Goal: Information Seeking & Learning: Learn about a topic

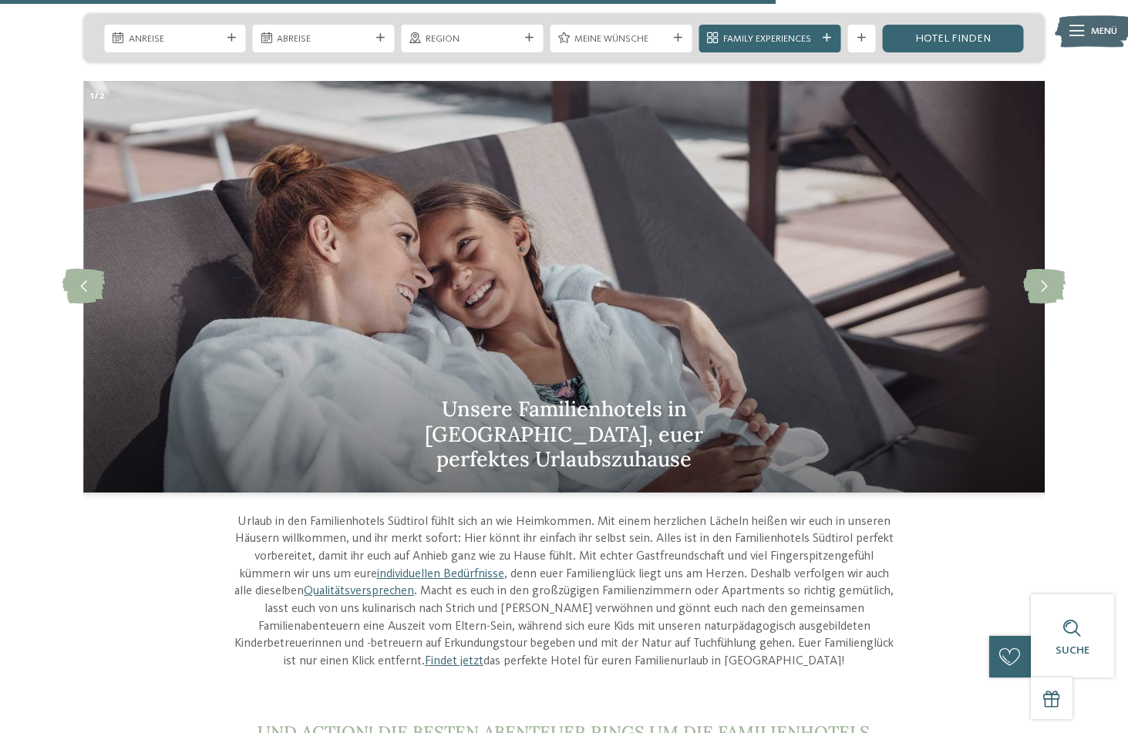
scroll to position [4340, 0]
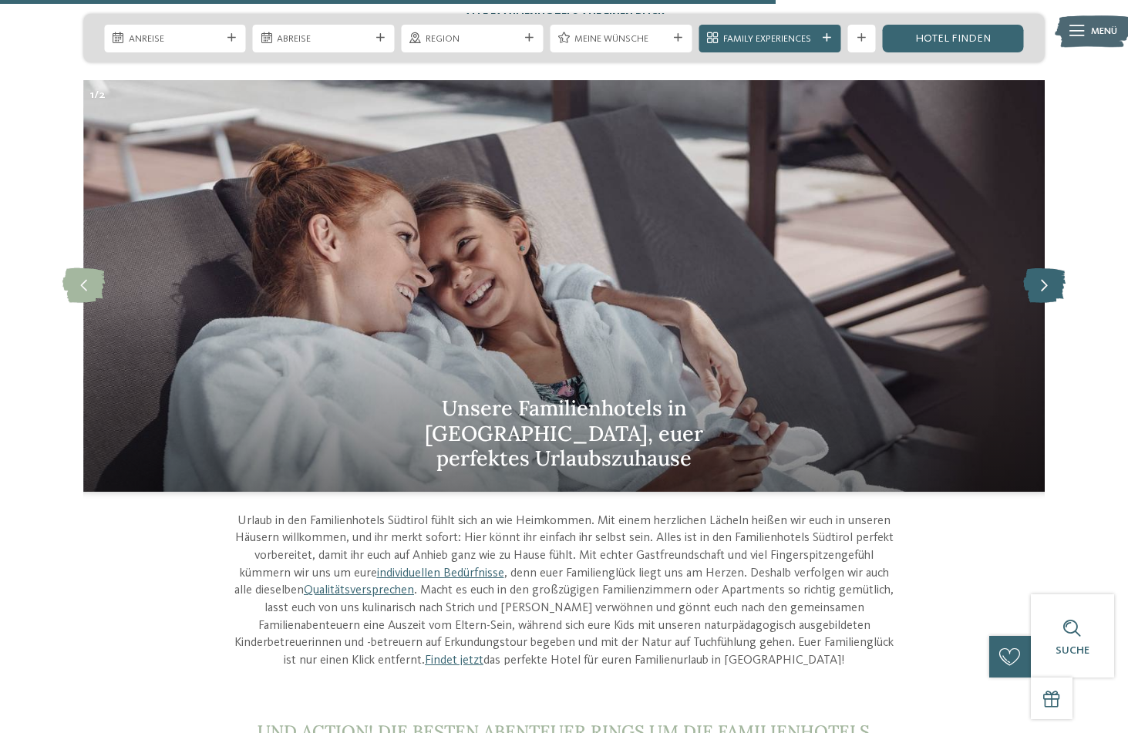
click at [1037, 268] on icon at bounding box center [1044, 285] width 42 height 35
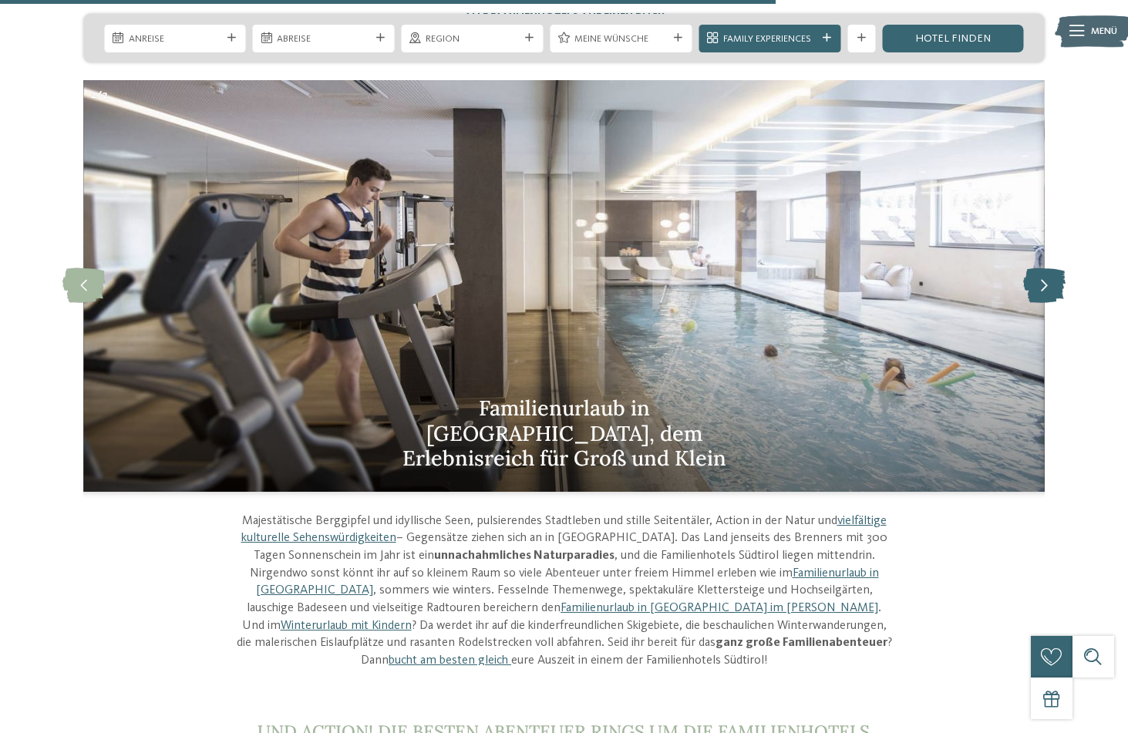
click at [1037, 268] on icon at bounding box center [1044, 285] width 42 height 35
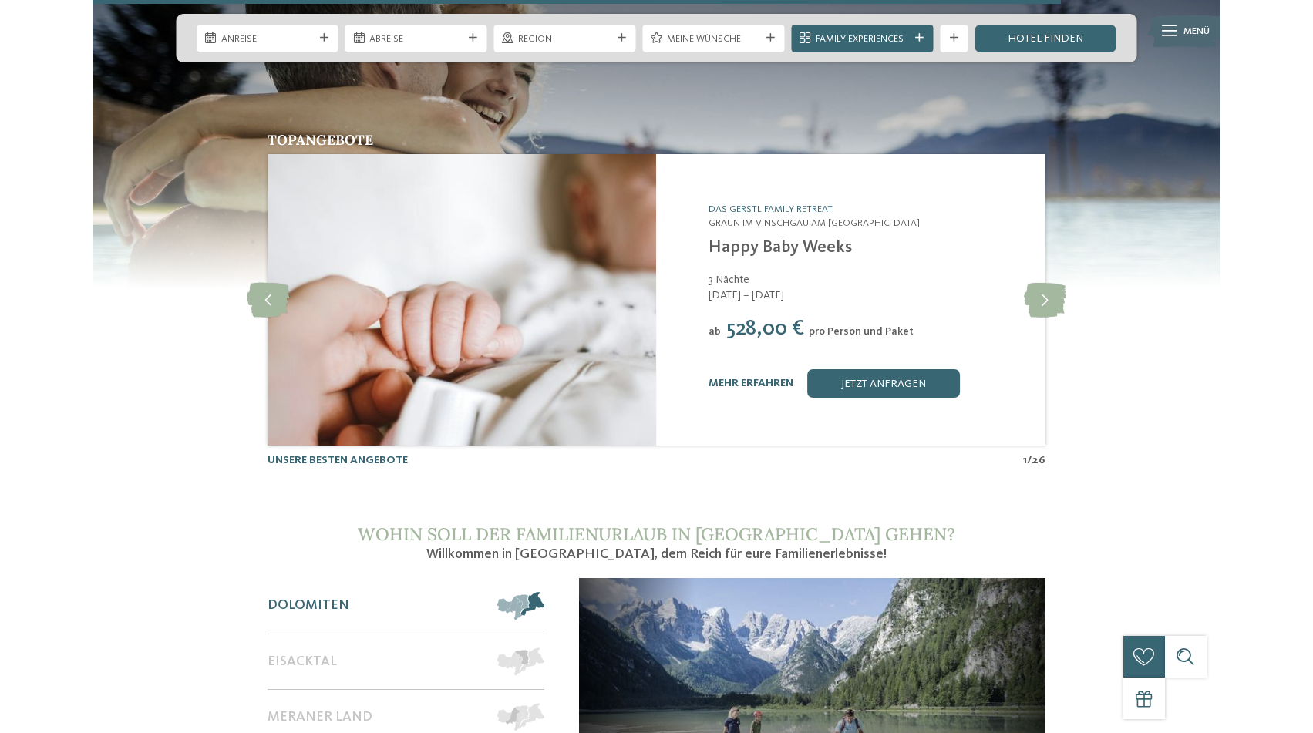
scroll to position [5447, 0]
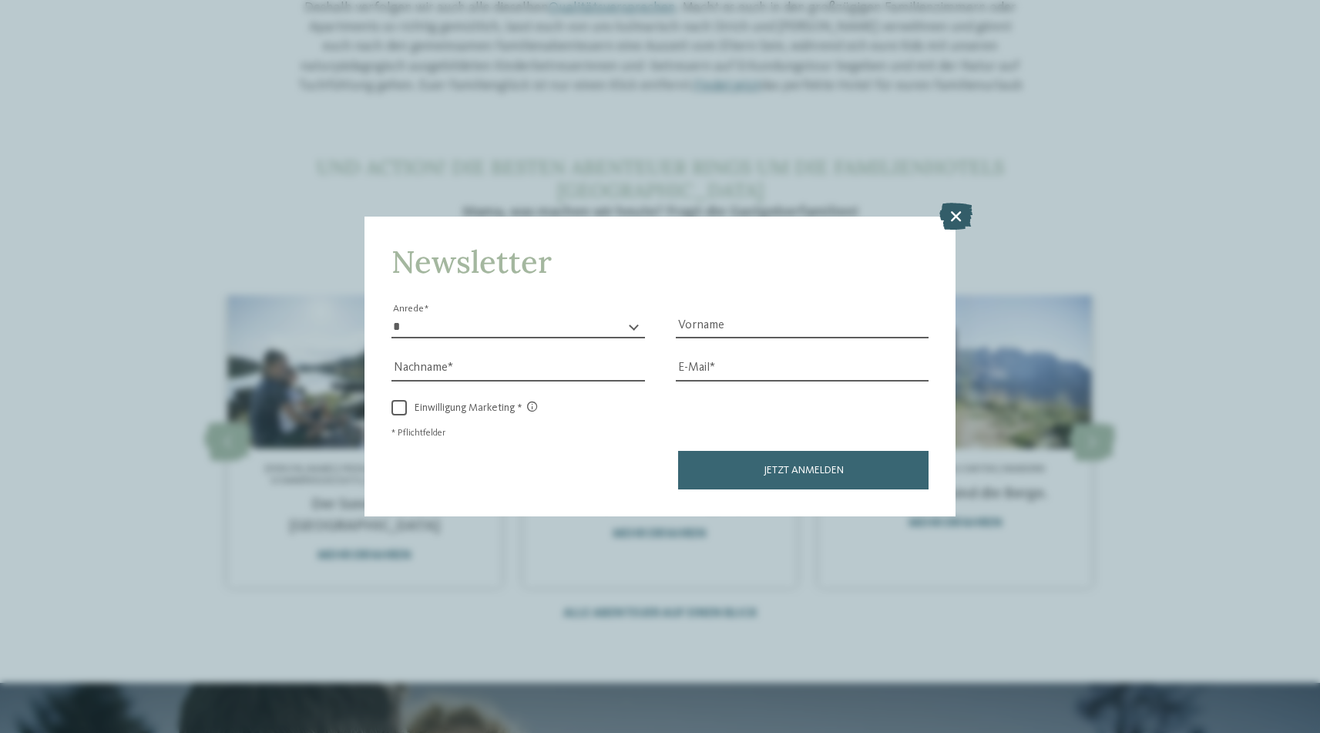
click at [954, 203] on icon at bounding box center [955, 216] width 33 height 27
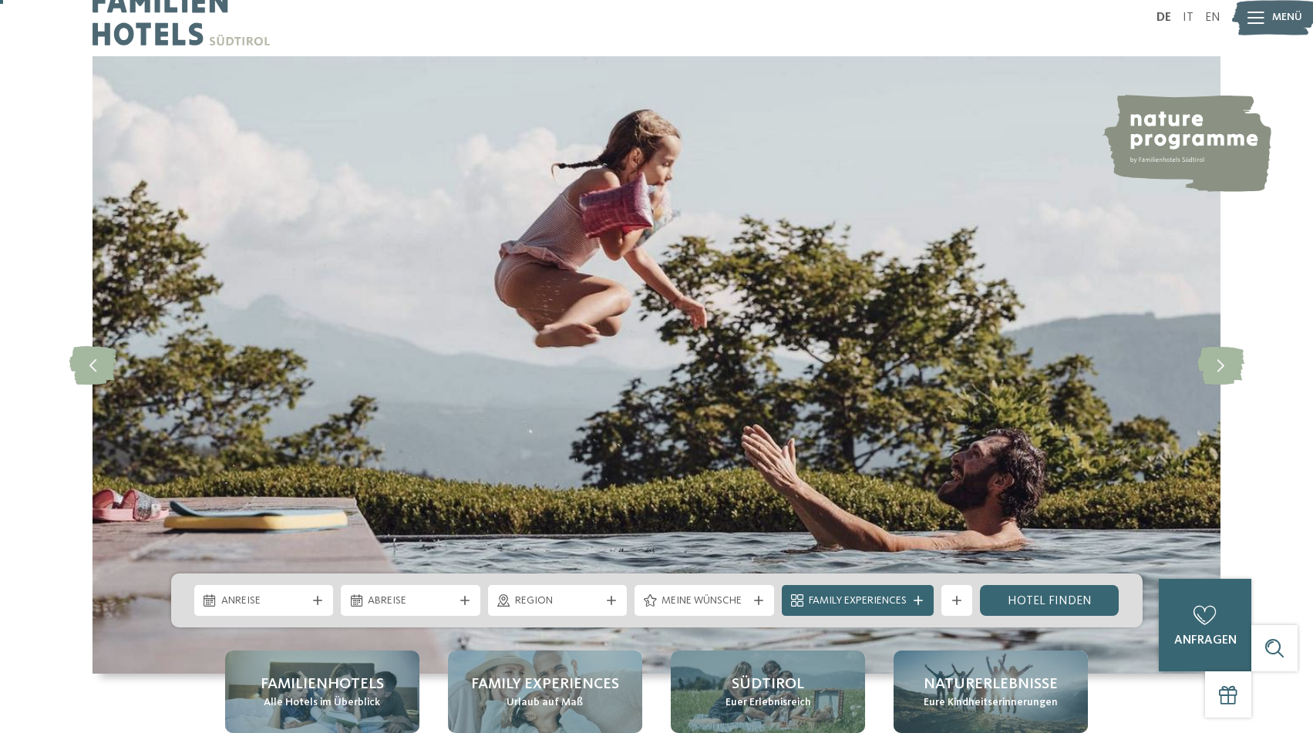
scroll to position [16, 0]
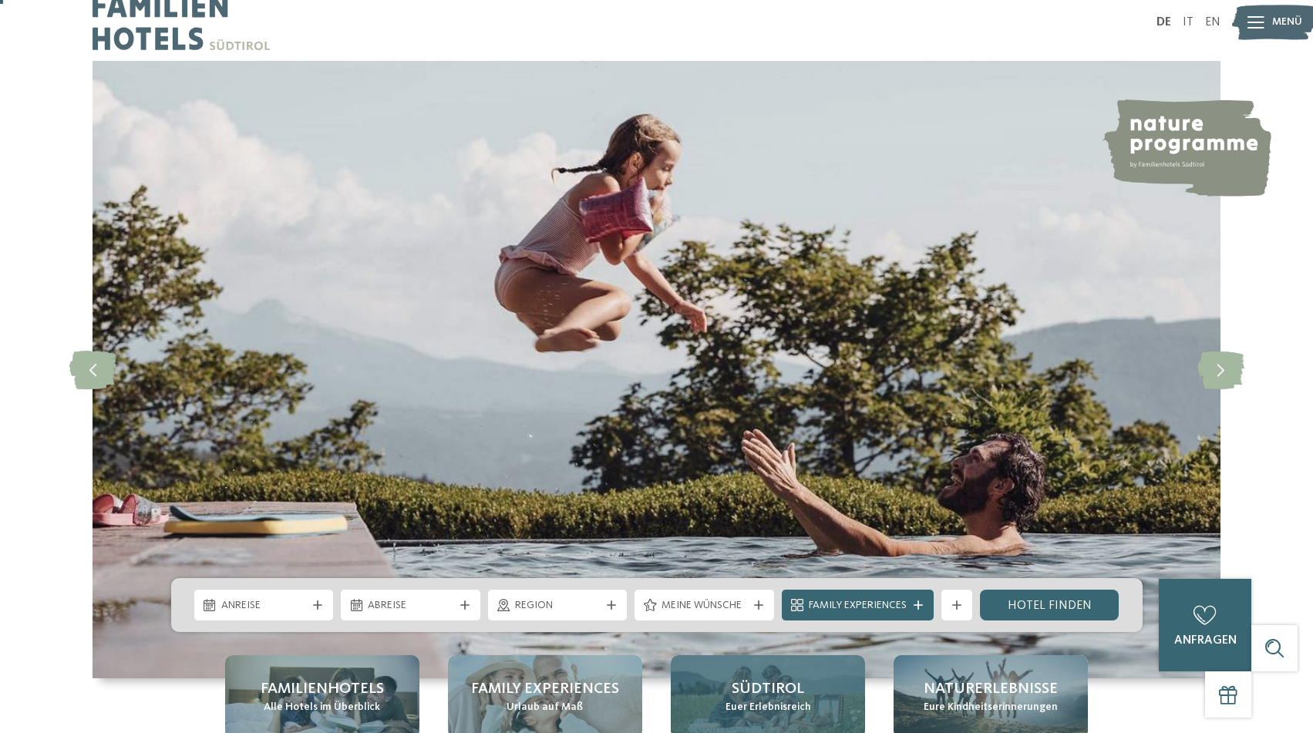
click at [772, 679] on span "Südtirol" at bounding box center [767, 689] width 72 height 22
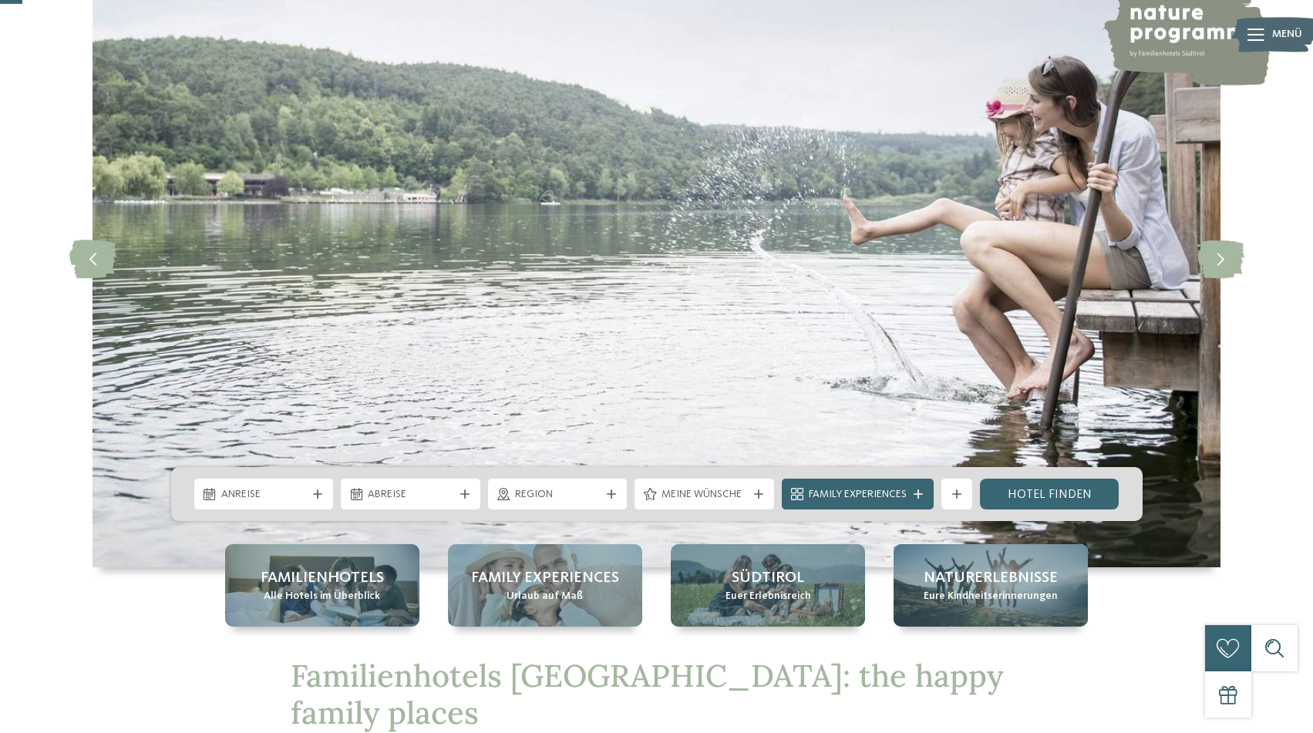
scroll to position [121, 0]
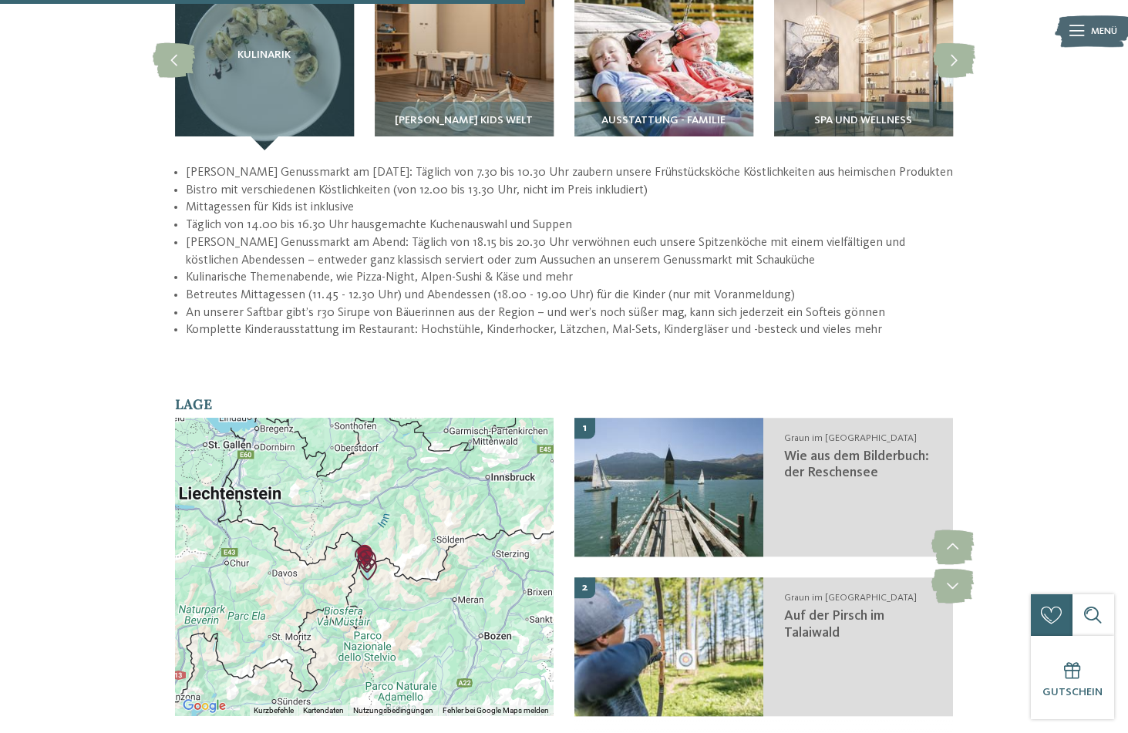
scroll to position [2109, 0]
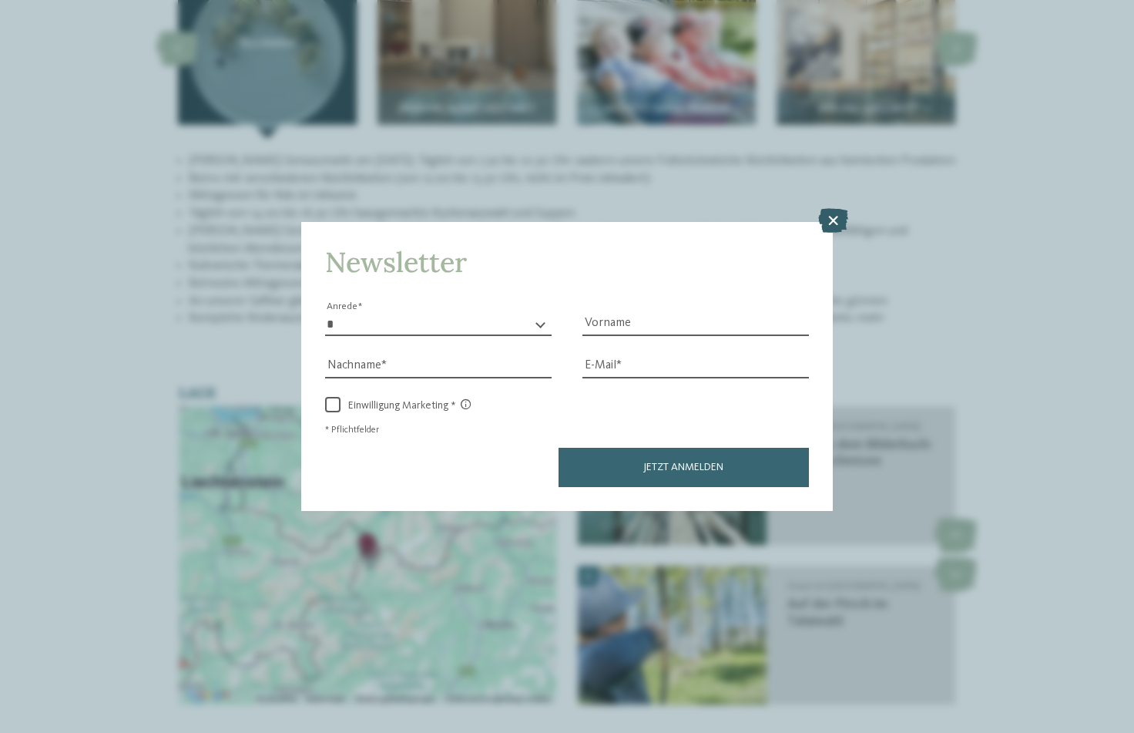
click at [835, 208] on icon at bounding box center [833, 220] width 30 height 25
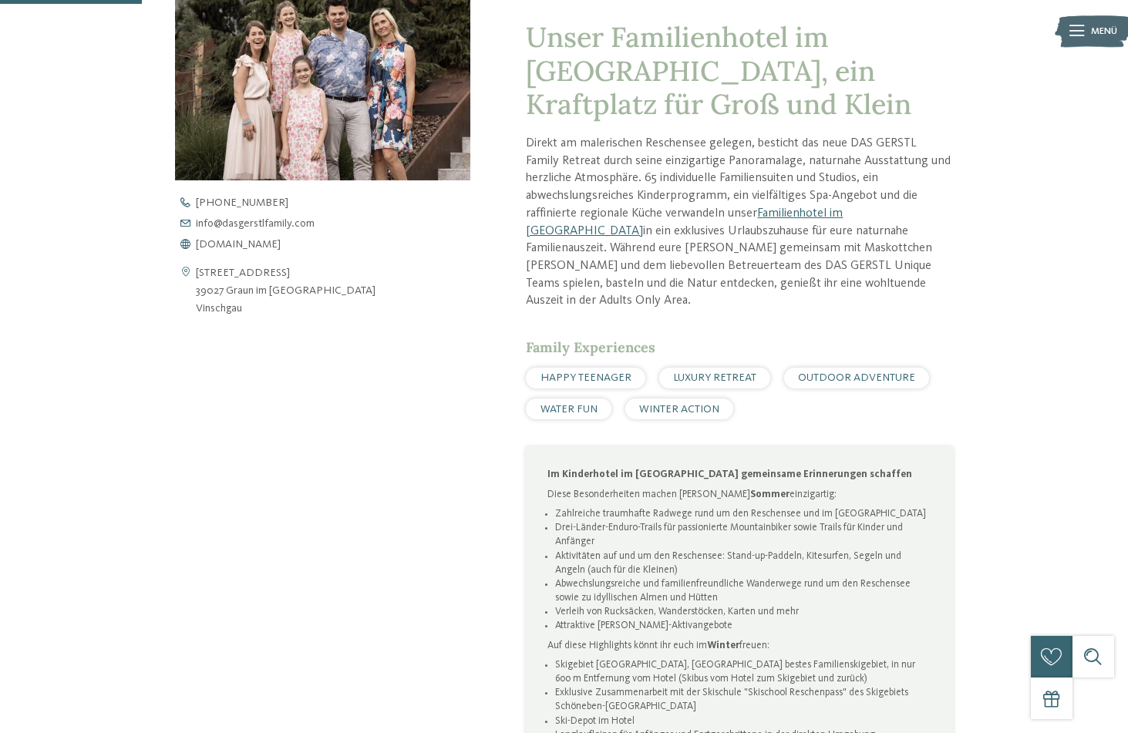
scroll to position [563, 0]
click at [234, 246] on span "www.dasgerstlfamily.com" at bounding box center [238, 245] width 85 height 11
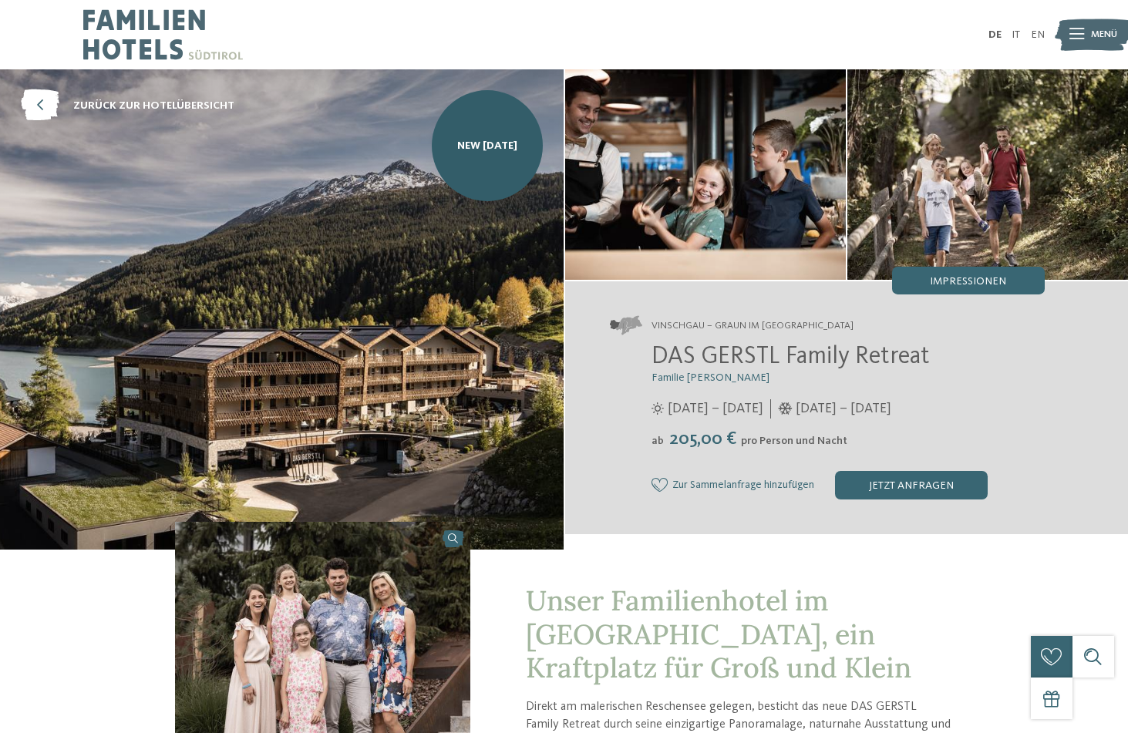
scroll to position [0, 0]
click at [86, 95] on link "zurück zur Hotelübersicht" at bounding box center [127, 106] width 213 height 32
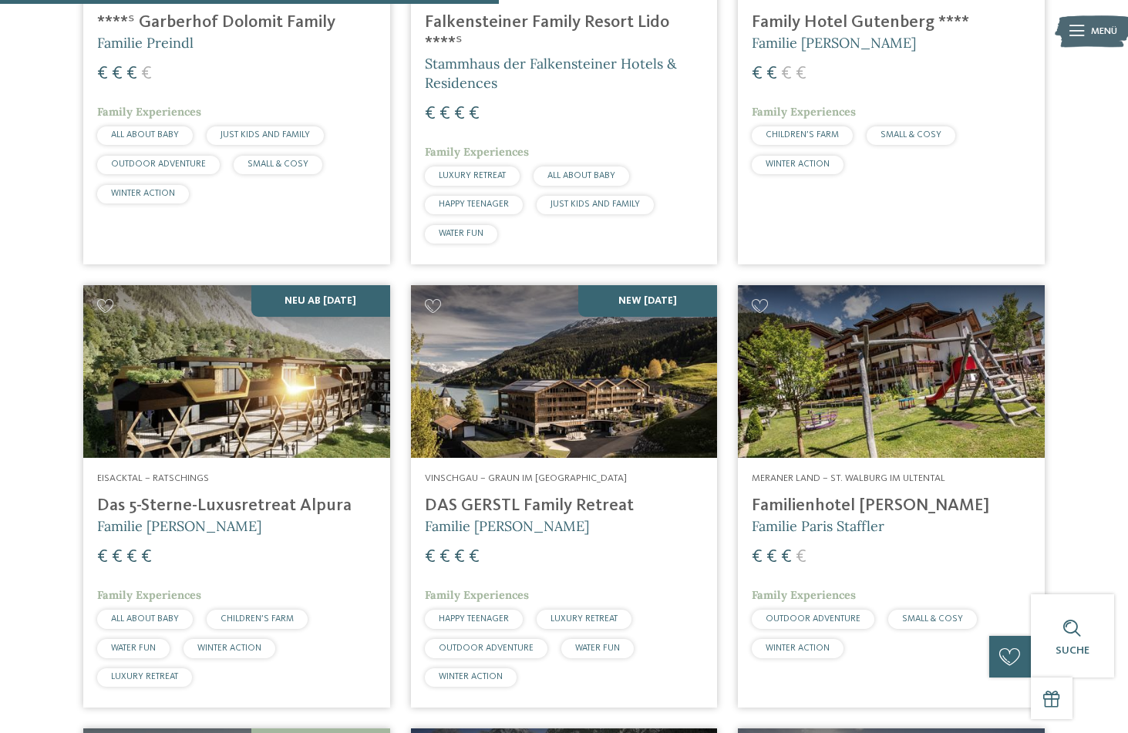
scroll to position [1971, 0]
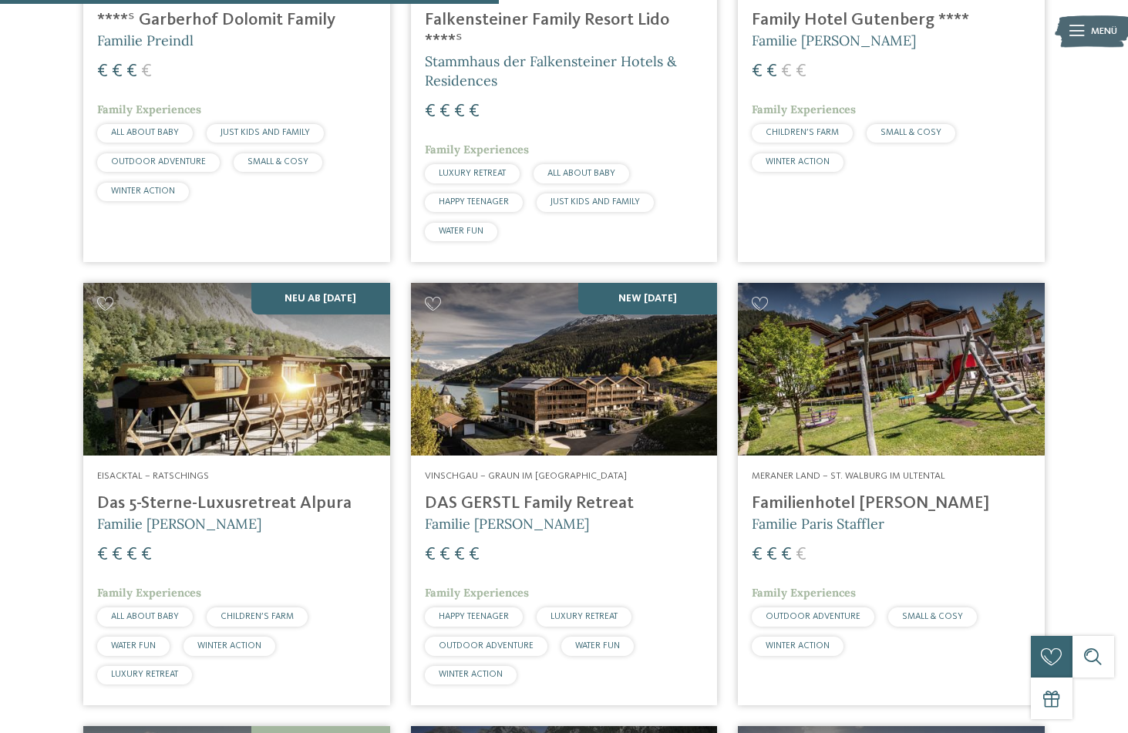
click at [278, 351] on img at bounding box center [236, 369] width 307 height 173
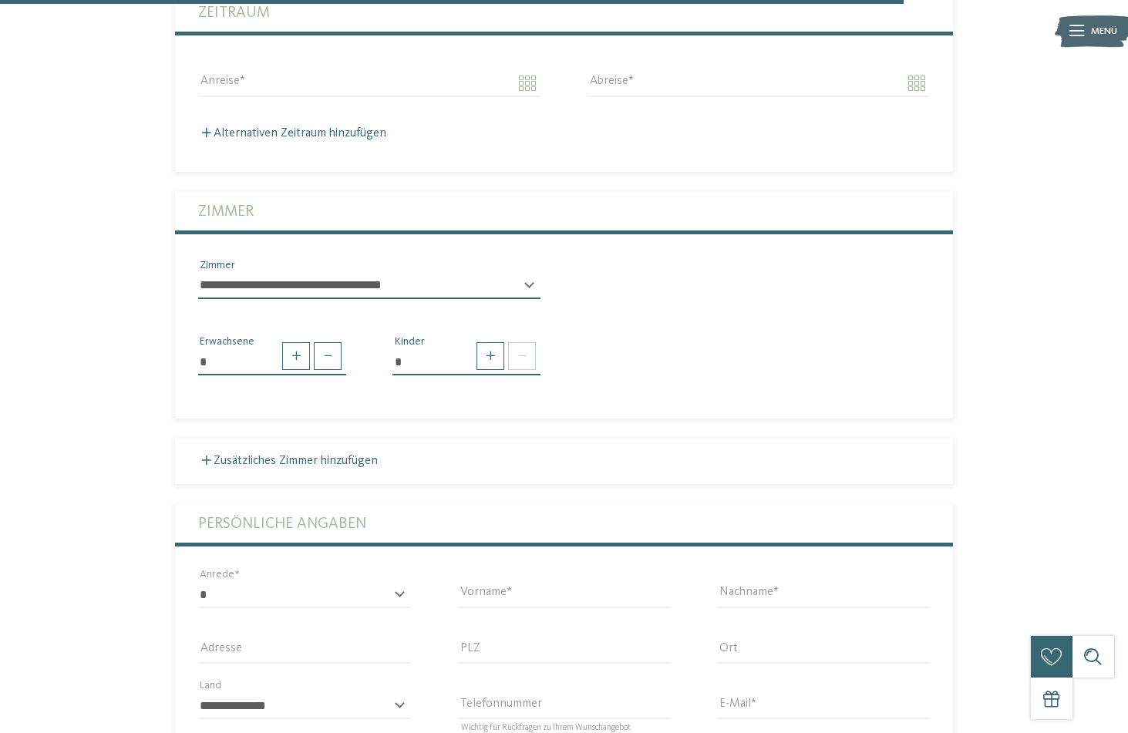
scroll to position [3863, 0]
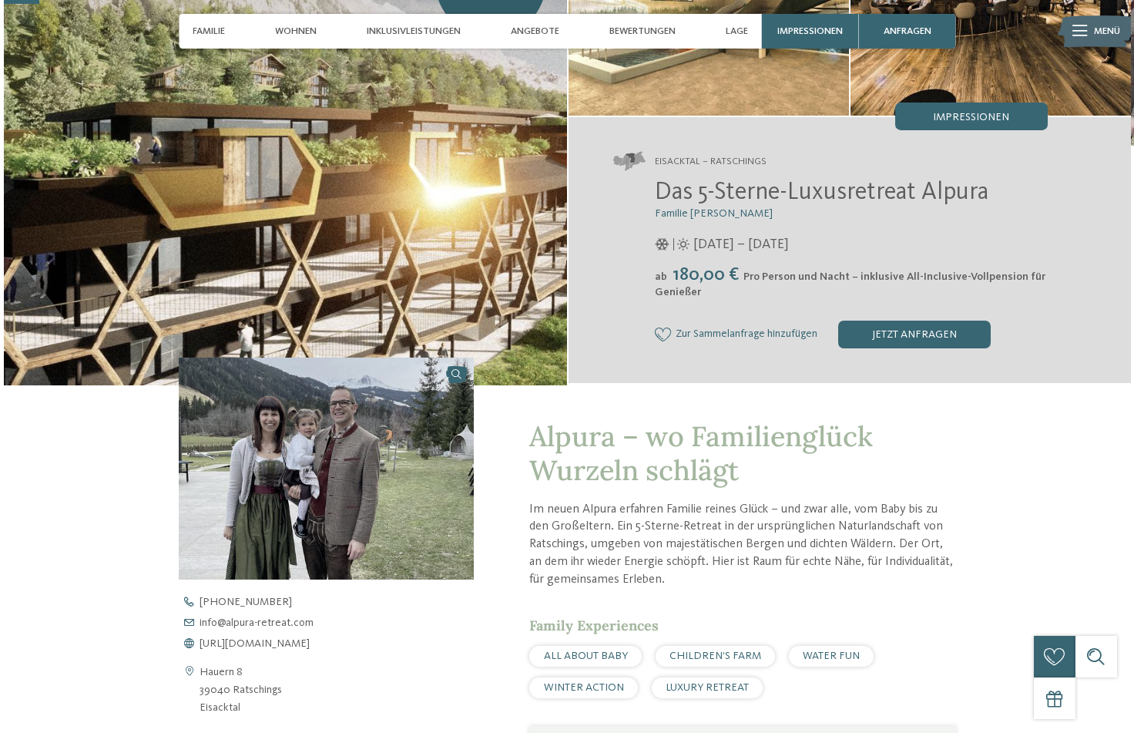
scroll to position [141, 0]
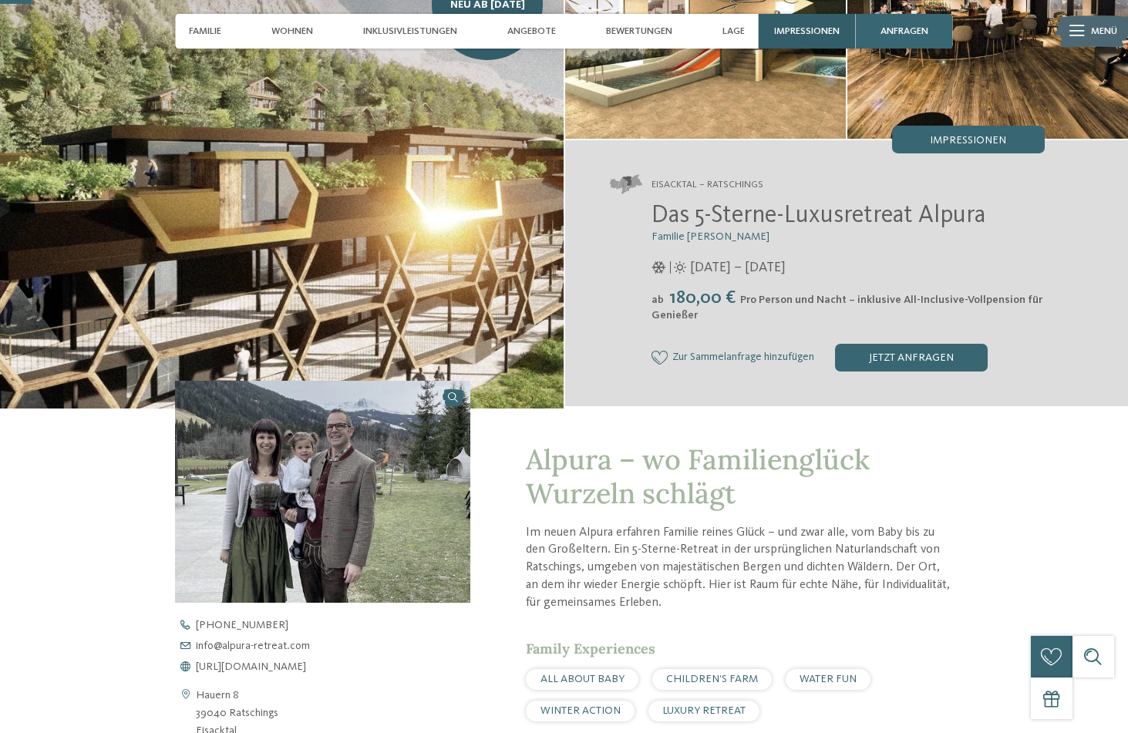
click at [803, 25] on div "Impressionen" at bounding box center [806, 31] width 97 height 35
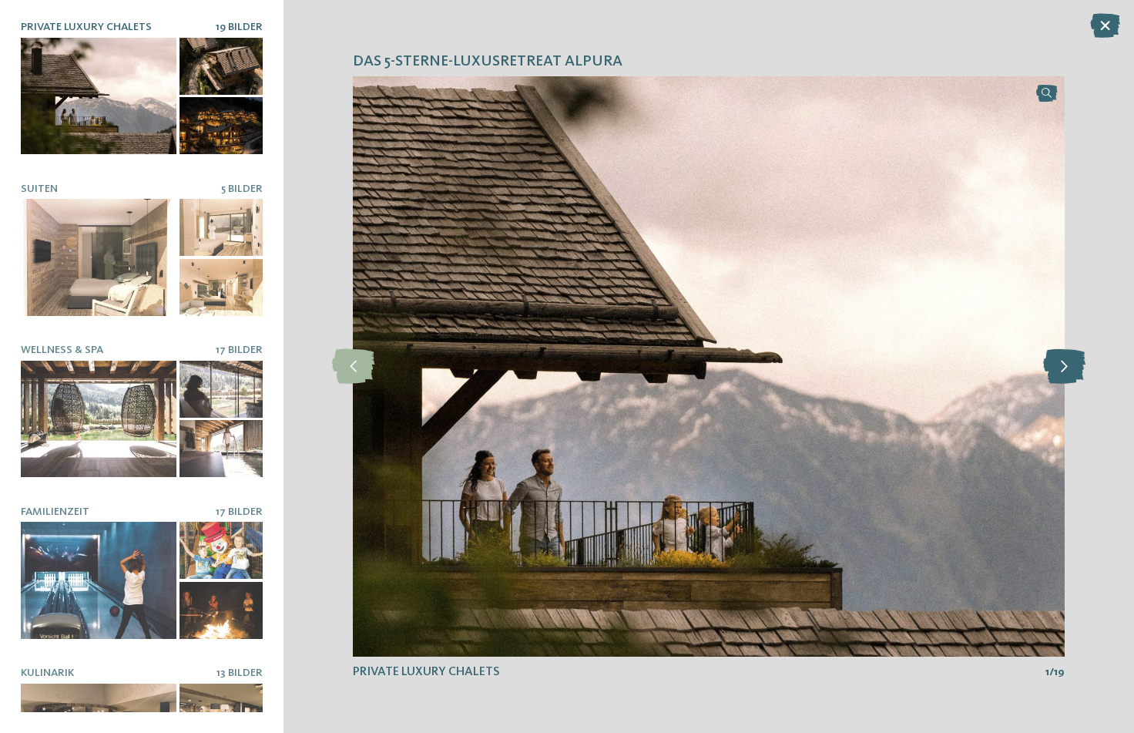
click at [1067, 358] on icon at bounding box center [1065, 366] width 42 height 35
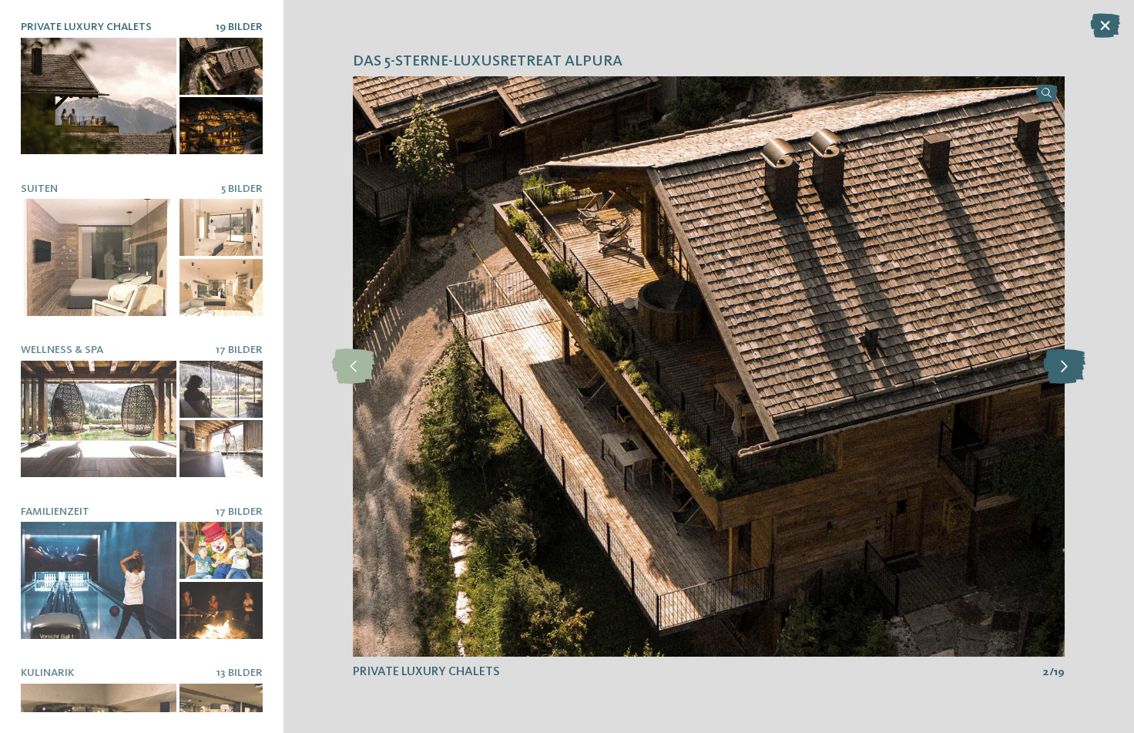
click at [1067, 358] on icon at bounding box center [1065, 366] width 42 height 35
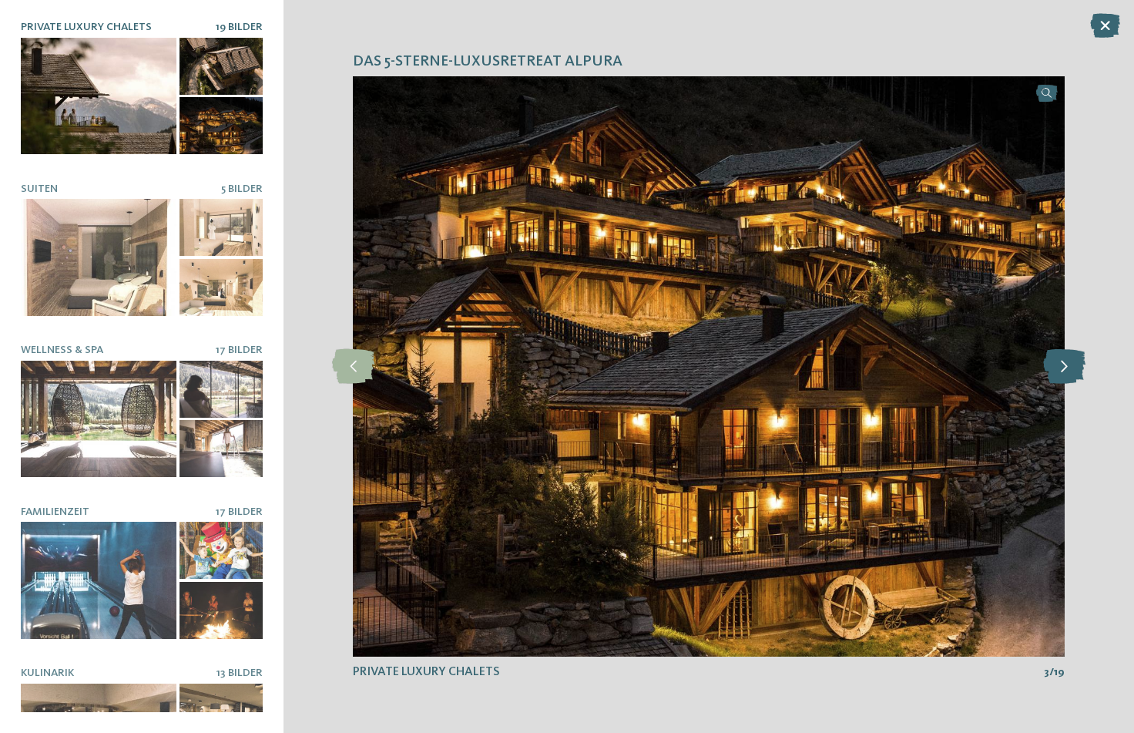
click at [1067, 358] on icon at bounding box center [1065, 366] width 42 height 35
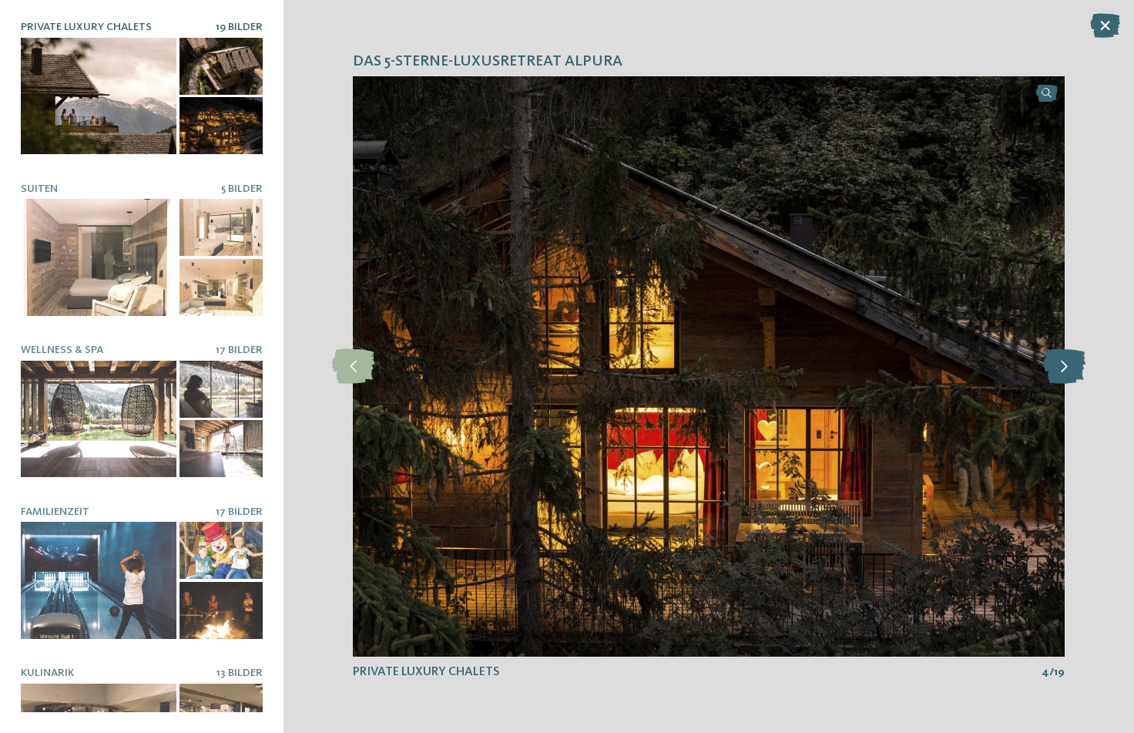
click at [1067, 358] on icon at bounding box center [1065, 366] width 42 height 35
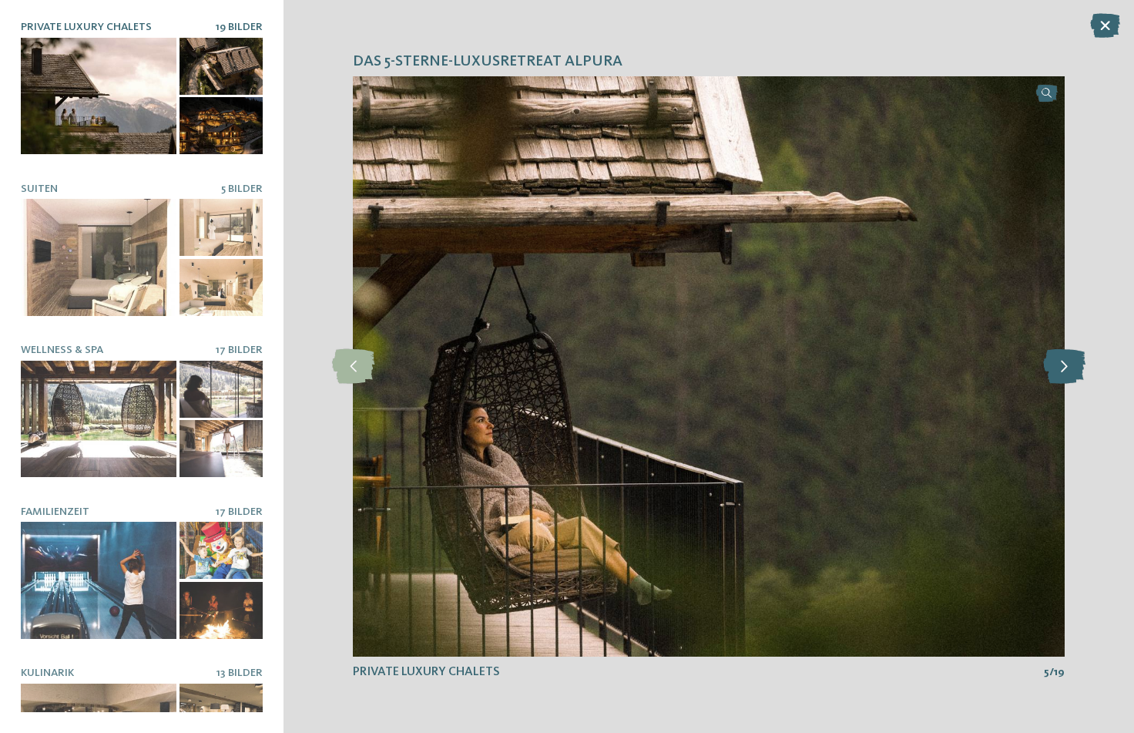
click at [1067, 358] on icon at bounding box center [1065, 366] width 42 height 35
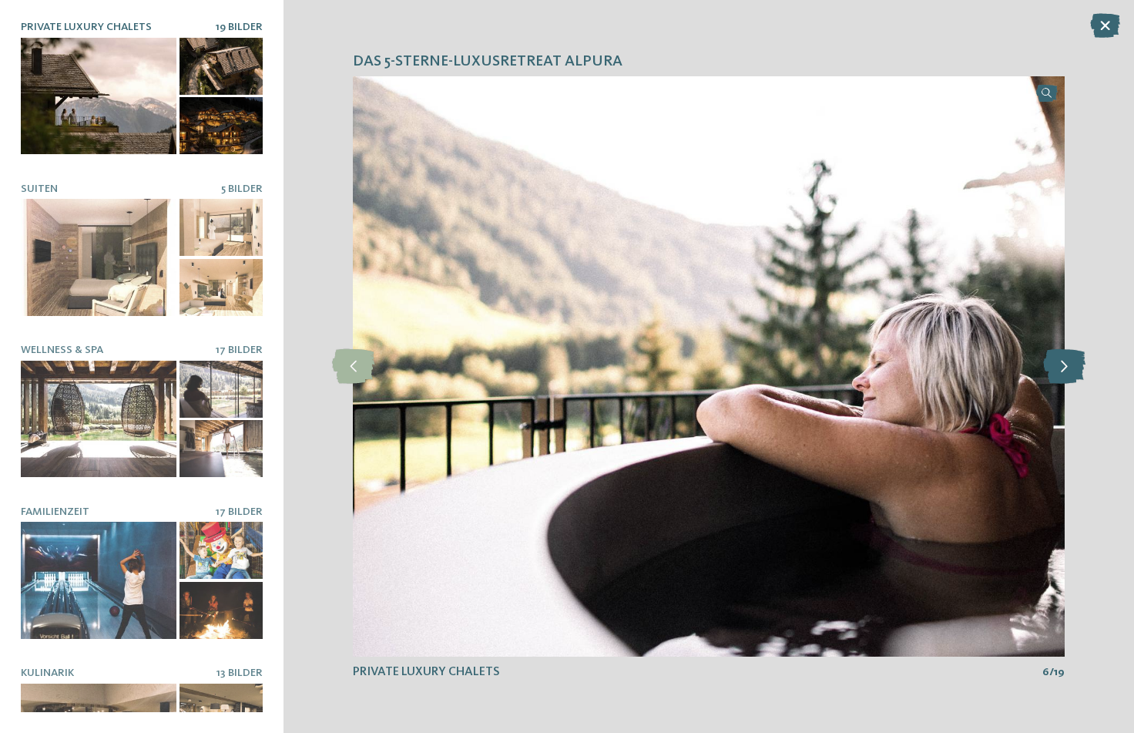
click at [1067, 358] on icon at bounding box center [1065, 366] width 42 height 35
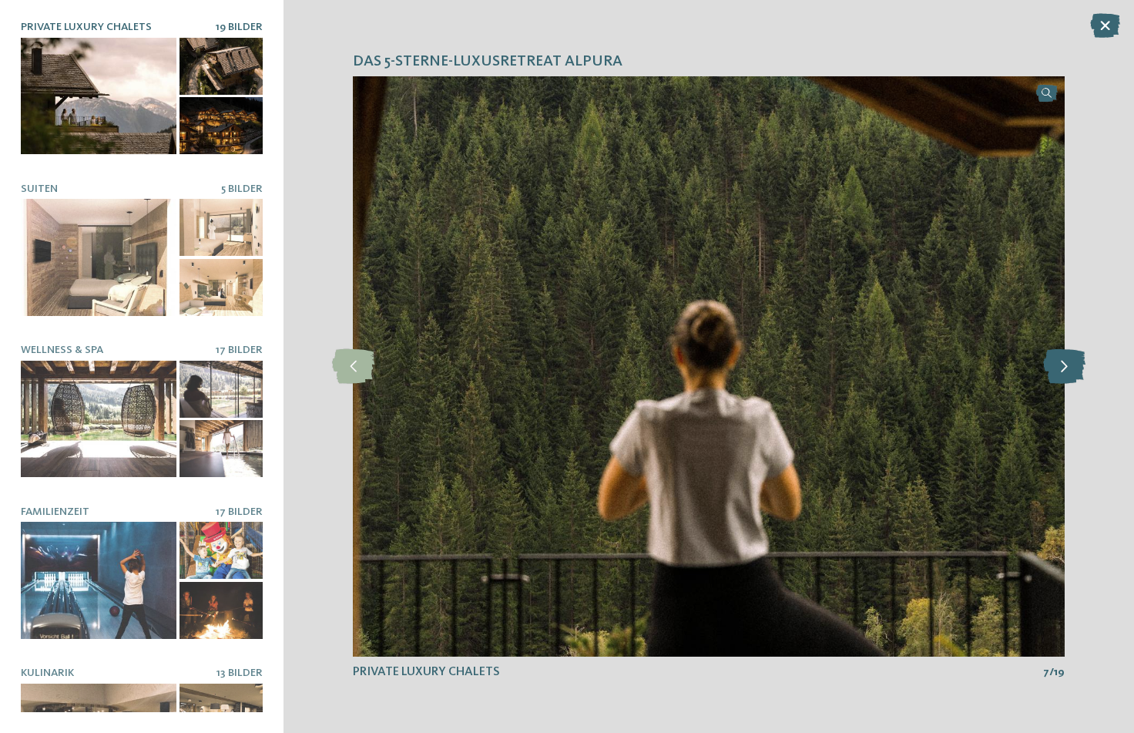
click at [1067, 358] on icon at bounding box center [1065, 366] width 42 height 35
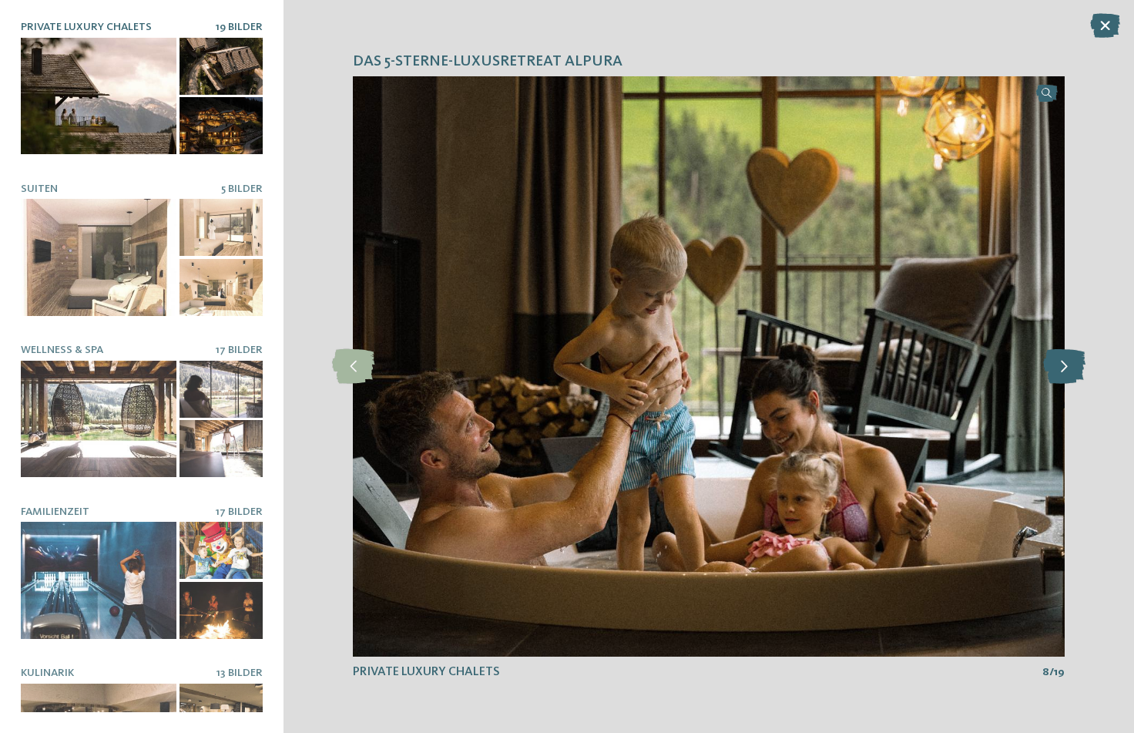
click at [1067, 358] on icon at bounding box center [1065, 366] width 42 height 35
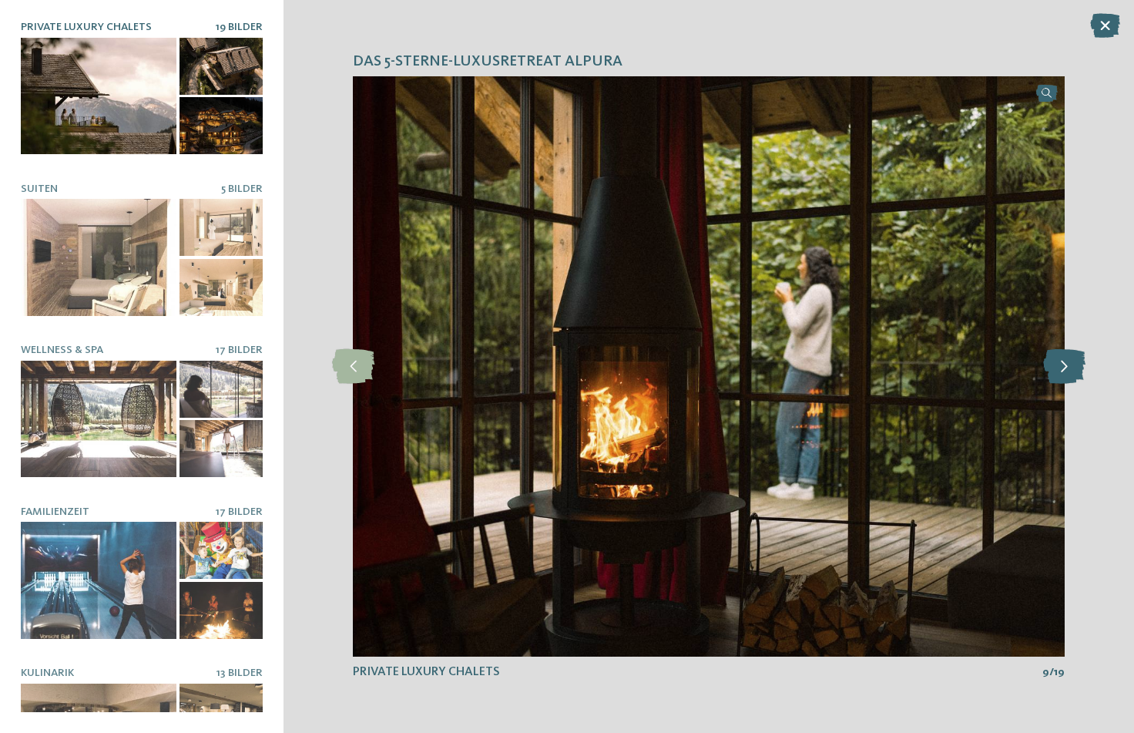
click at [1067, 358] on icon at bounding box center [1065, 366] width 42 height 35
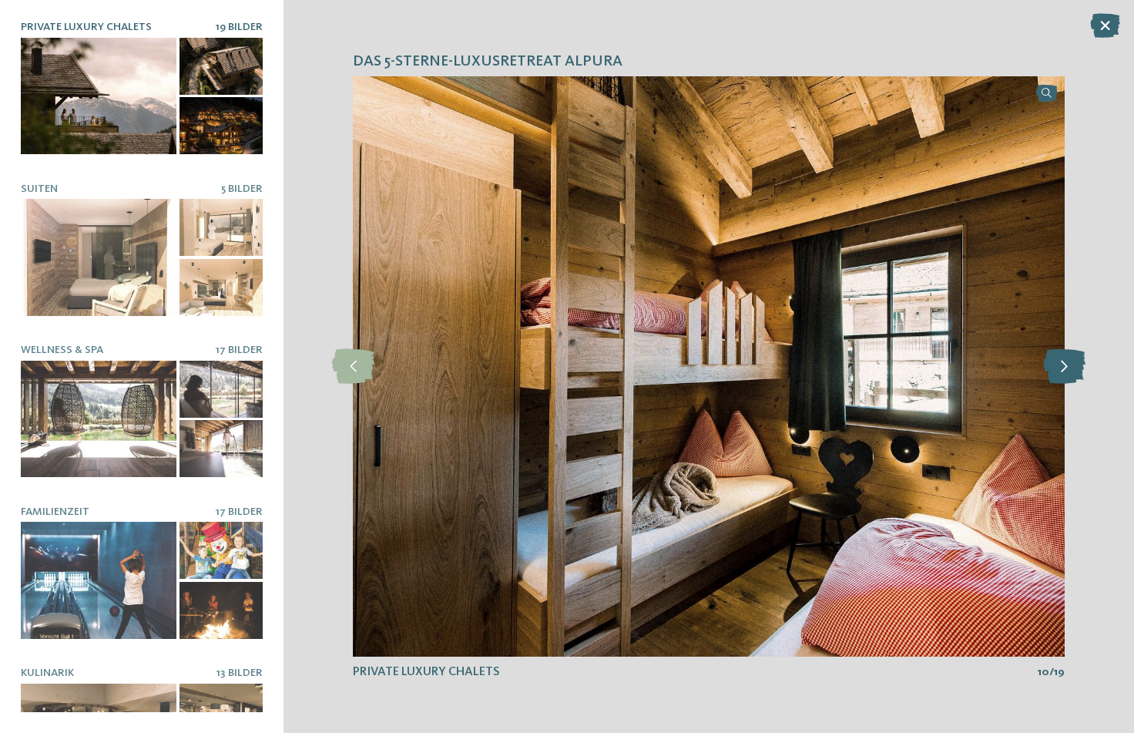
click at [1067, 358] on icon at bounding box center [1065, 366] width 42 height 35
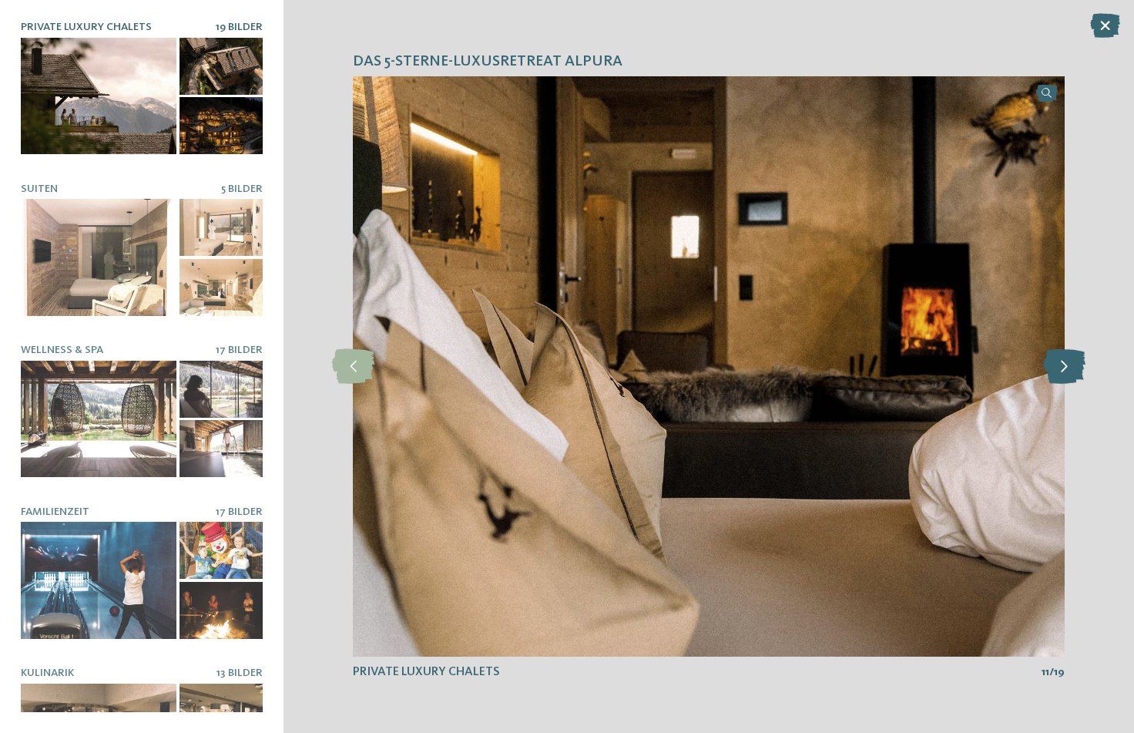
click at [1067, 358] on icon at bounding box center [1065, 366] width 42 height 35
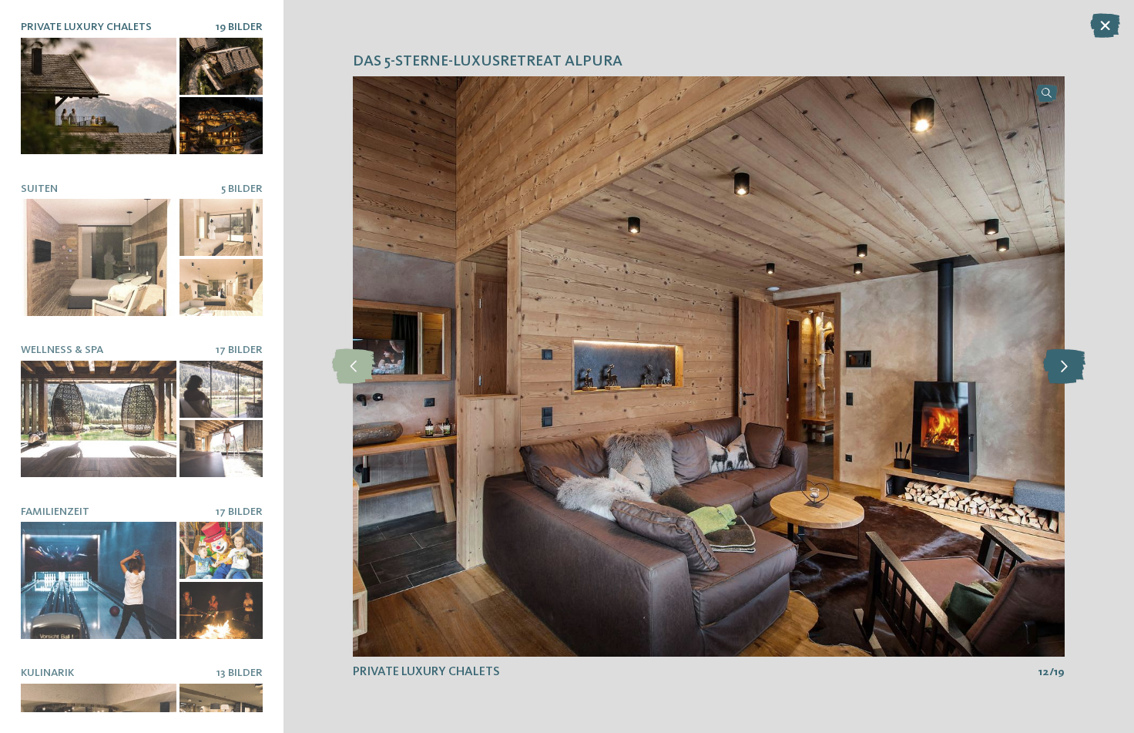
click at [1067, 358] on icon at bounding box center [1065, 366] width 42 height 35
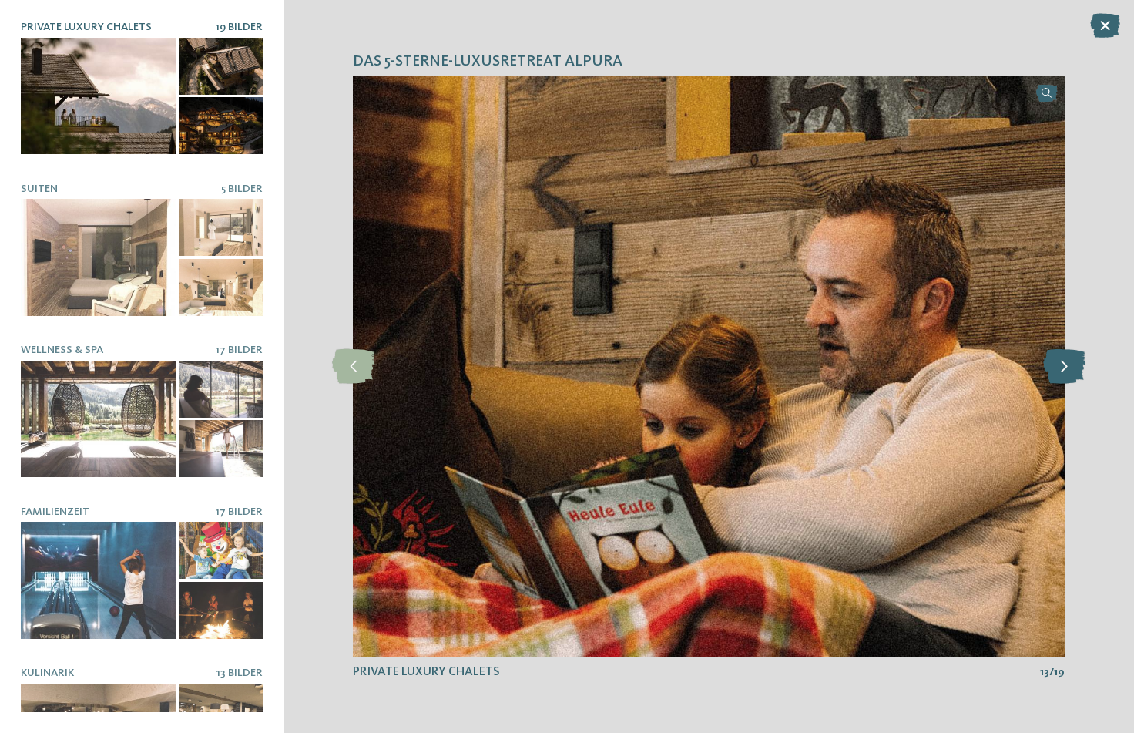
click at [1067, 358] on icon at bounding box center [1065, 366] width 42 height 35
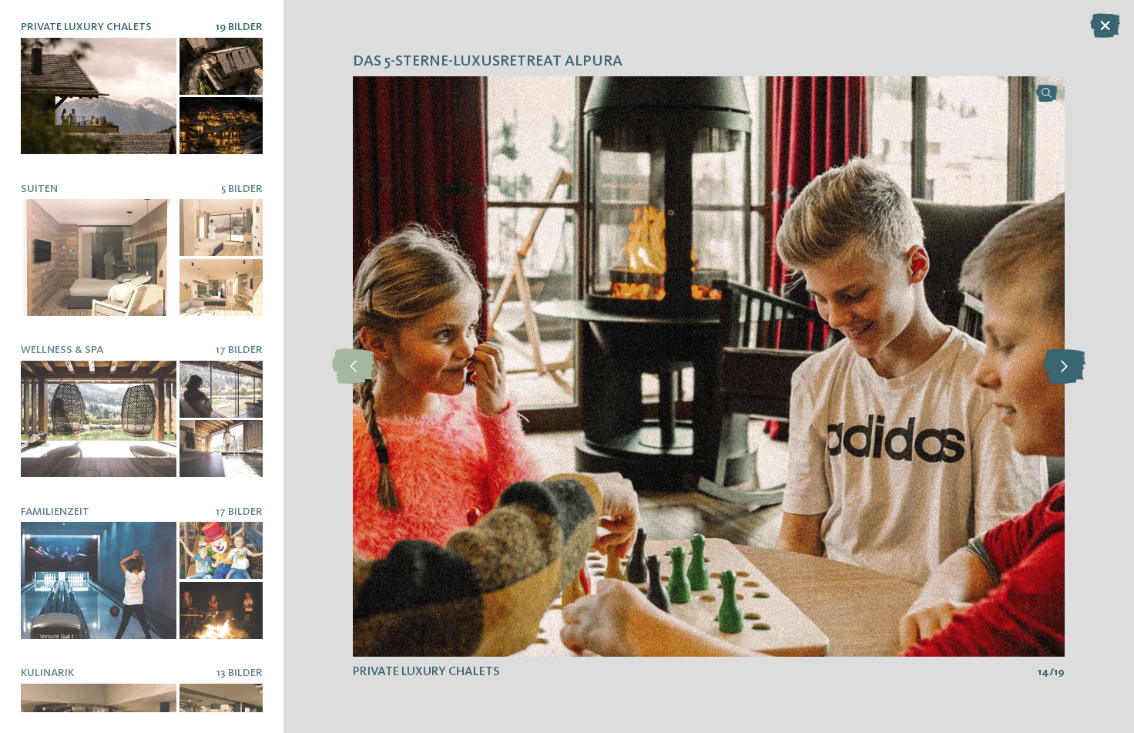
click at [1067, 358] on icon at bounding box center [1065, 366] width 42 height 35
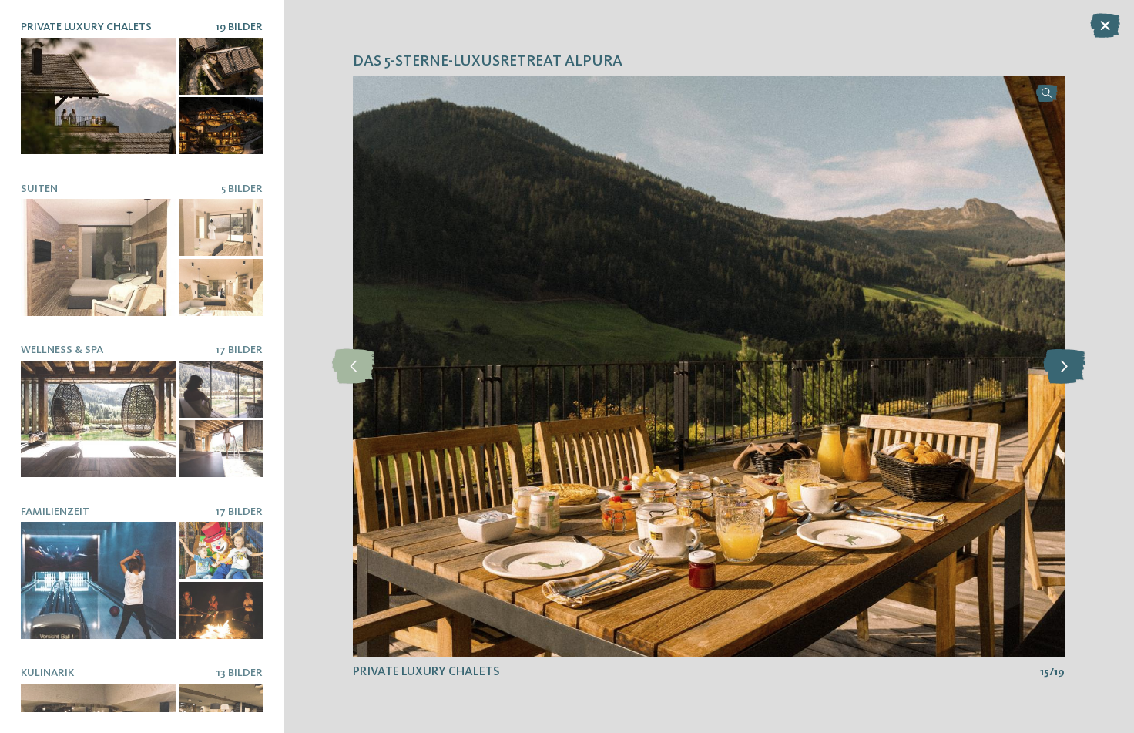
click at [1067, 358] on icon at bounding box center [1065, 366] width 42 height 35
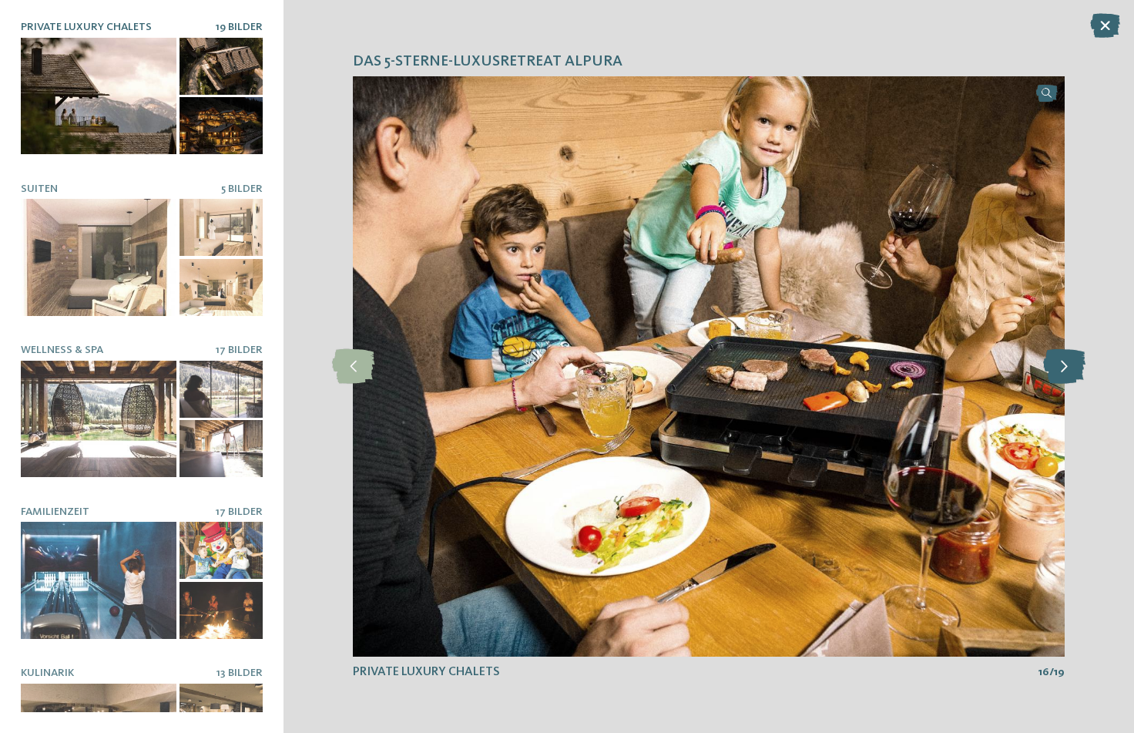
click at [1067, 358] on icon at bounding box center [1065, 366] width 42 height 35
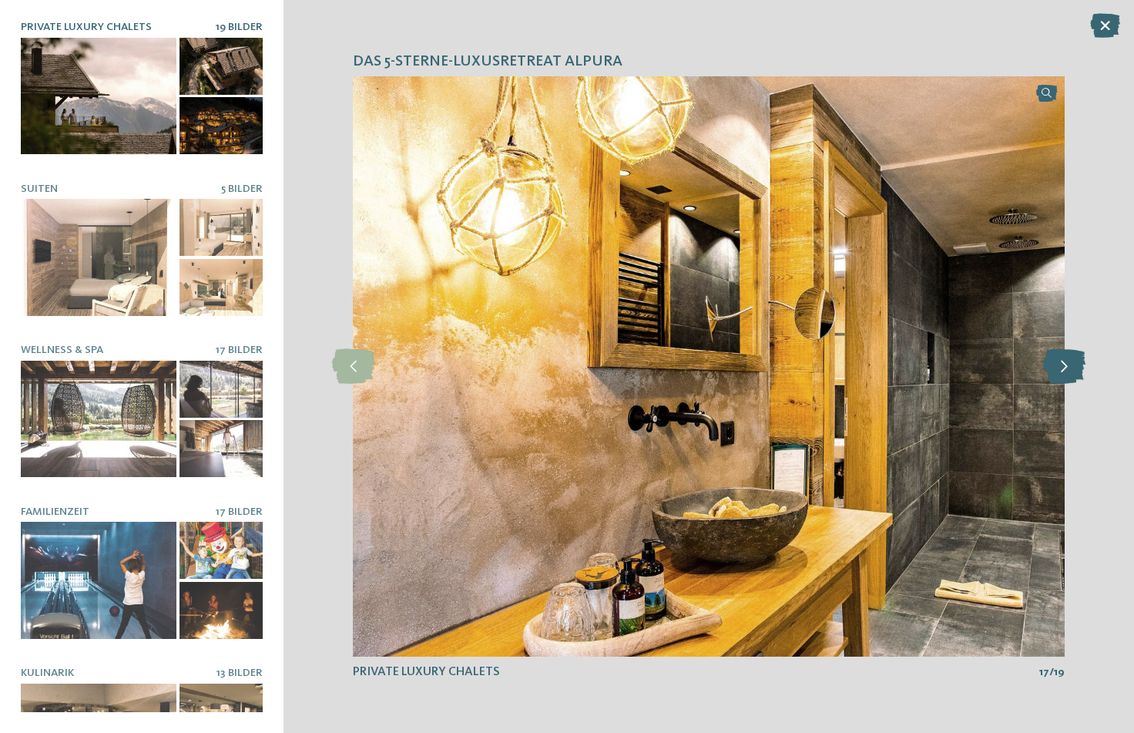
click at [1067, 358] on icon at bounding box center [1065, 366] width 42 height 35
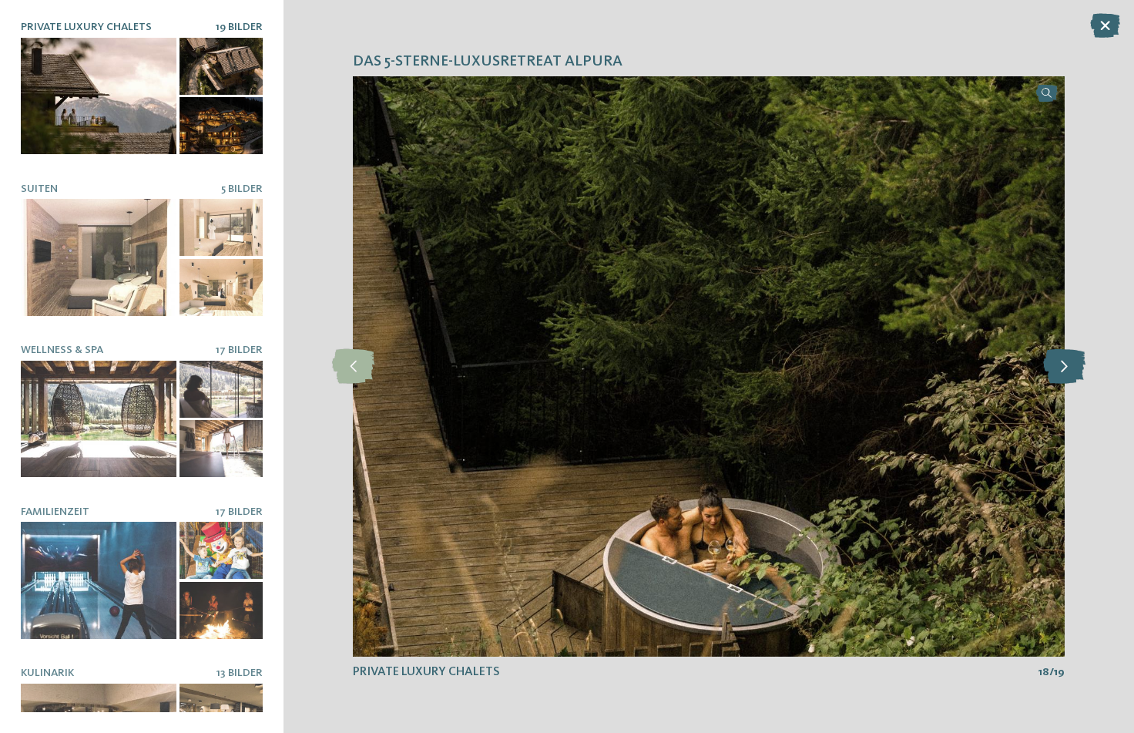
click at [1067, 358] on icon at bounding box center [1065, 366] width 42 height 35
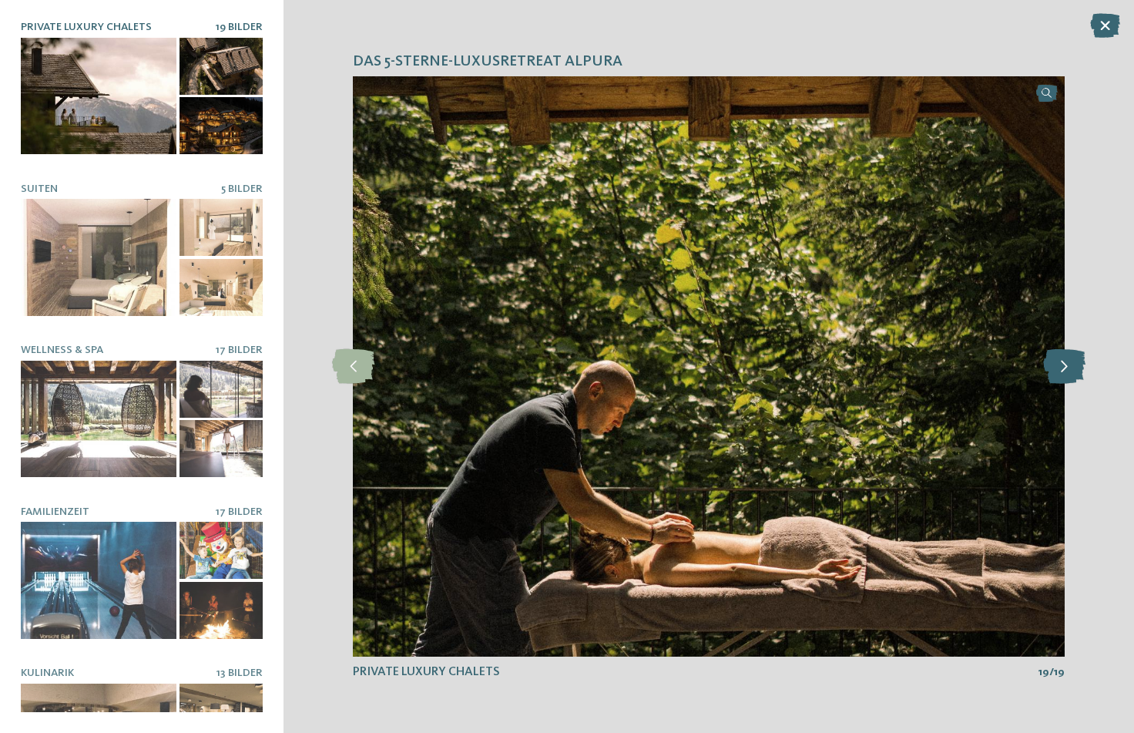
click at [1067, 358] on icon at bounding box center [1065, 366] width 42 height 35
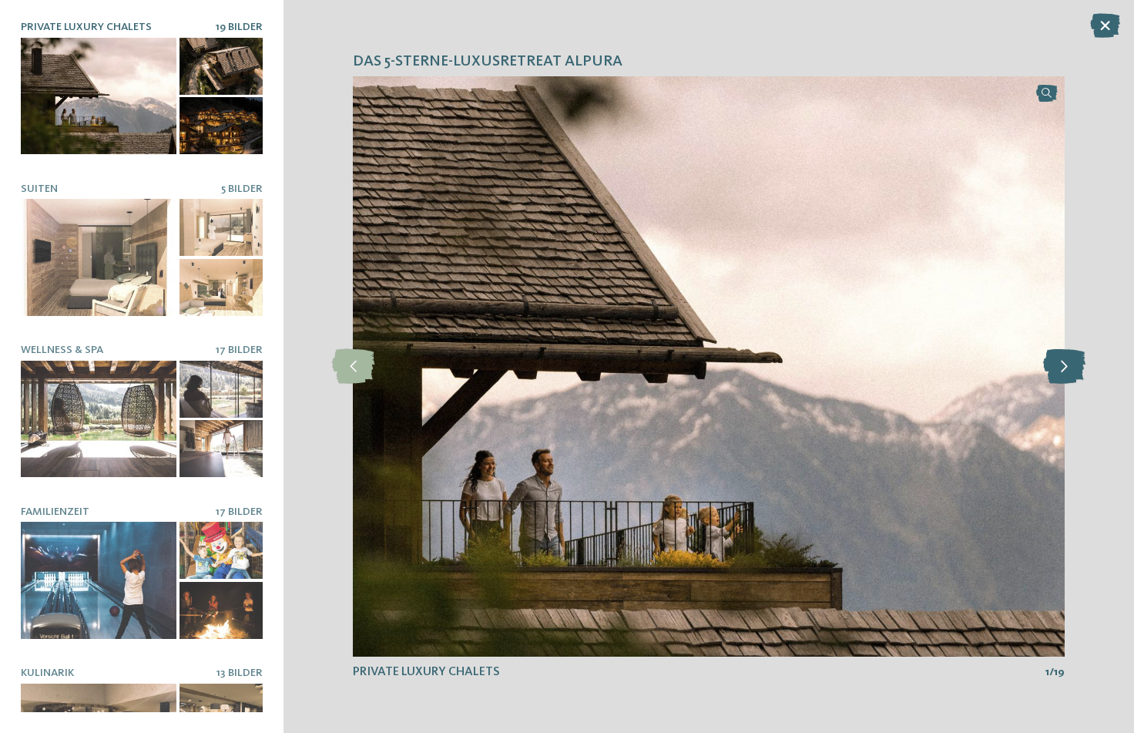
click at [1067, 358] on icon at bounding box center [1065, 366] width 42 height 35
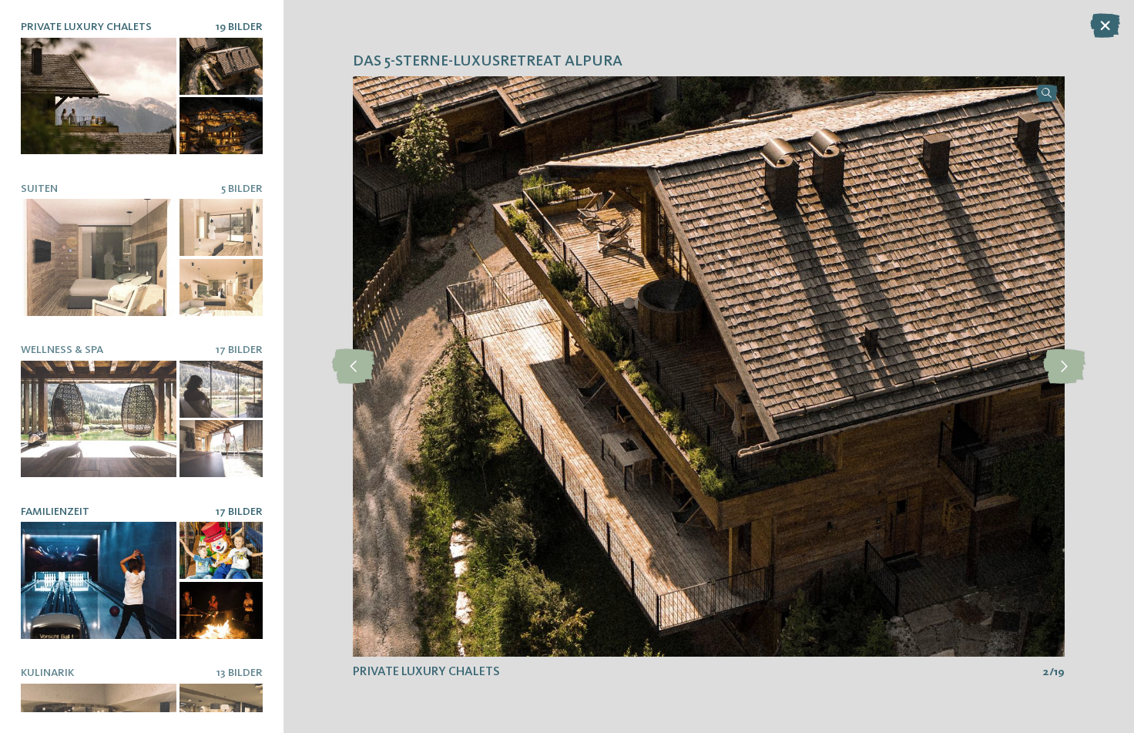
click at [129, 563] on div at bounding box center [99, 580] width 156 height 117
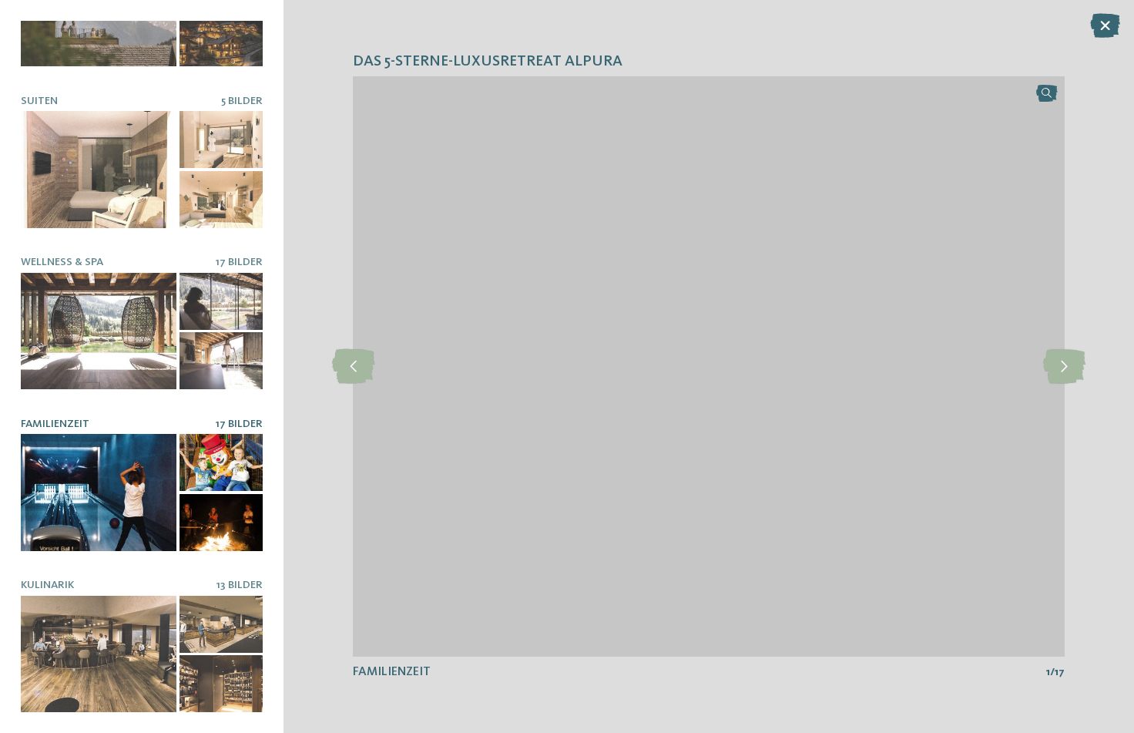
scroll to position [87, 0]
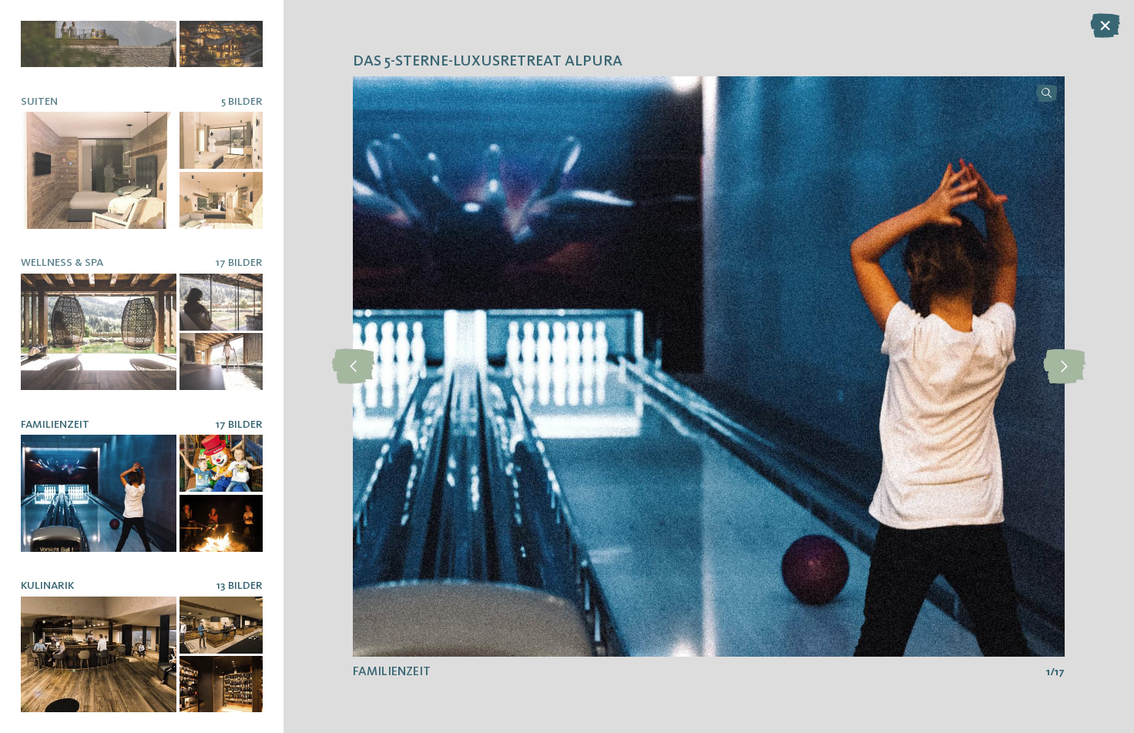
click at [144, 627] on div at bounding box center [99, 655] width 156 height 117
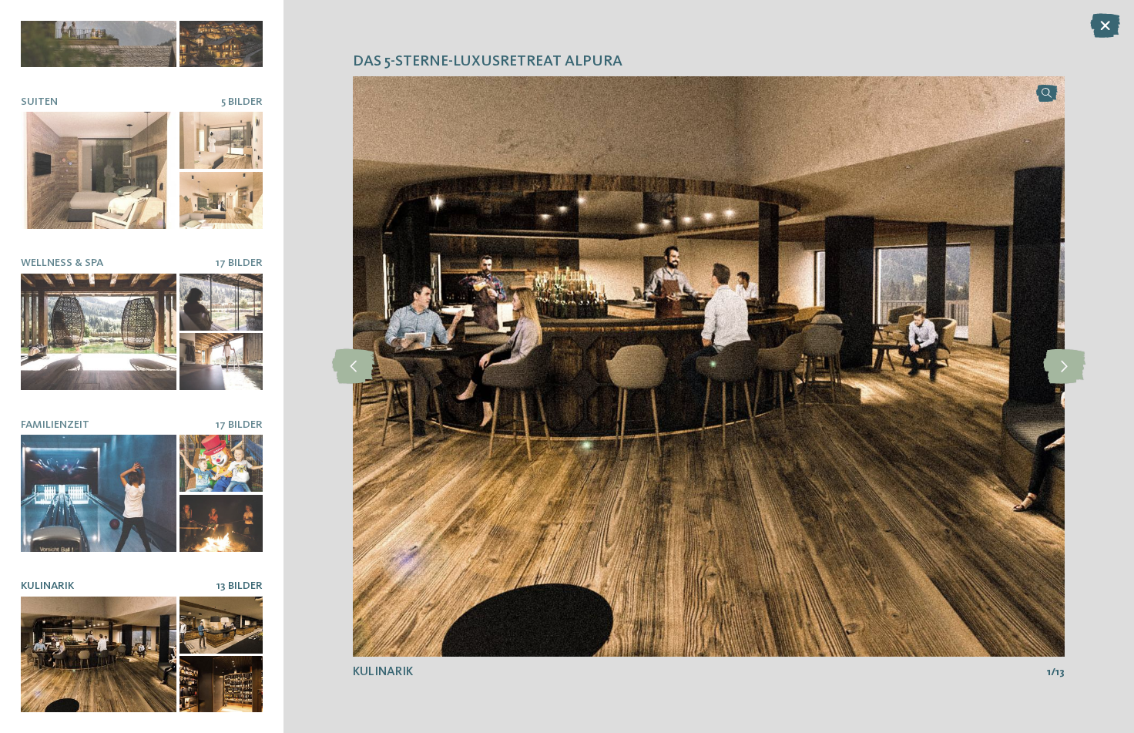
click at [183, 620] on div at bounding box center [221, 625] width 83 height 57
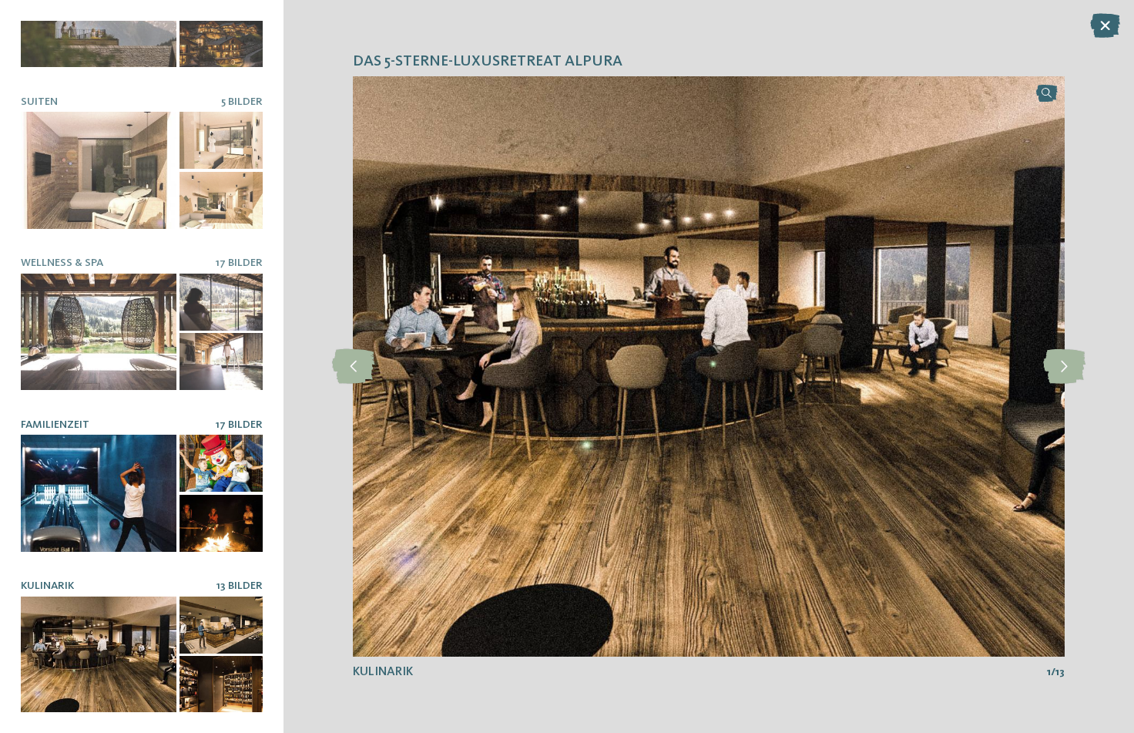
click at [218, 519] on div at bounding box center [221, 523] width 83 height 57
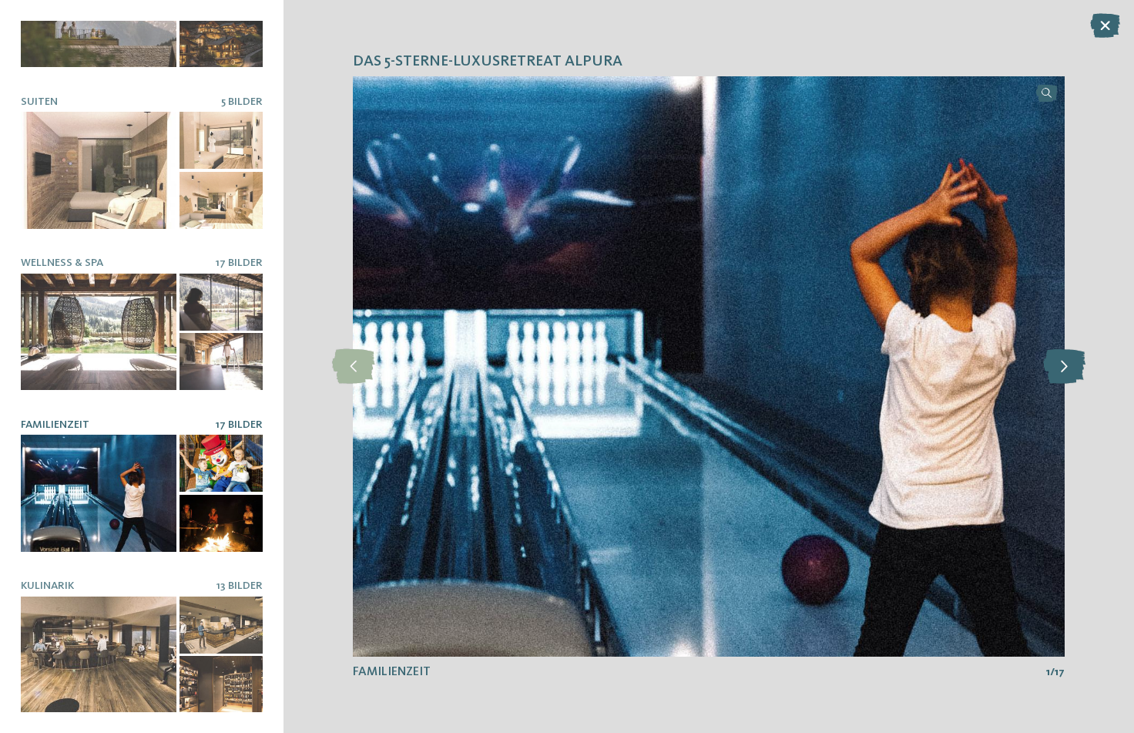
click at [1047, 375] on icon at bounding box center [1065, 366] width 42 height 35
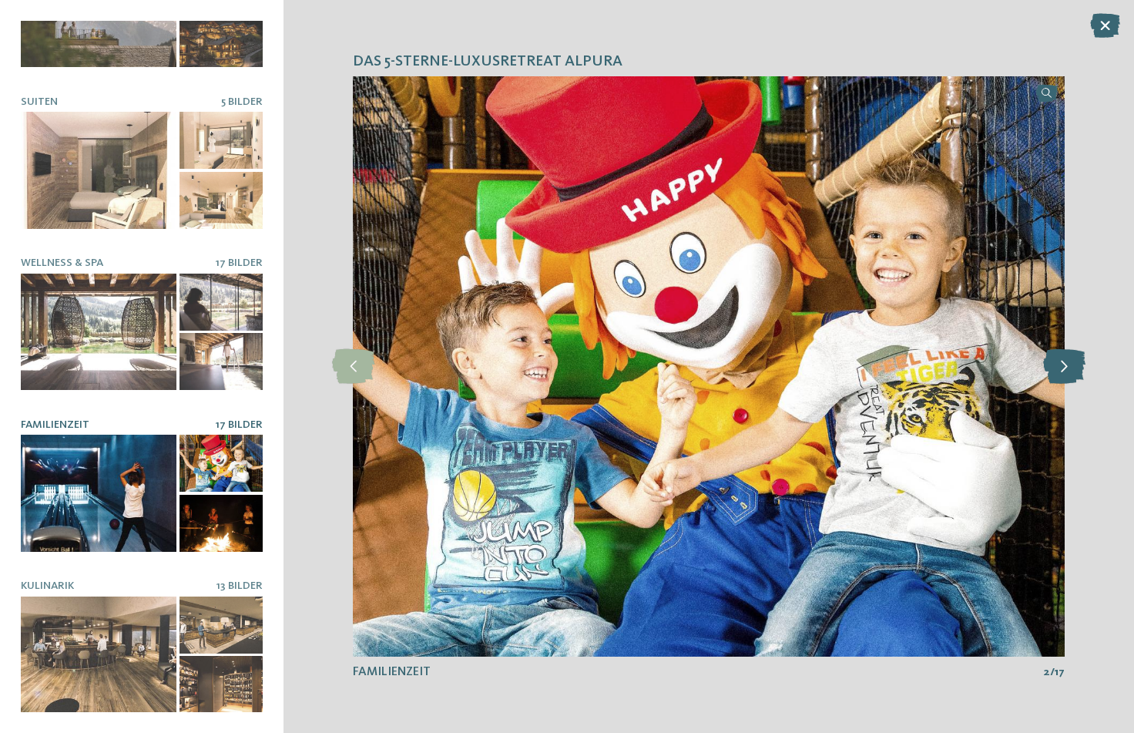
click at [1047, 375] on icon at bounding box center [1065, 366] width 42 height 35
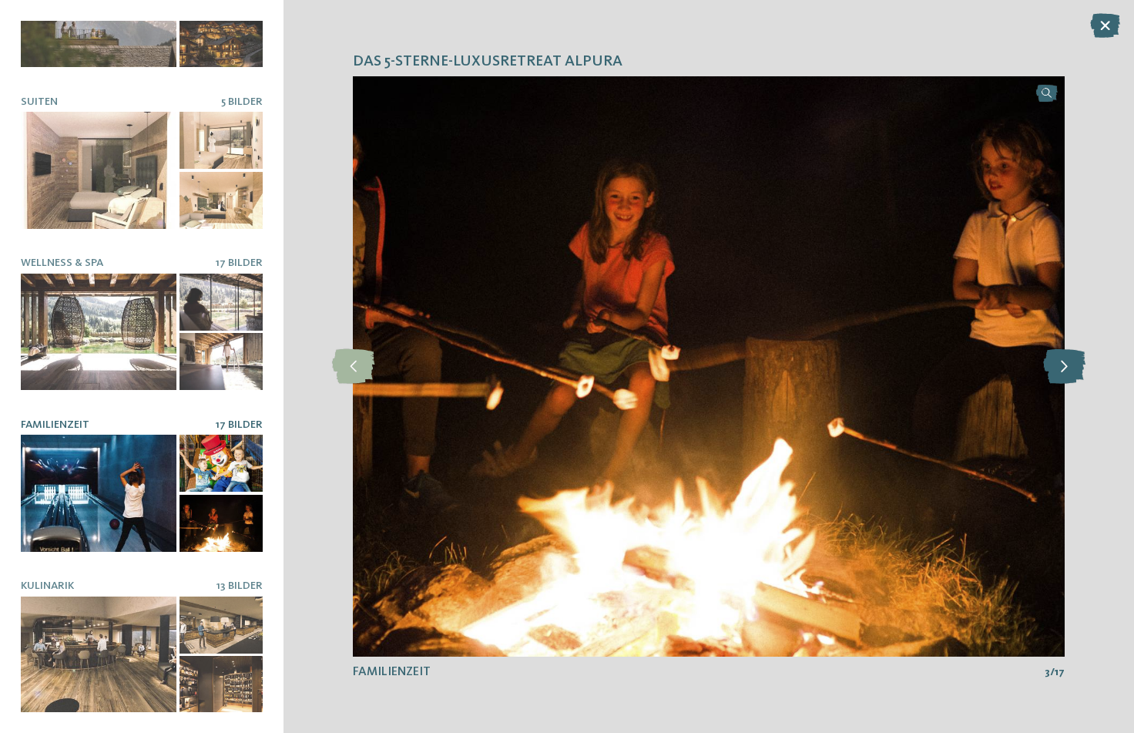
click at [1047, 375] on icon at bounding box center [1065, 366] width 42 height 35
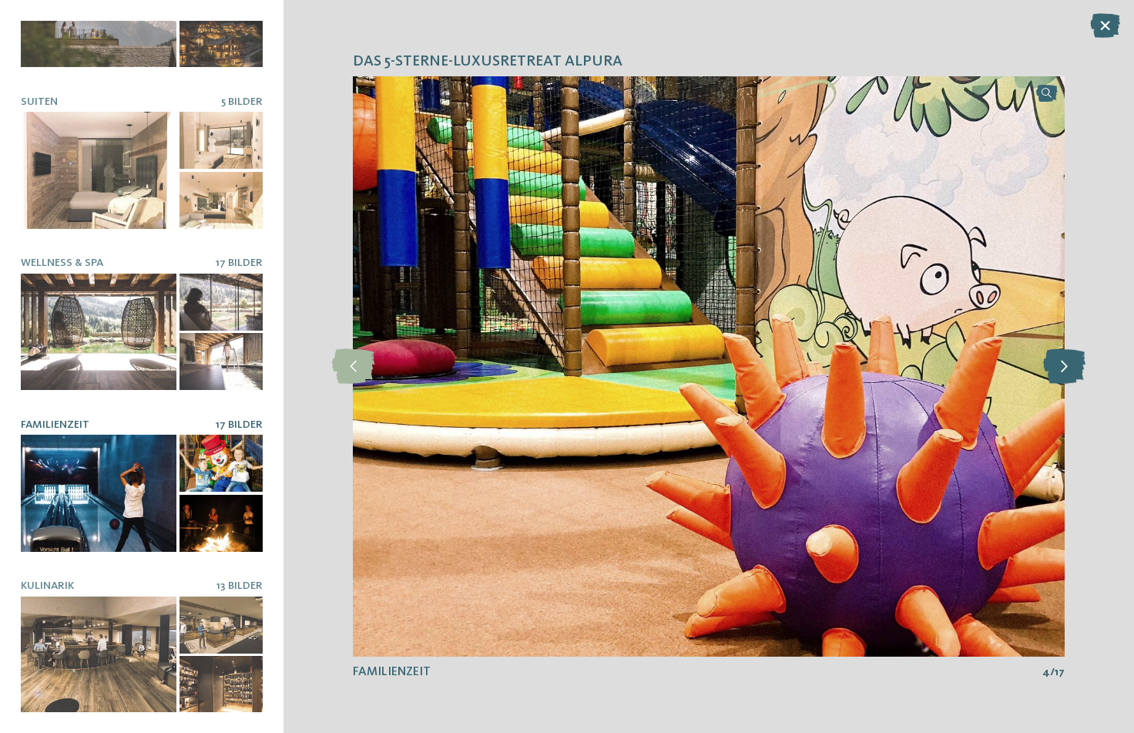
click at [1047, 375] on icon at bounding box center [1065, 366] width 42 height 35
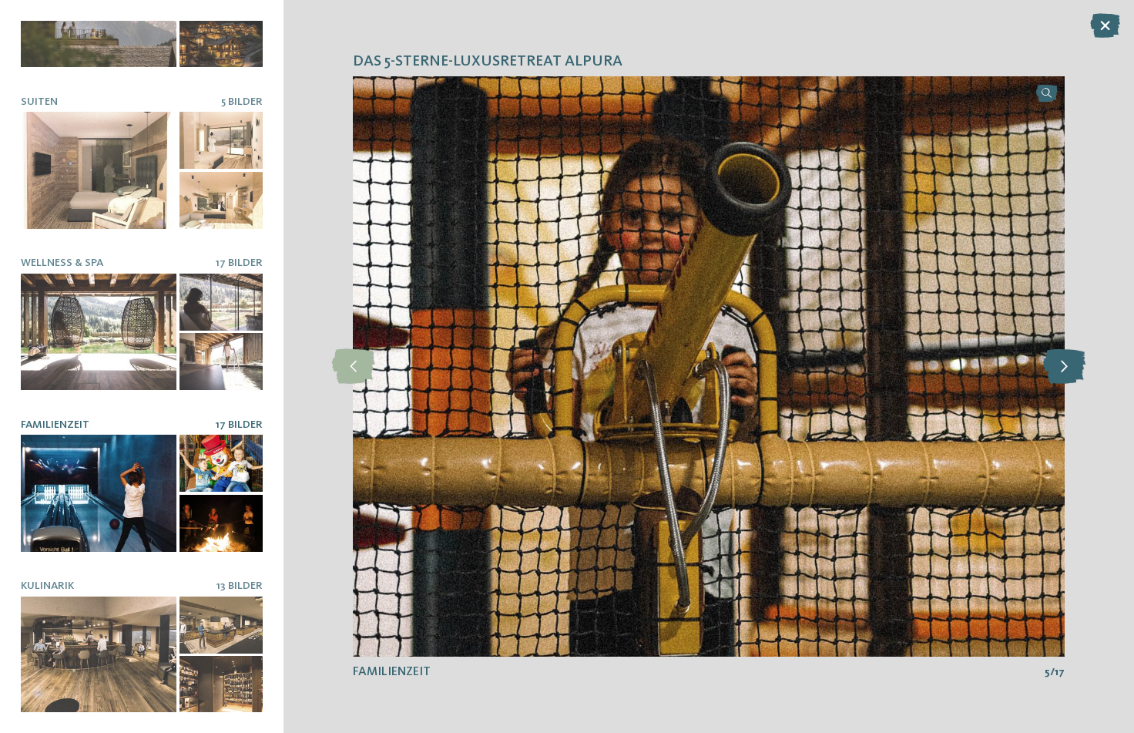
click at [1047, 375] on icon at bounding box center [1065, 366] width 42 height 35
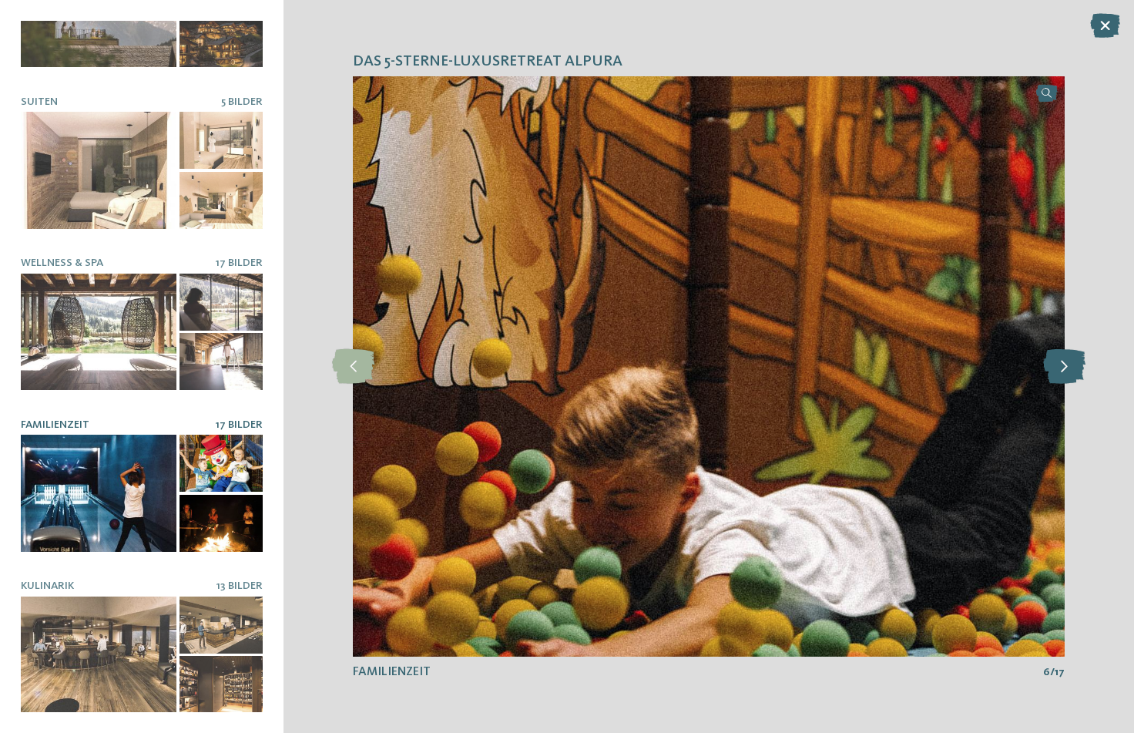
click at [1047, 375] on icon at bounding box center [1065, 366] width 42 height 35
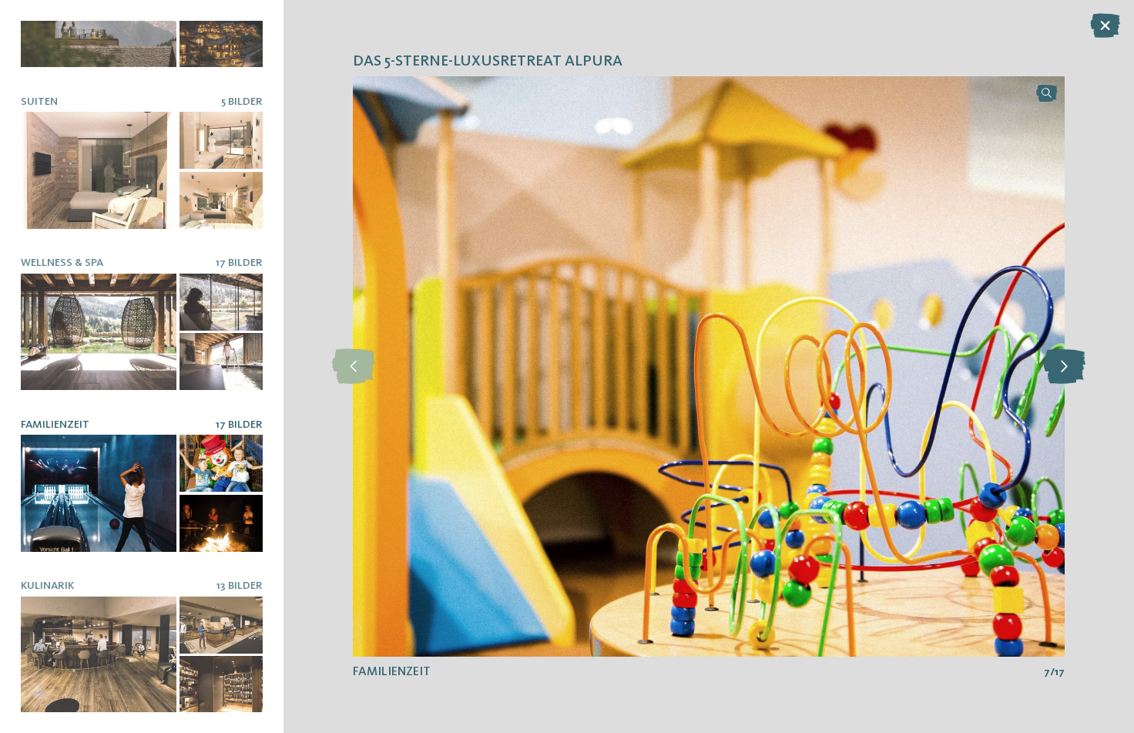
click at [1047, 375] on icon at bounding box center [1065, 366] width 42 height 35
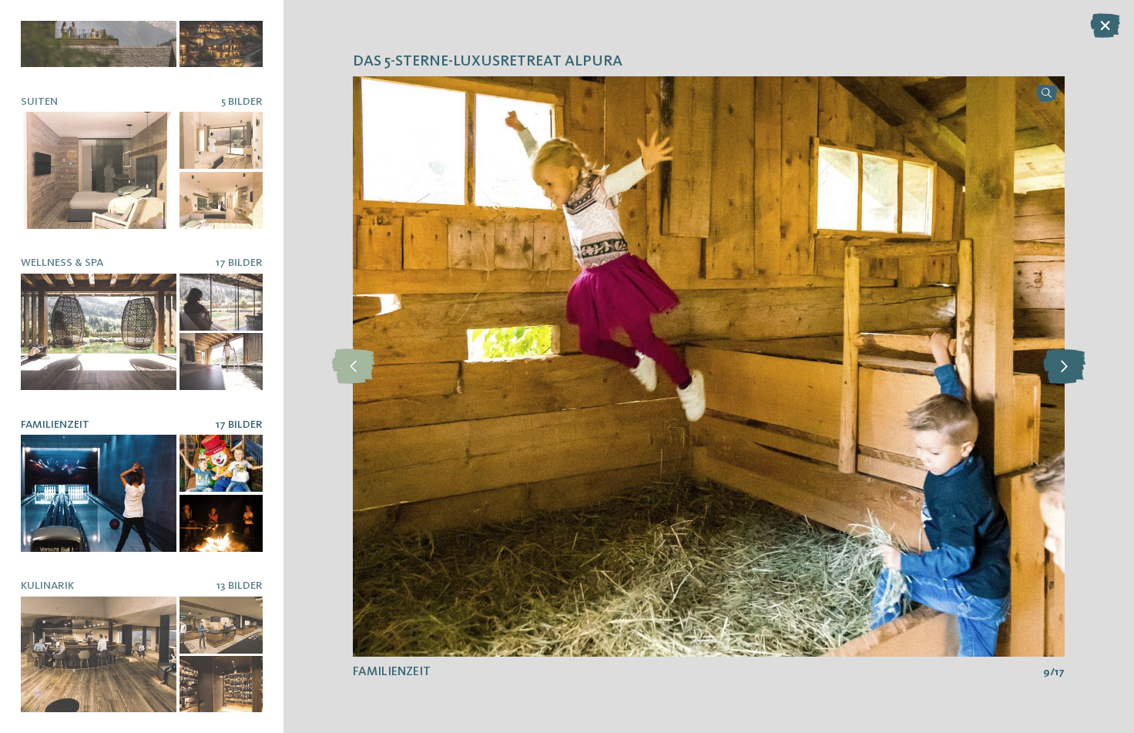
click at [1047, 375] on icon at bounding box center [1065, 366] width 42 height 35
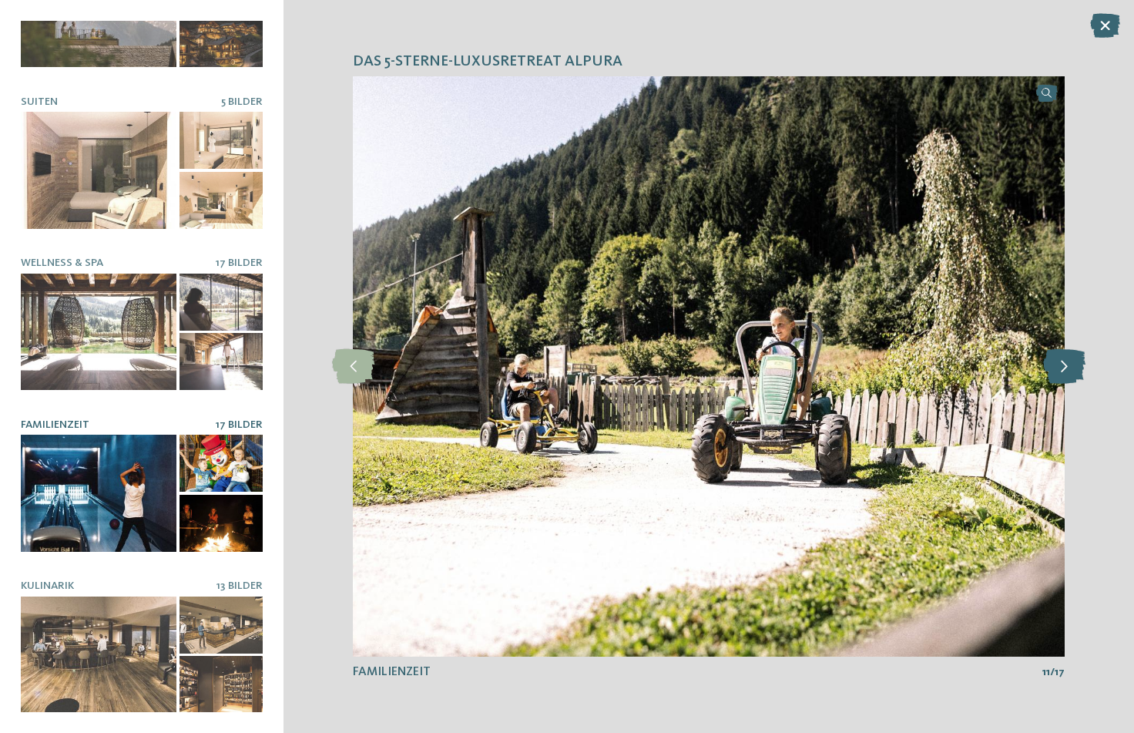
click at [1047, 375] on icon at bounding box center [1065, 366] width 42 height 35
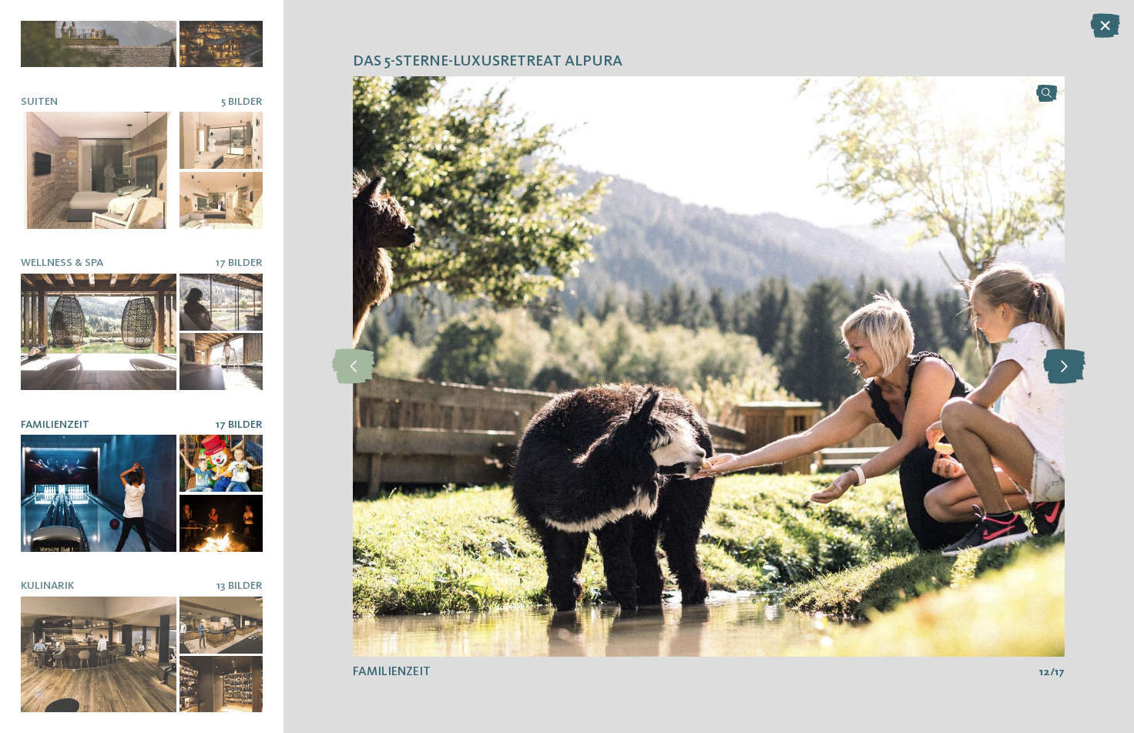
click at [1047, 375] on icon at bounding box center [1065, 366] width 42 height 35
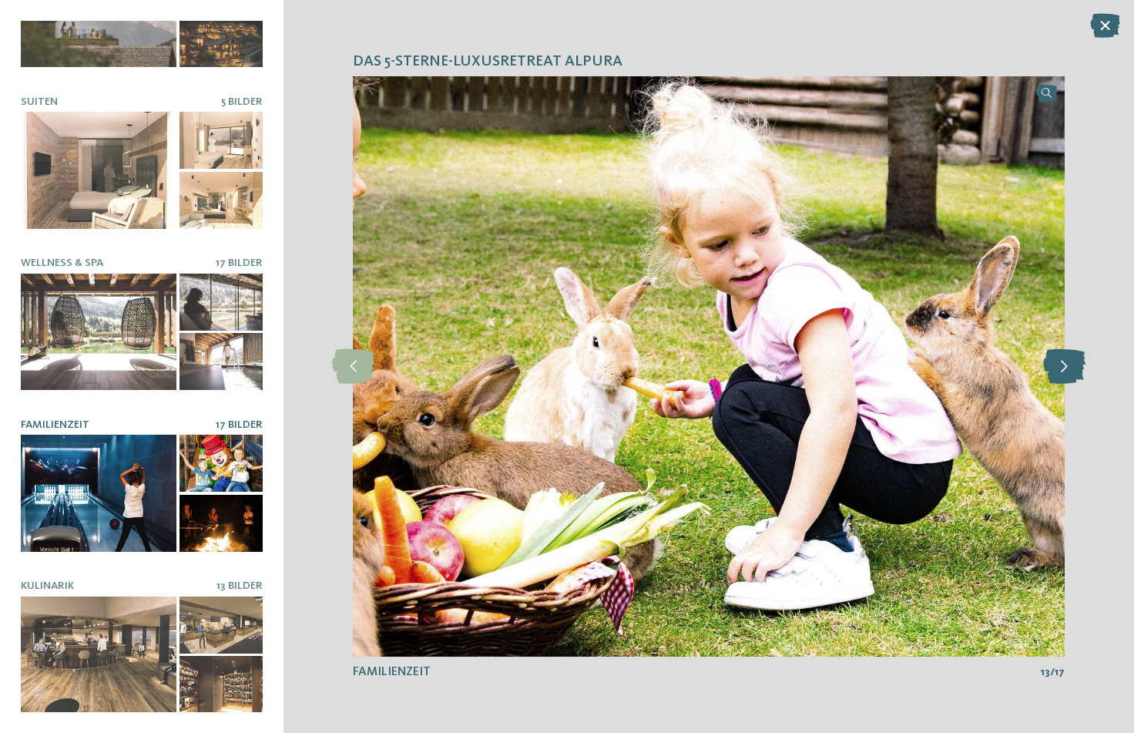
click at [1047, 375] on icon at bounding box center [1065, 366] width 42 height 35
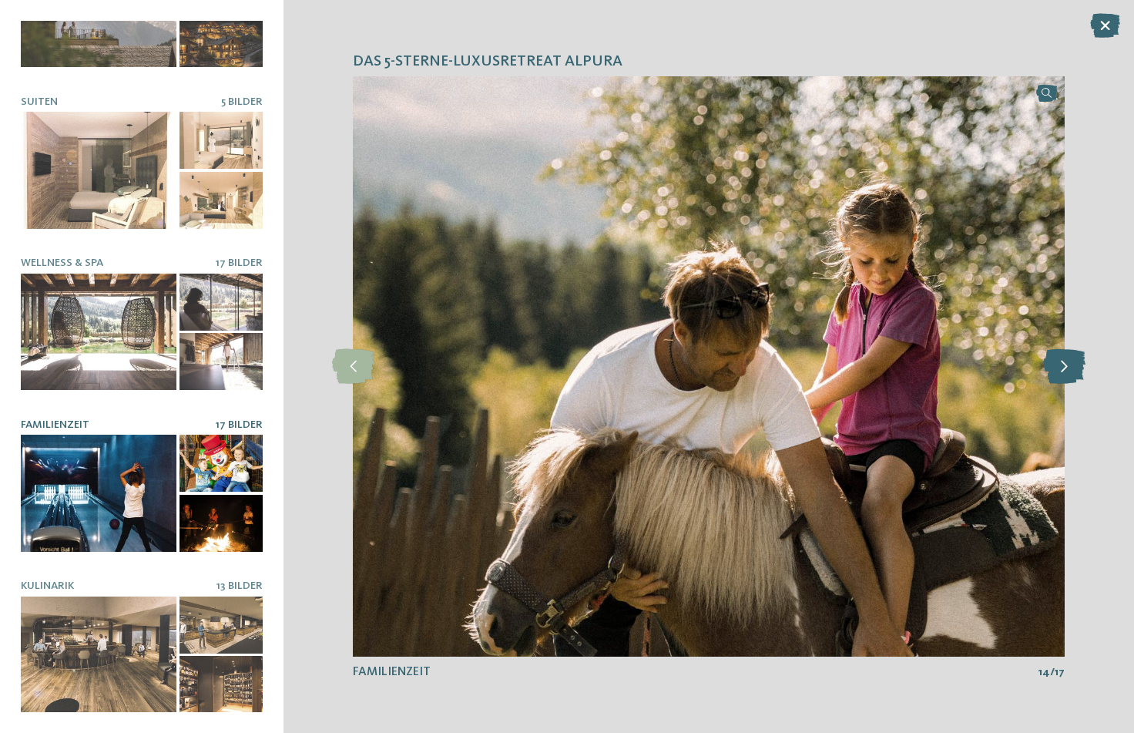
click at [1047, 375] on icon at bounding box center [1065, 366] width 42 height 35
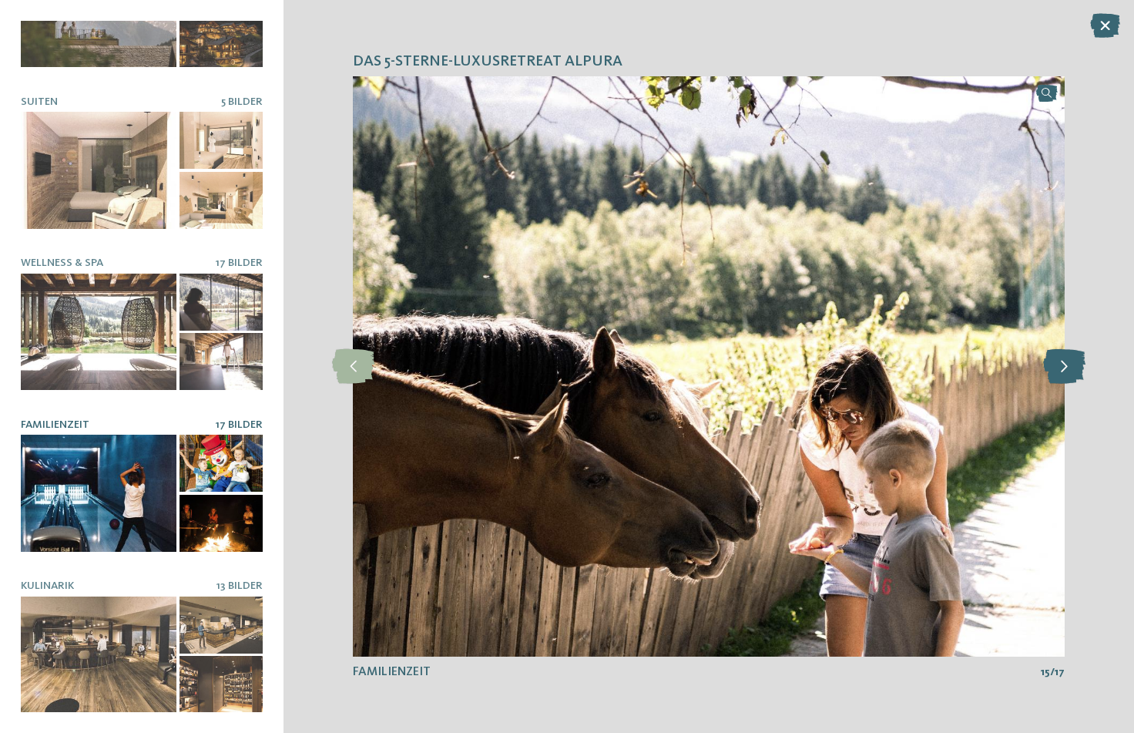
click at [1047, 375] on icon at bounding box center [1065, 366] width 42 height 35
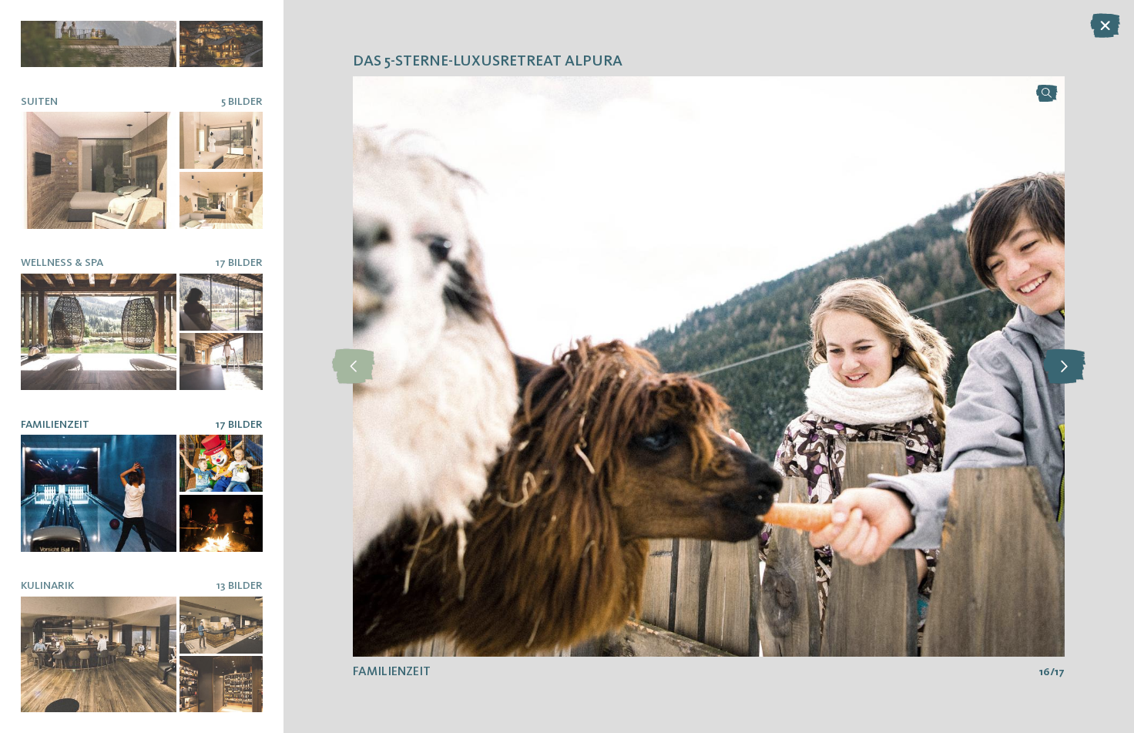
click at [1047, 375] on icon at bounding box center [1065, 366] width 42 height 35
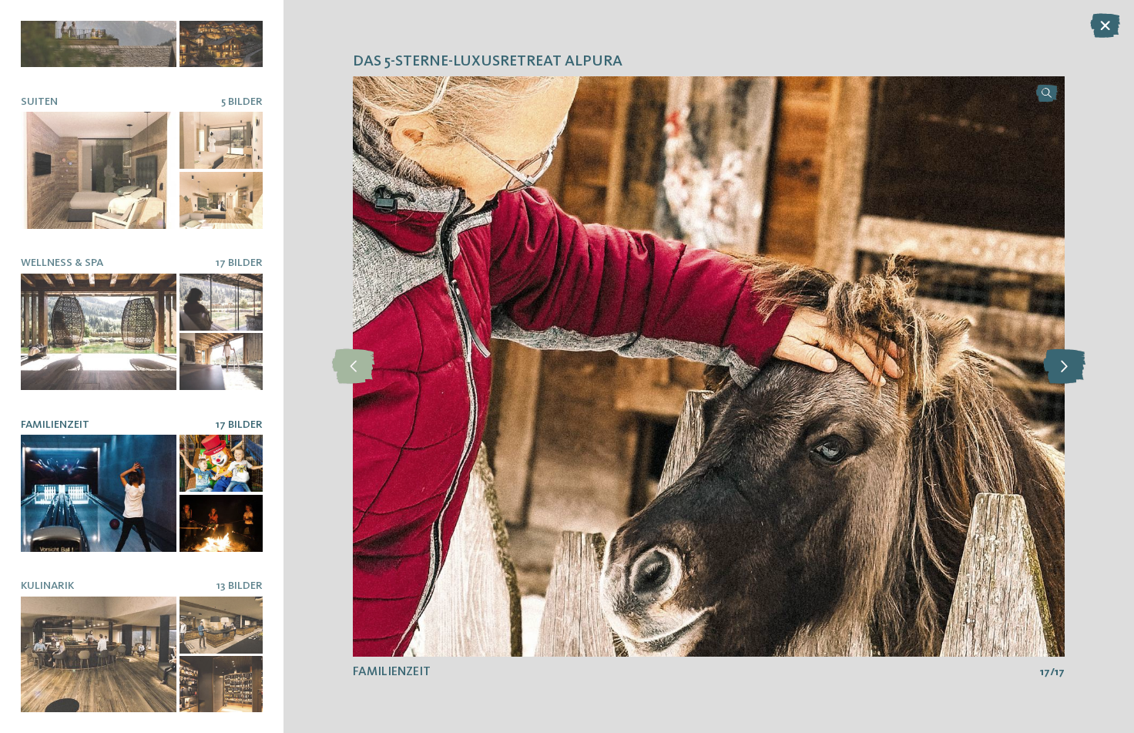
click at [1047, 375] on icon at bounding box center [1065, 366] width 42 height 35
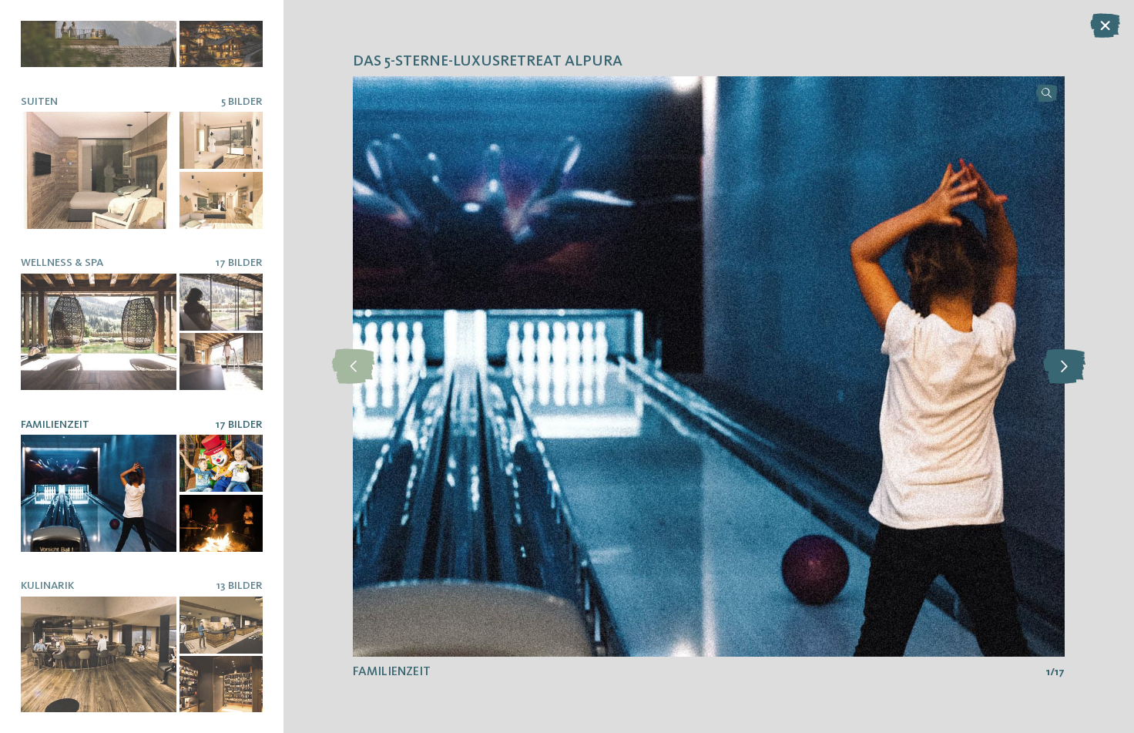
click at [1047, 375] on icon at bounding box center [1065, 366] width 42 height 35
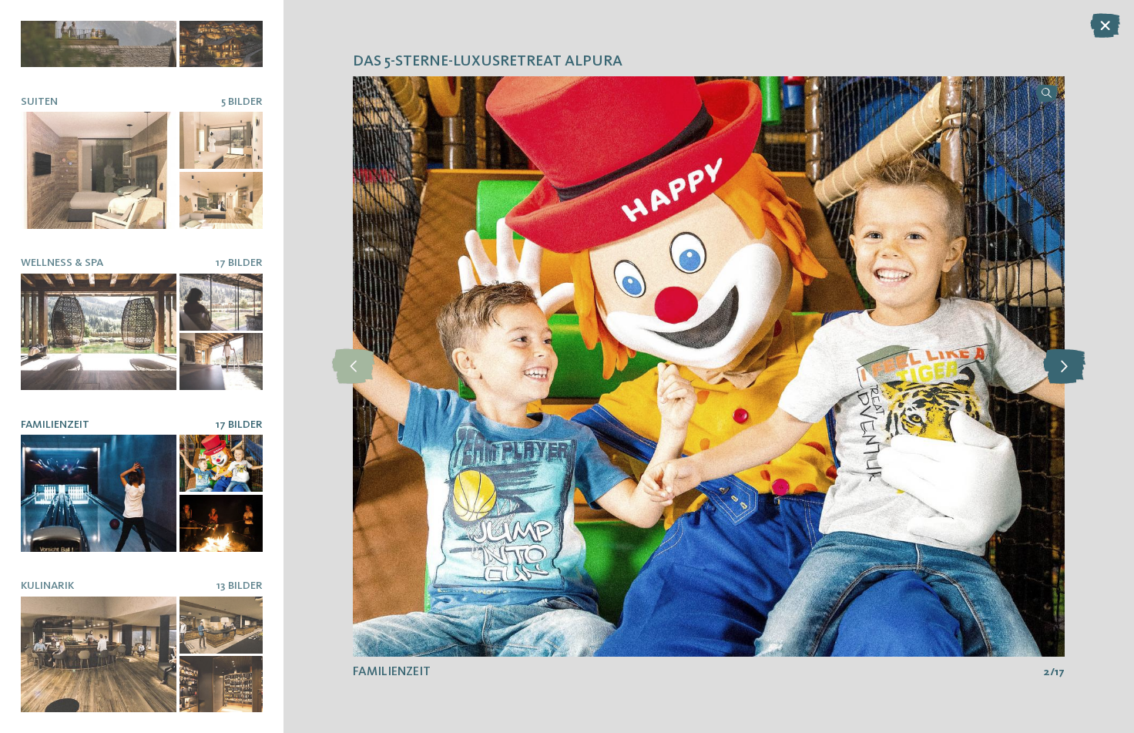
click at [1047, 375] on icon at bounding box center [1065, 366] width 42 height 35
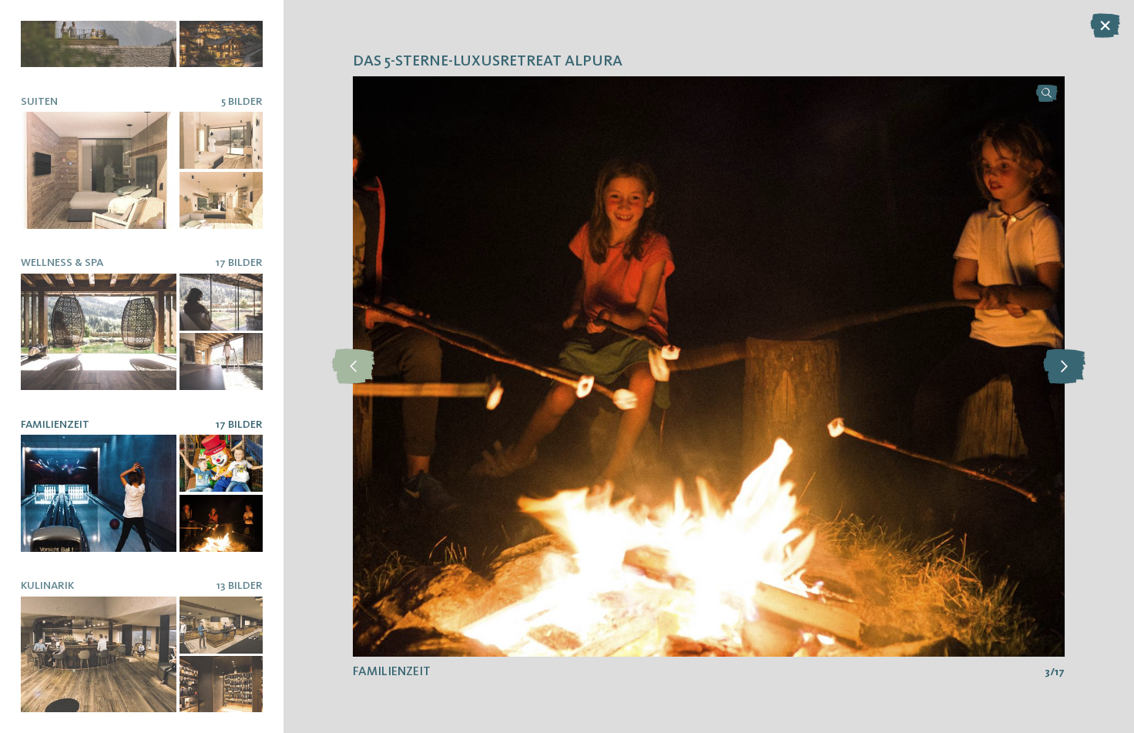
click at [1047, 375] on icon at bounding box center [1065, 366] width 42 height 35
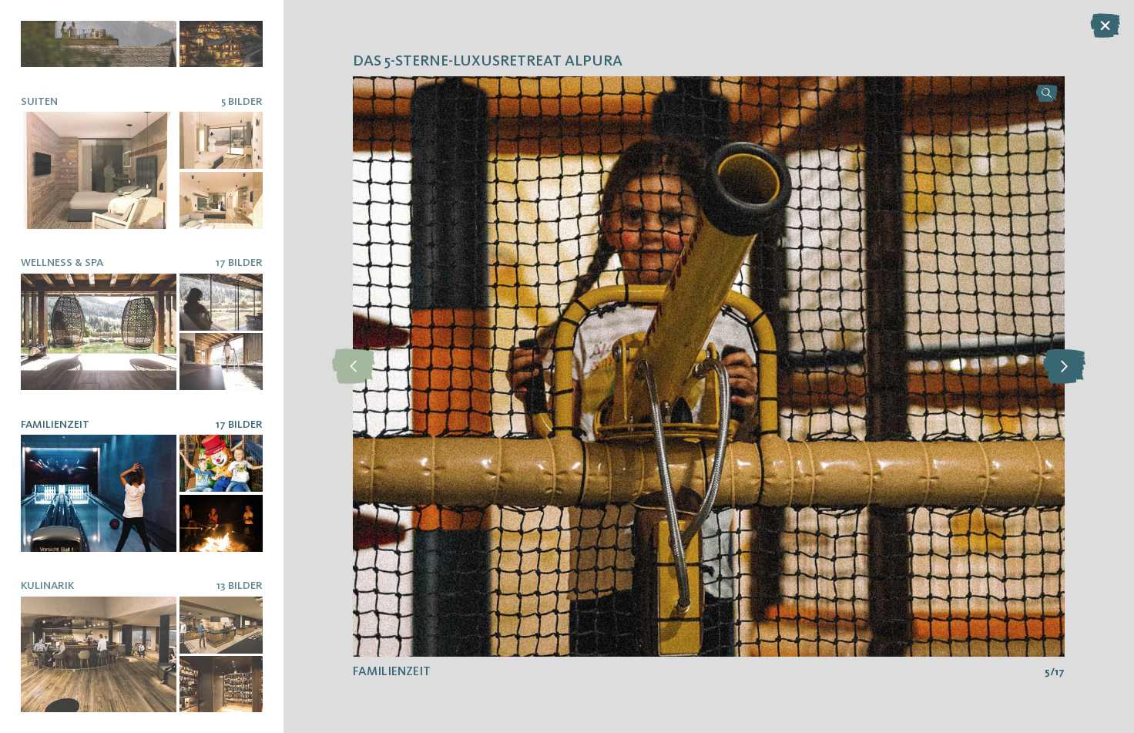
click at [1047, 375] on icon at bounding box center [1065, 366] width 42 height 35
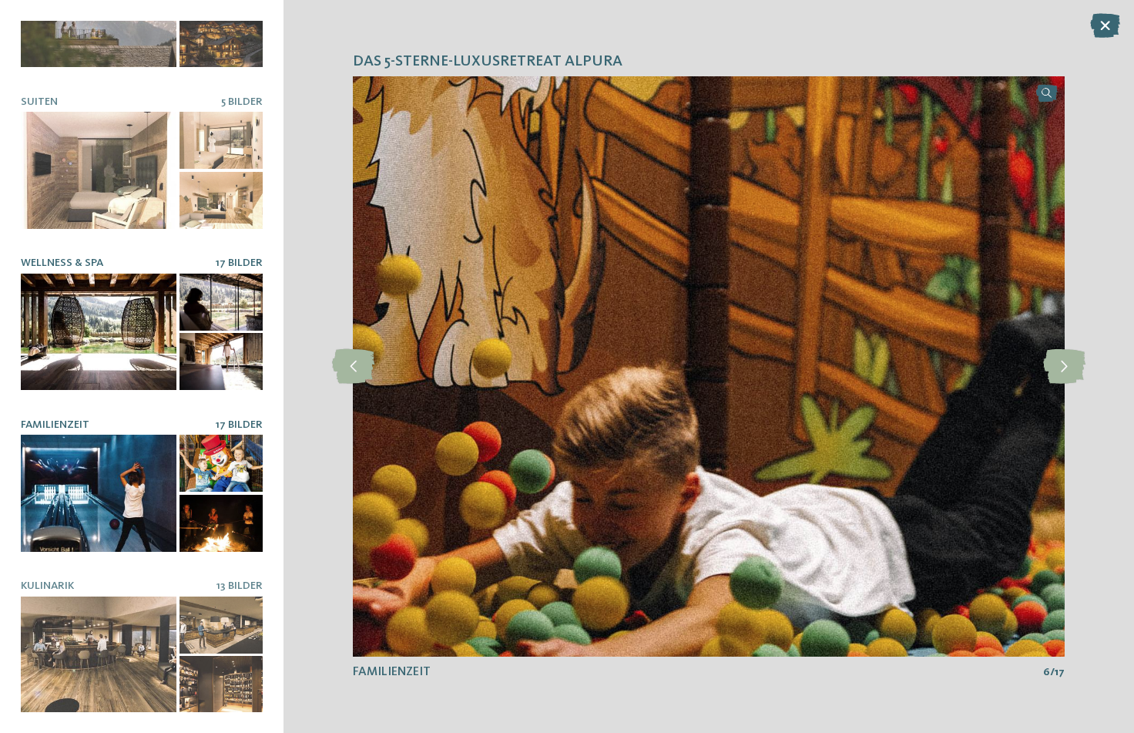
click at [85, 347] on div at bounding box center [99, 332] width 156 height 117
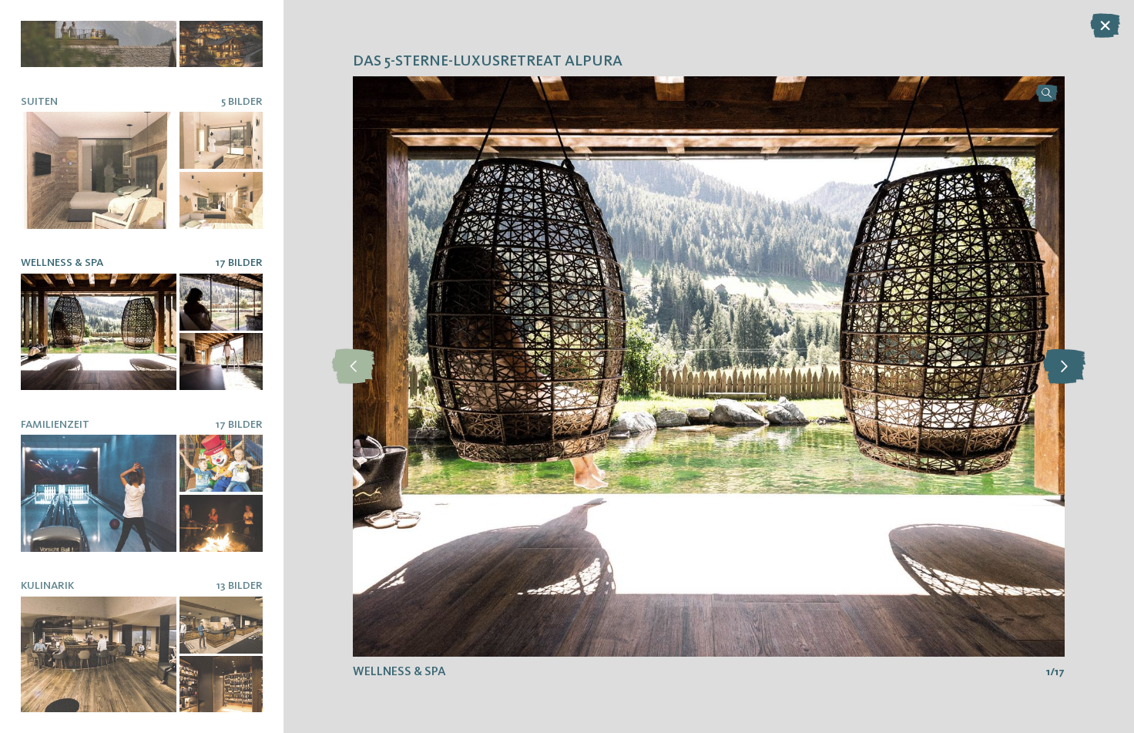
click at [1084, 369] on icon at bounding box center [1065, 366] width 42 height 35
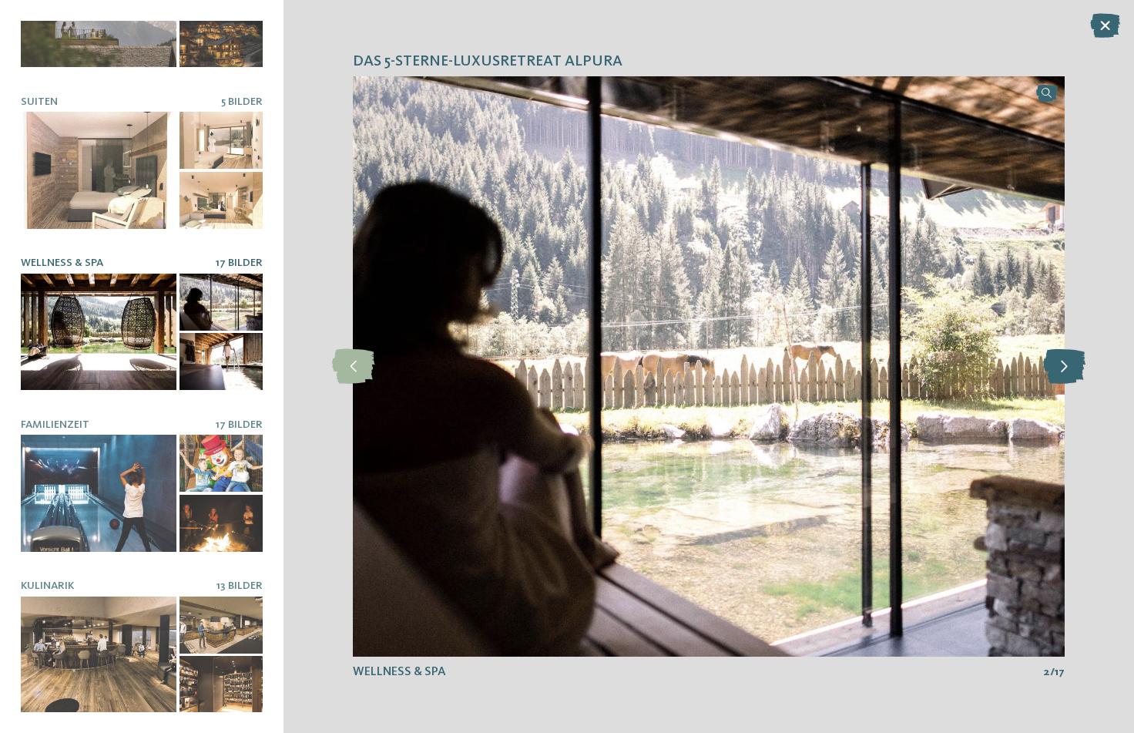
click at [1084, 369] on icon at bounding box center [1065, 366] width 42 height 35
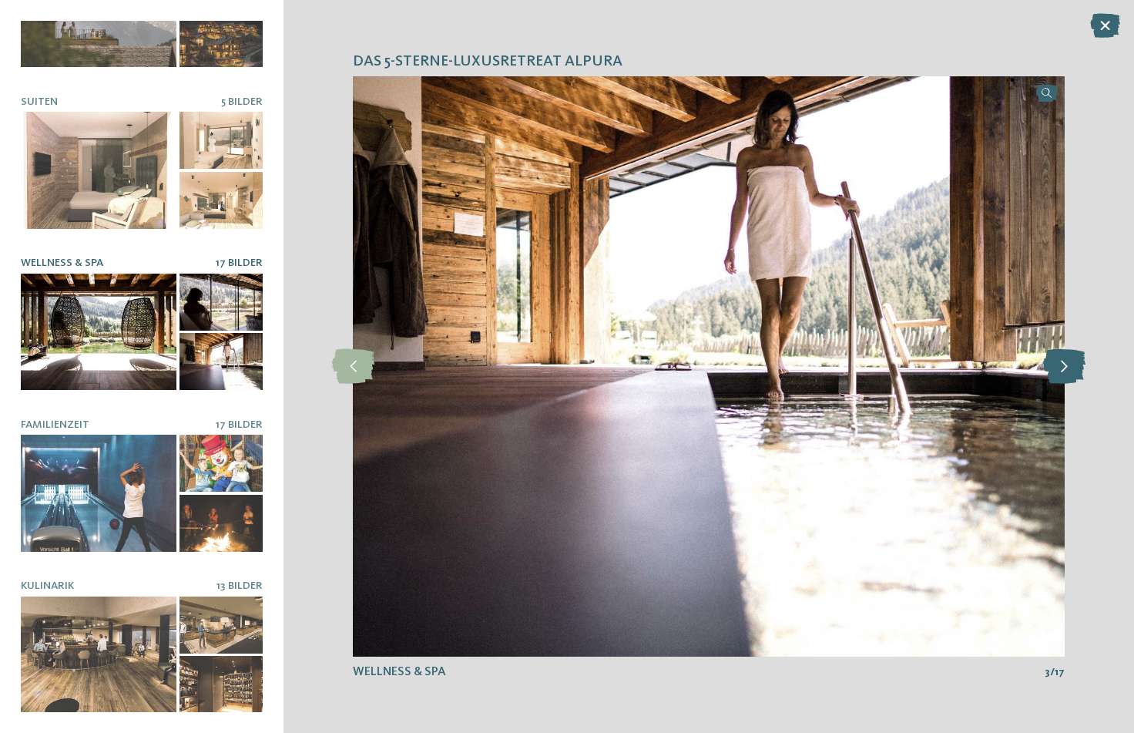
click at [1084, 369] on icon at bounding box center [1065, 366] width 42 height 35
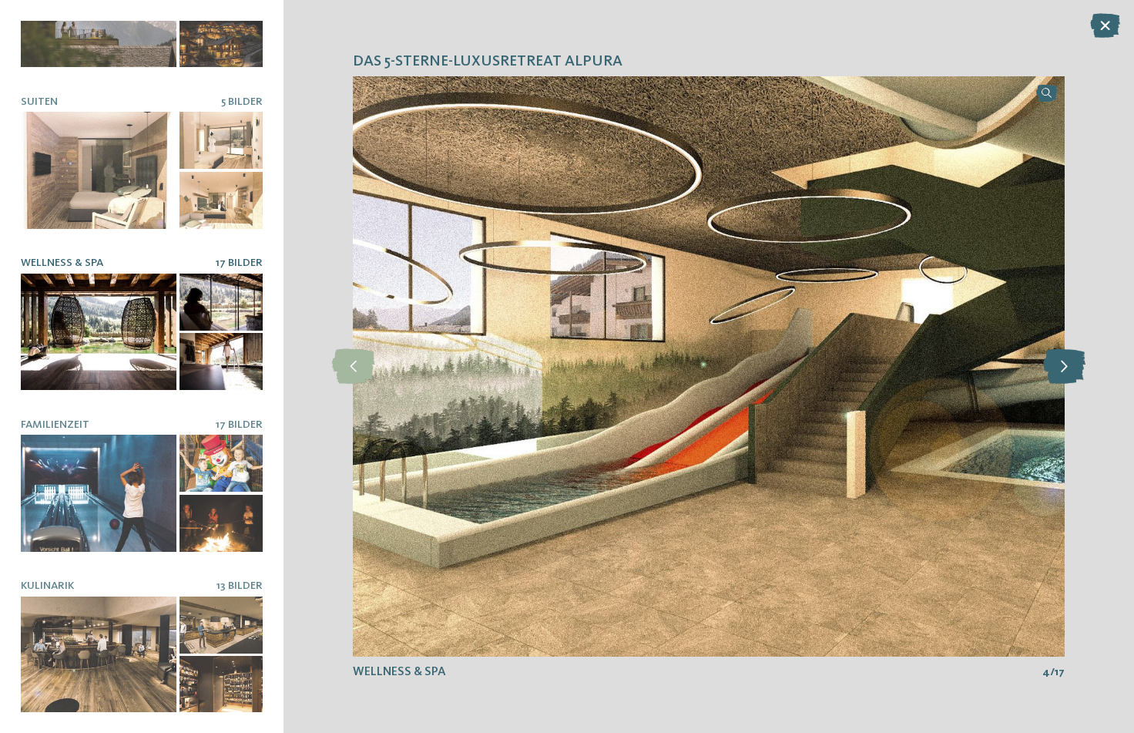
click at [1084, 369] on icon at bounding box center [1065, 366] width 42 height 35
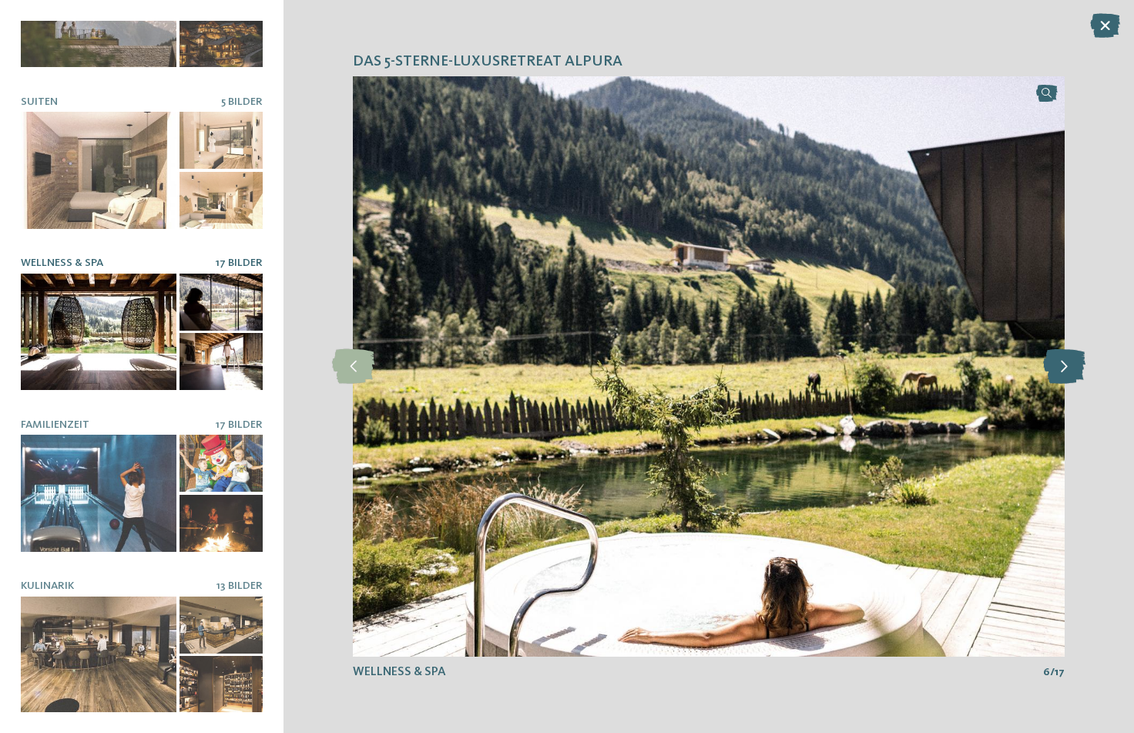
click at [1084, 369] on icon at bounding box center [1065, 366] width 42 height 35
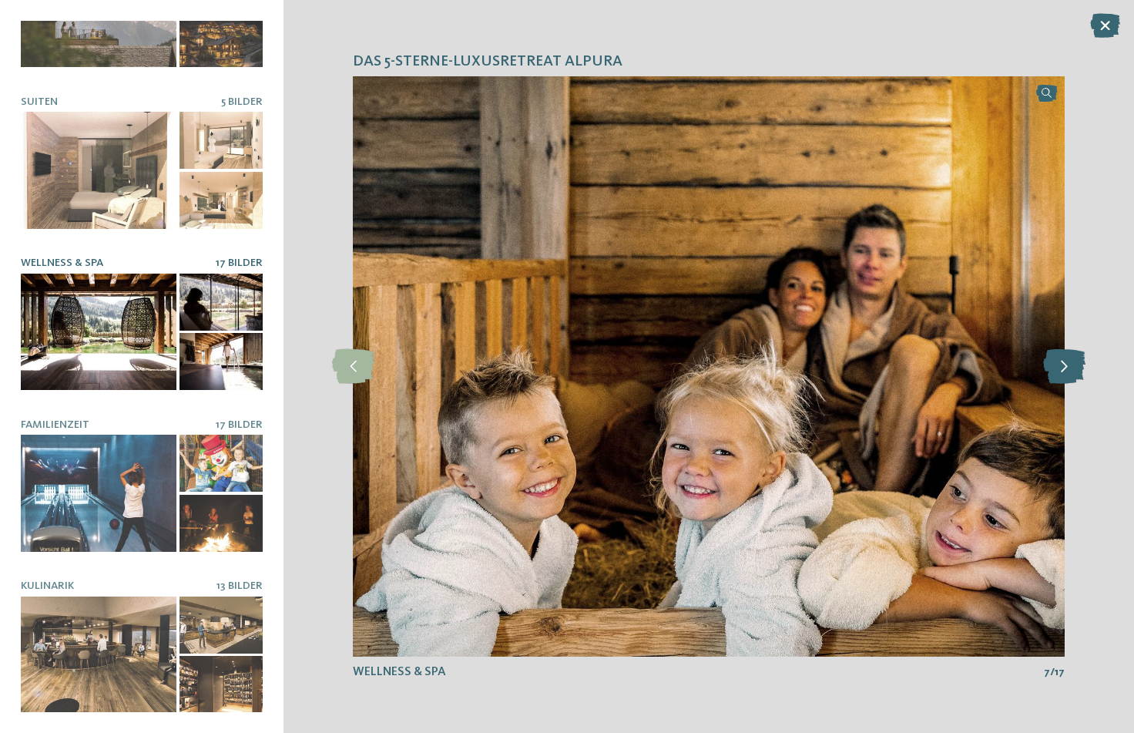
click at [1084, 369] on icon at bounding box center [1065, 366] width 42 height 35
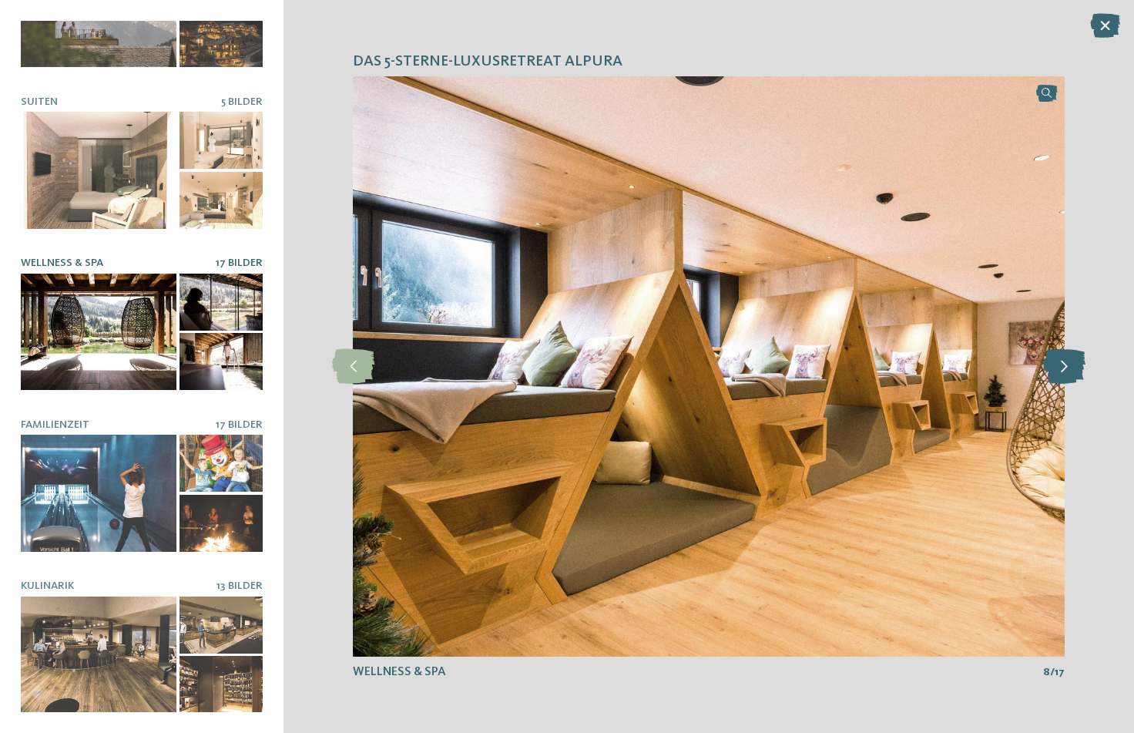
click at [1084, 369] on icon at bounding box center [1065, 366] width 42 height 35
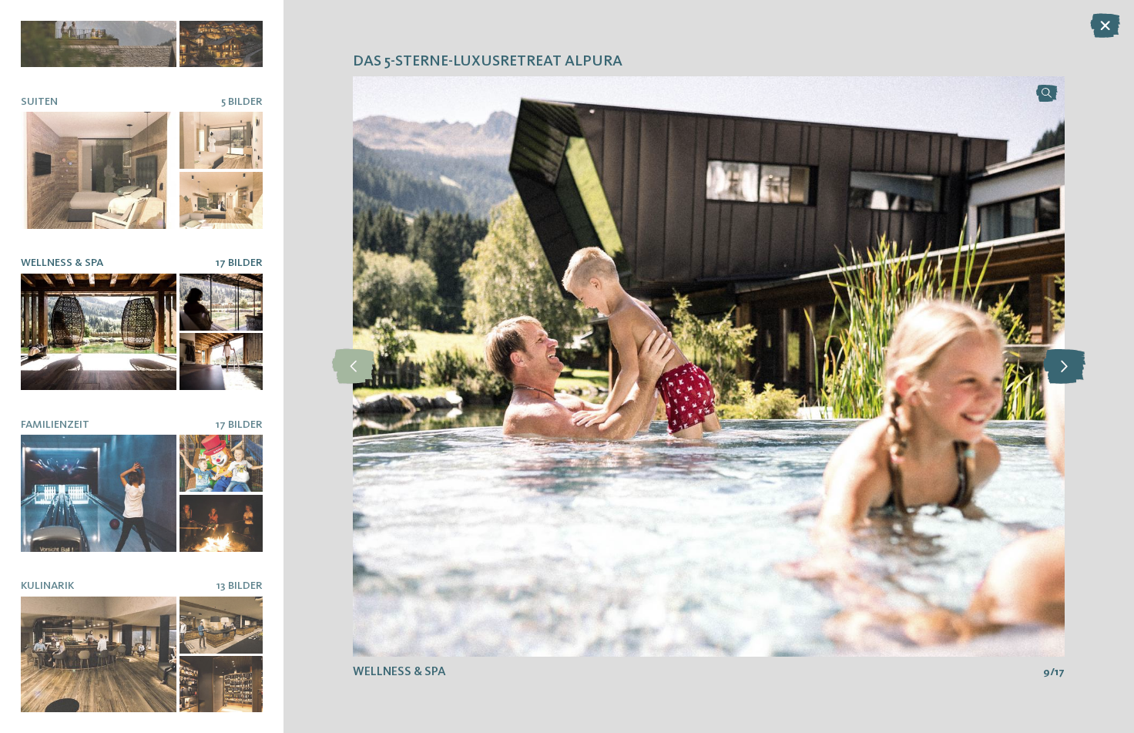
click at [1084, 369] on icon at bounding box center [1065, 366] width 42 height 35
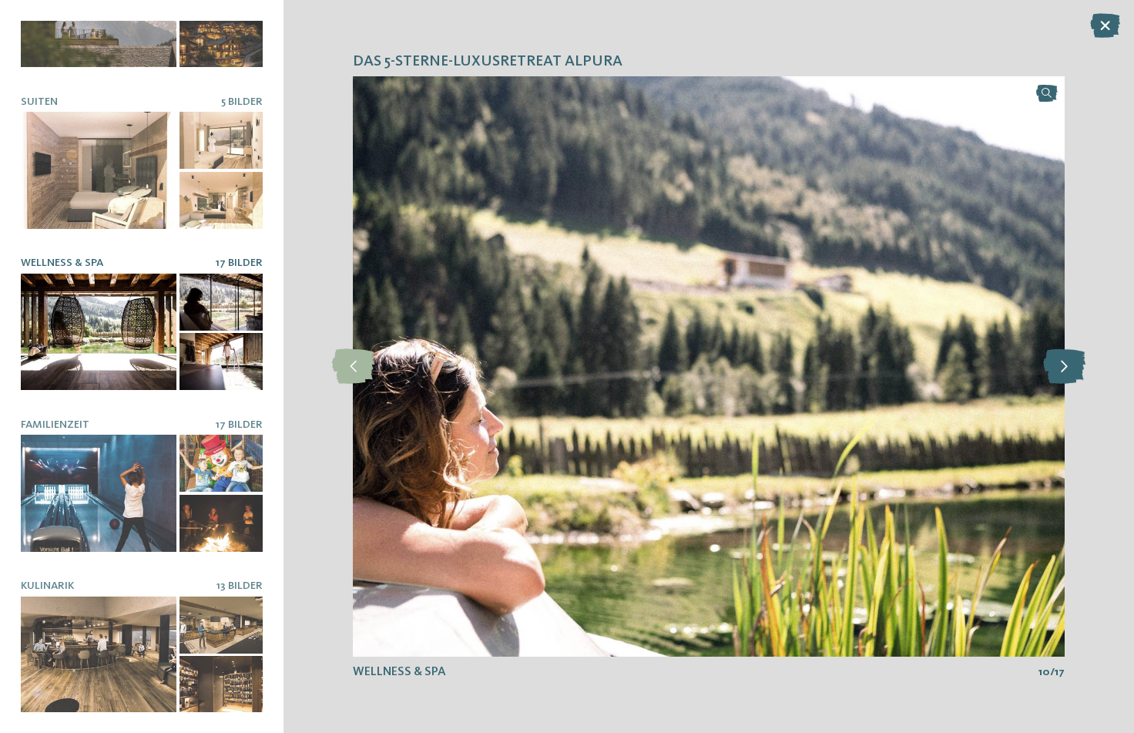
click at [1084, 369] on icon at bounding box center [1065, 366] width 42 height 35
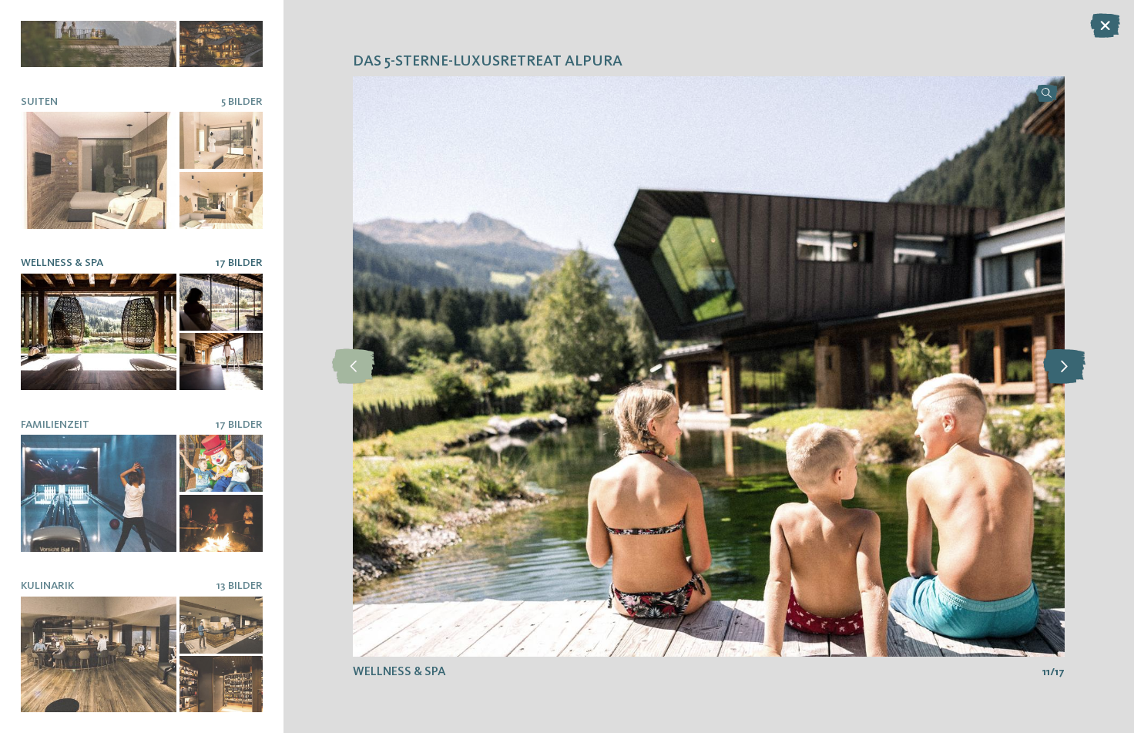
click at [1084, 369] on icon at bounding box center [1065, 366] width 42 height 35
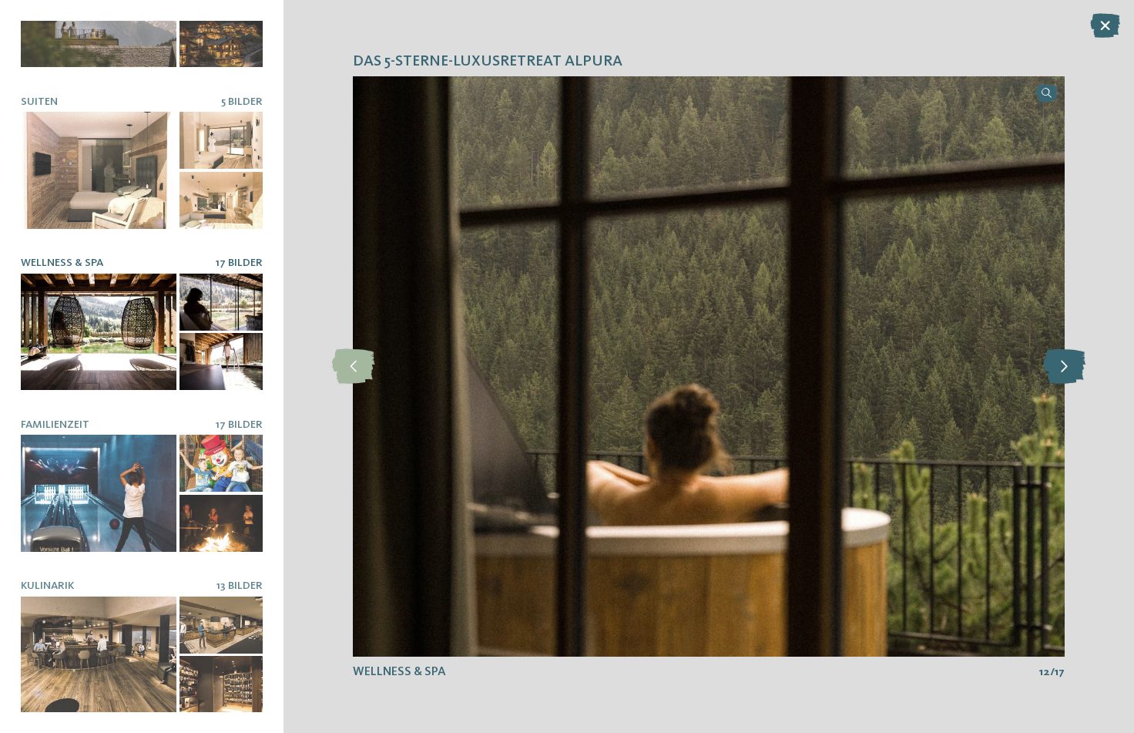
click at [1084, 369] on icon at bounding box center [1065, 366] width 42 height 35
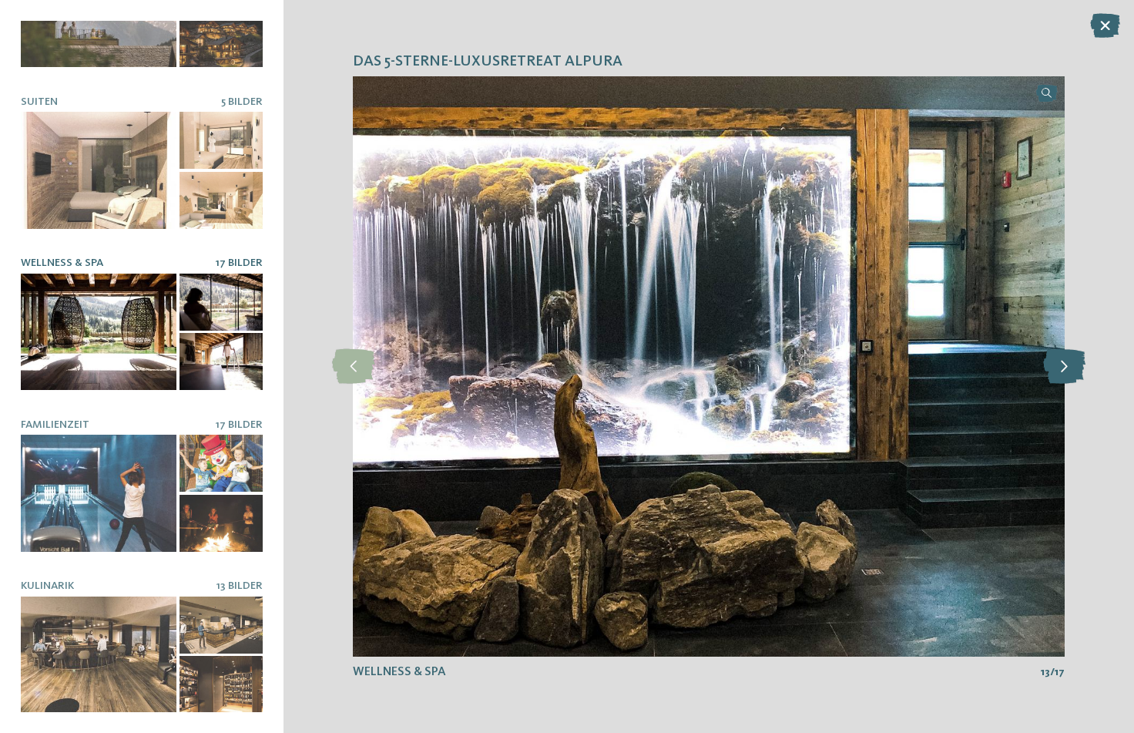
click at [1084, 369] on icon at bounding box center [1065, 366] width 42 height 35
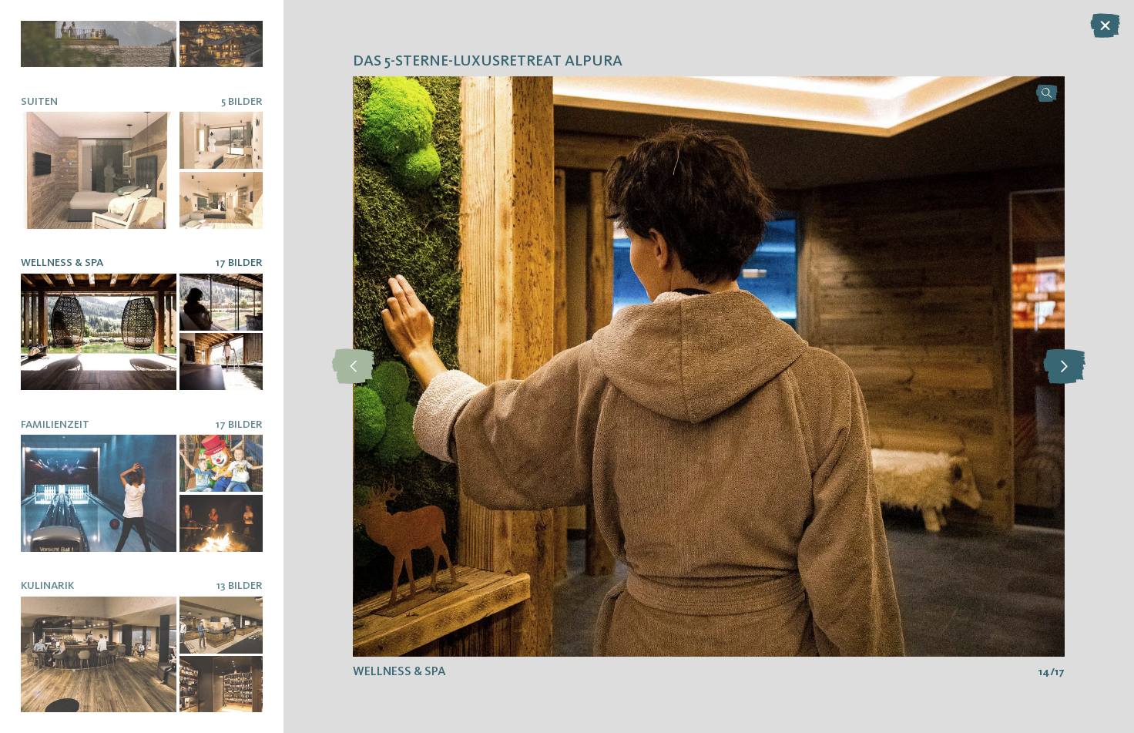
click at [1084, 369] on icon at bounding box center [1065, 366] width 42 height 35
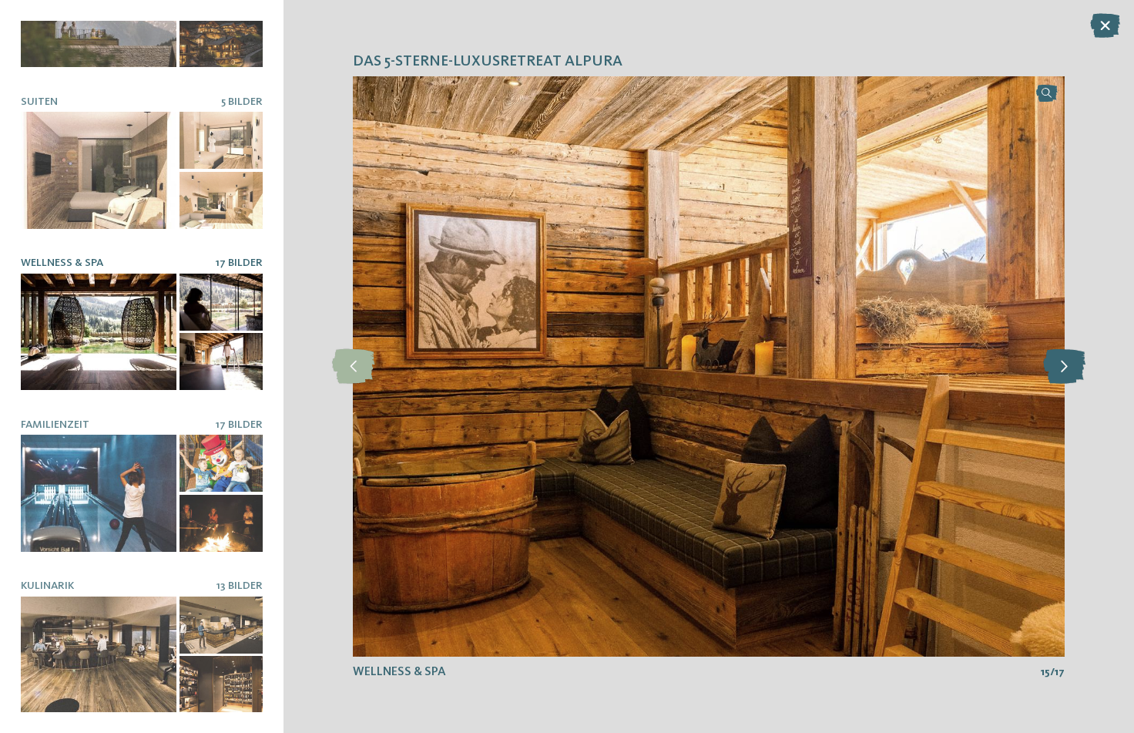
click at [1084, 369] on icon at bounding box center [1065, 366] width 42 height 35
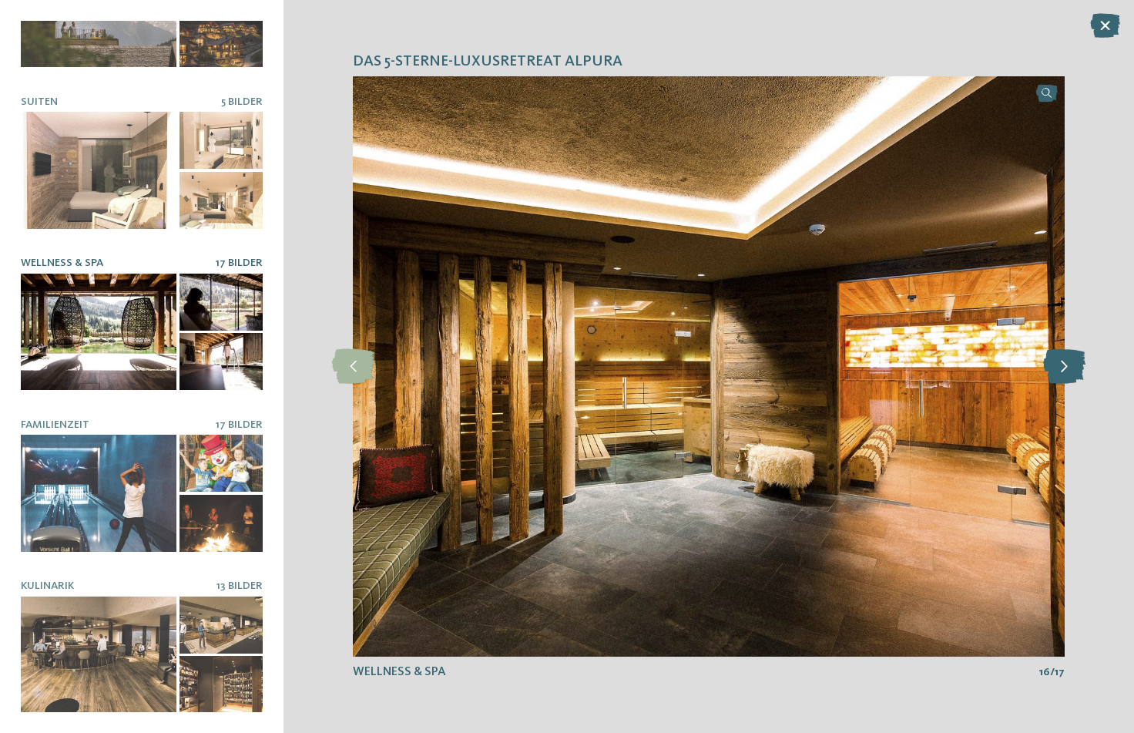
click at [1084, 369] on icon at bounding box center [1065, 366] width 42 height 35
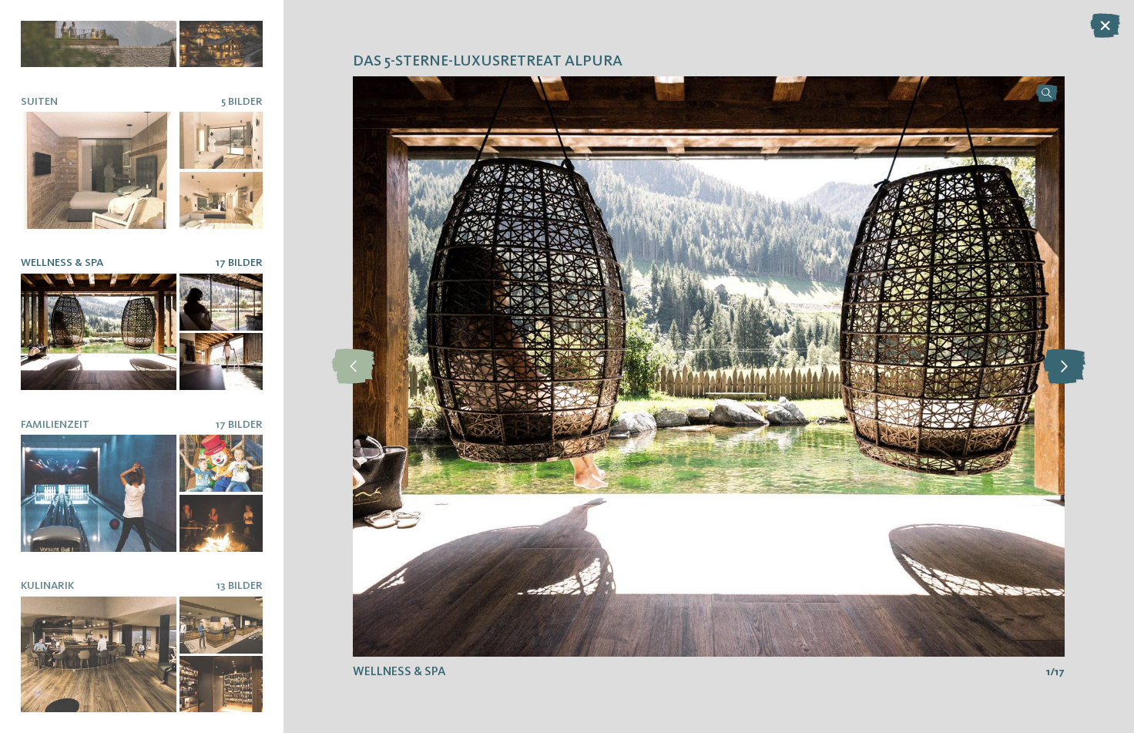
click at [1084, 369] on icon at bounding box center [1065, 366] width 42 height 35
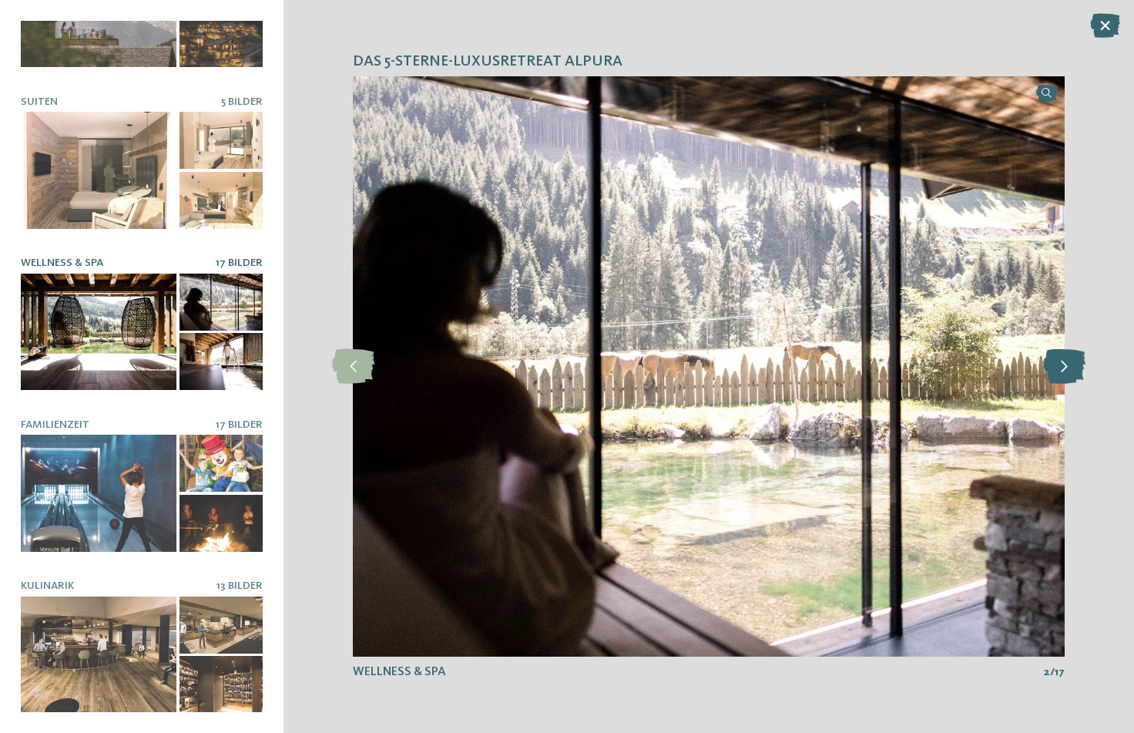
click at [1084, 369] on icon at bounding box center [1065, 366] width 42 height 35
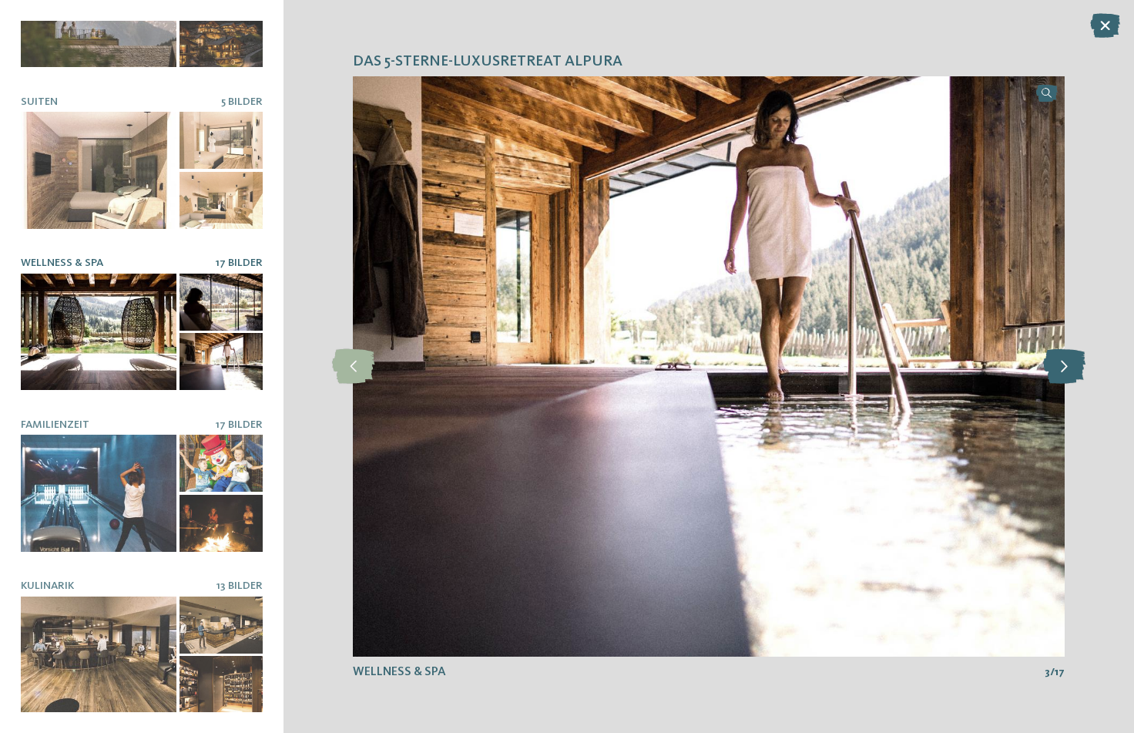
click at [1084, 369] on icon at bounding box center [1065, 366] width 42 height 35
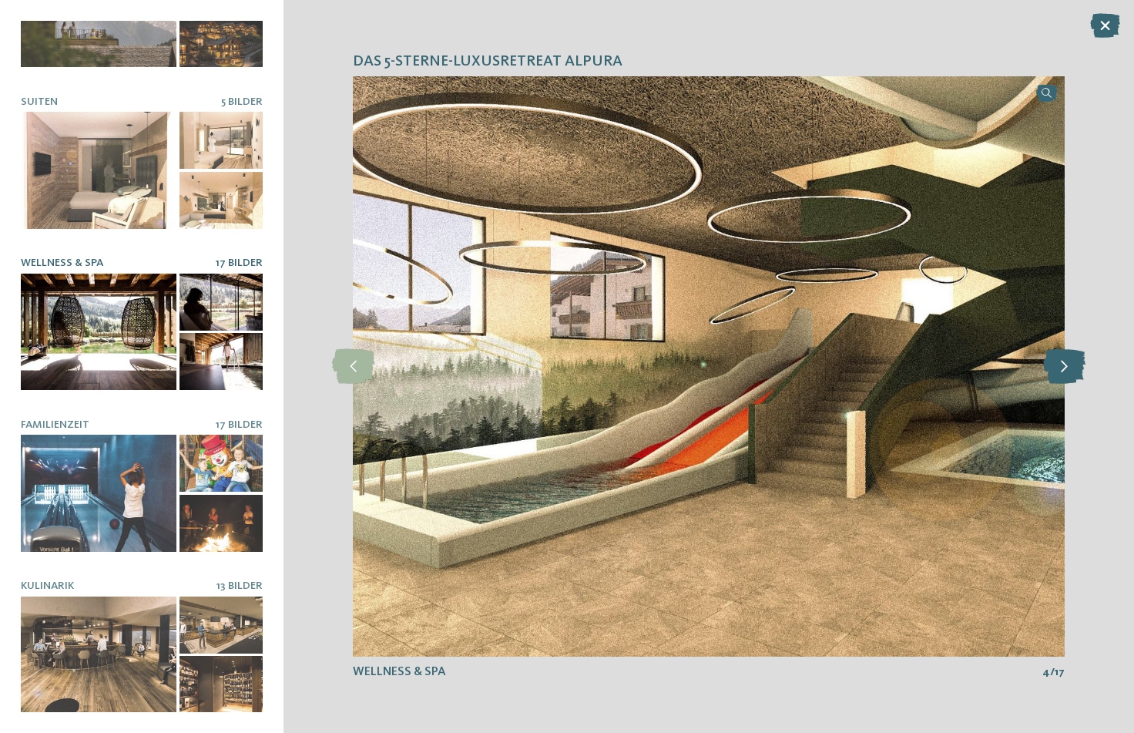
click at [1084, 369] on icon at bounding box center [1065, 366] width 42 height 35
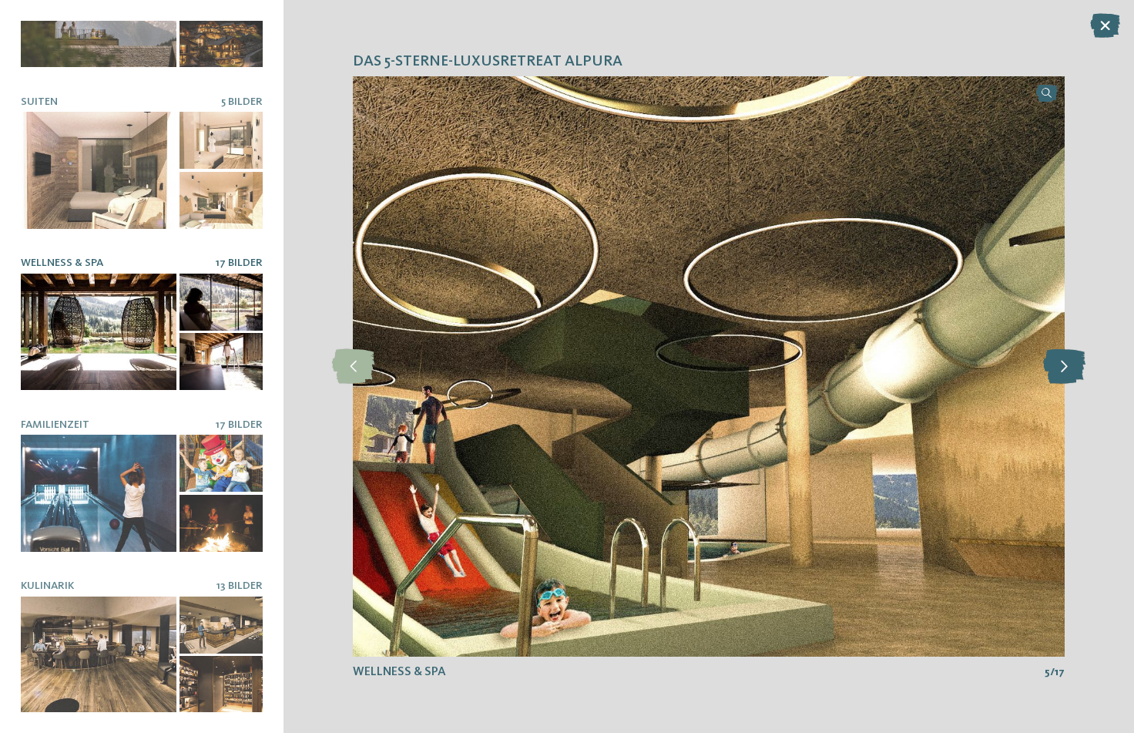
click at [1084, 369] on icon at bounding box center [1065, 366] width 42 height 35
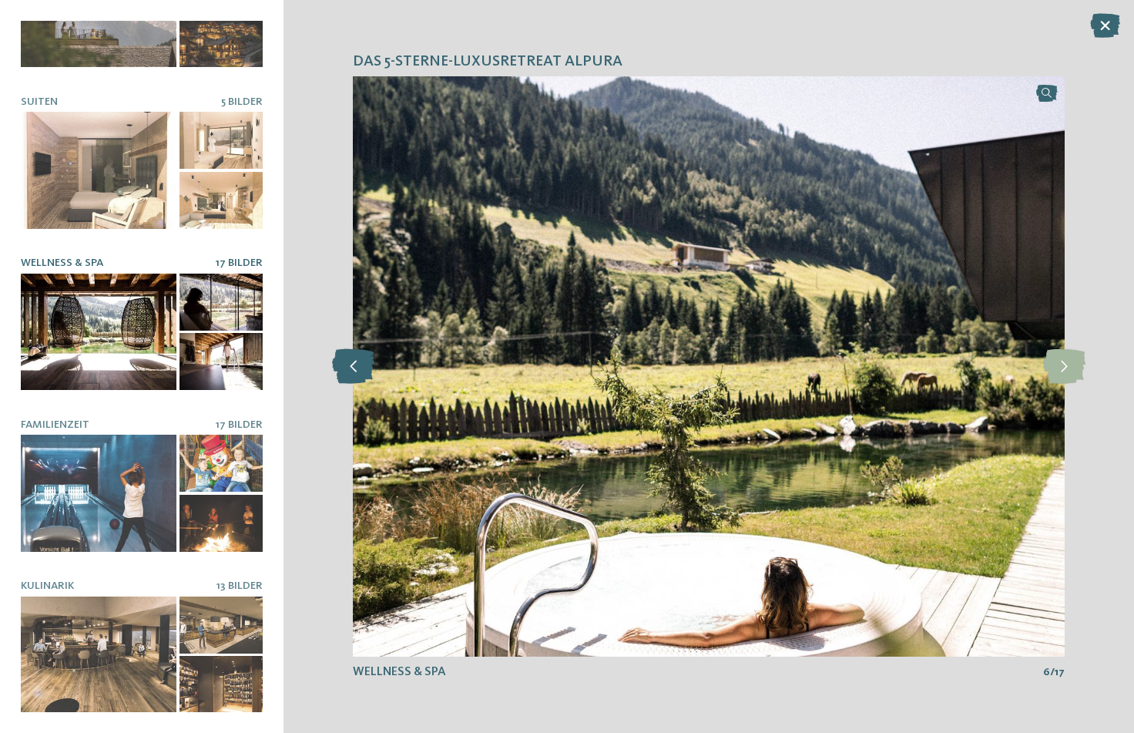
click at [365, 364] on icon at bounding box center [353, 366] width 42 height 35
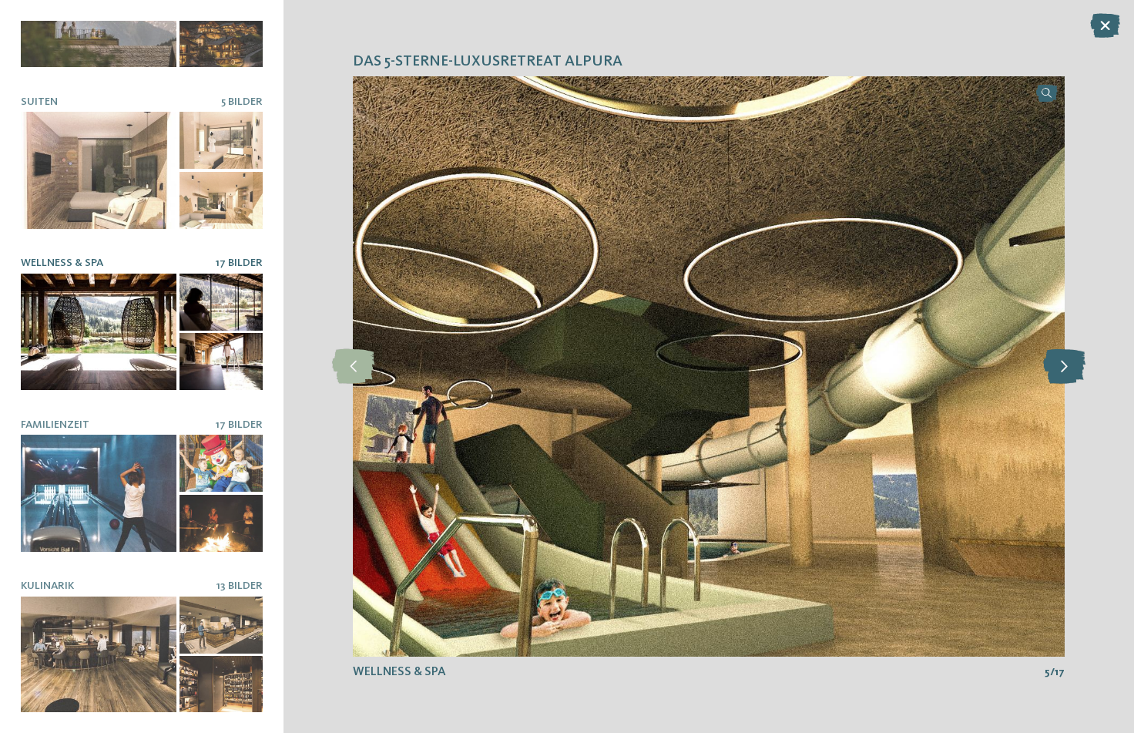
click at [1074, 371] on icon at bounding box center [1065, 366] width 42 height 35
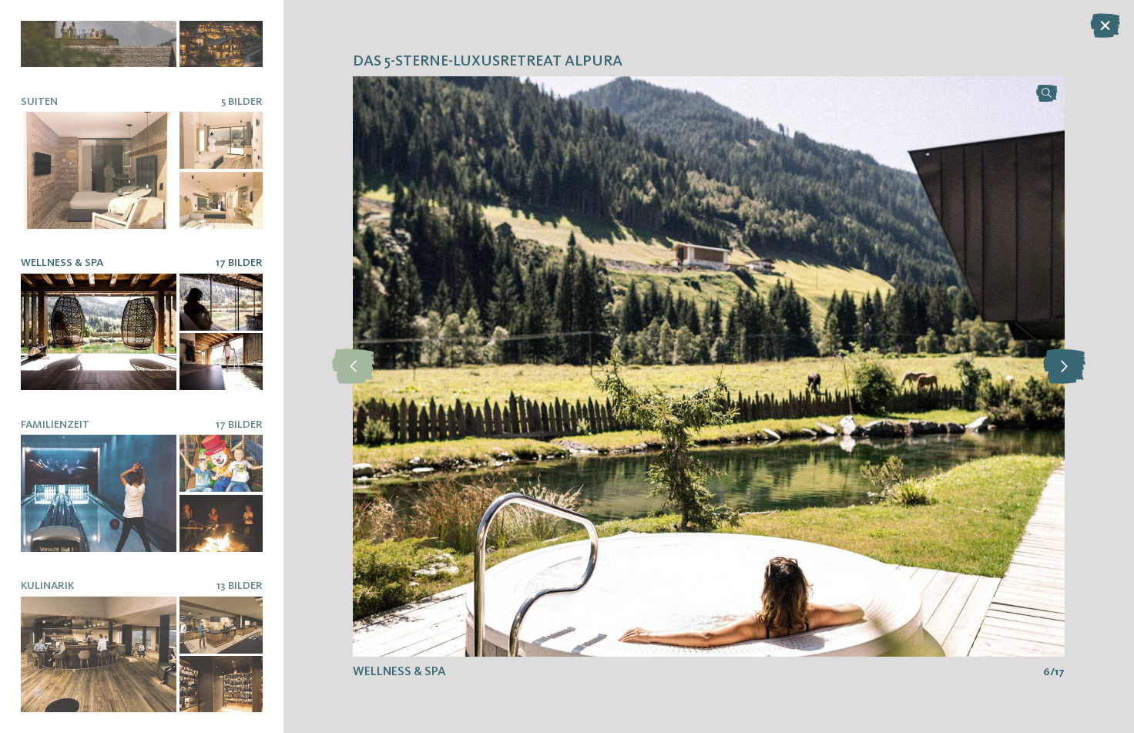
click at [1074, 371] on icon at bounding box center [1065, 366] width 42 height 35
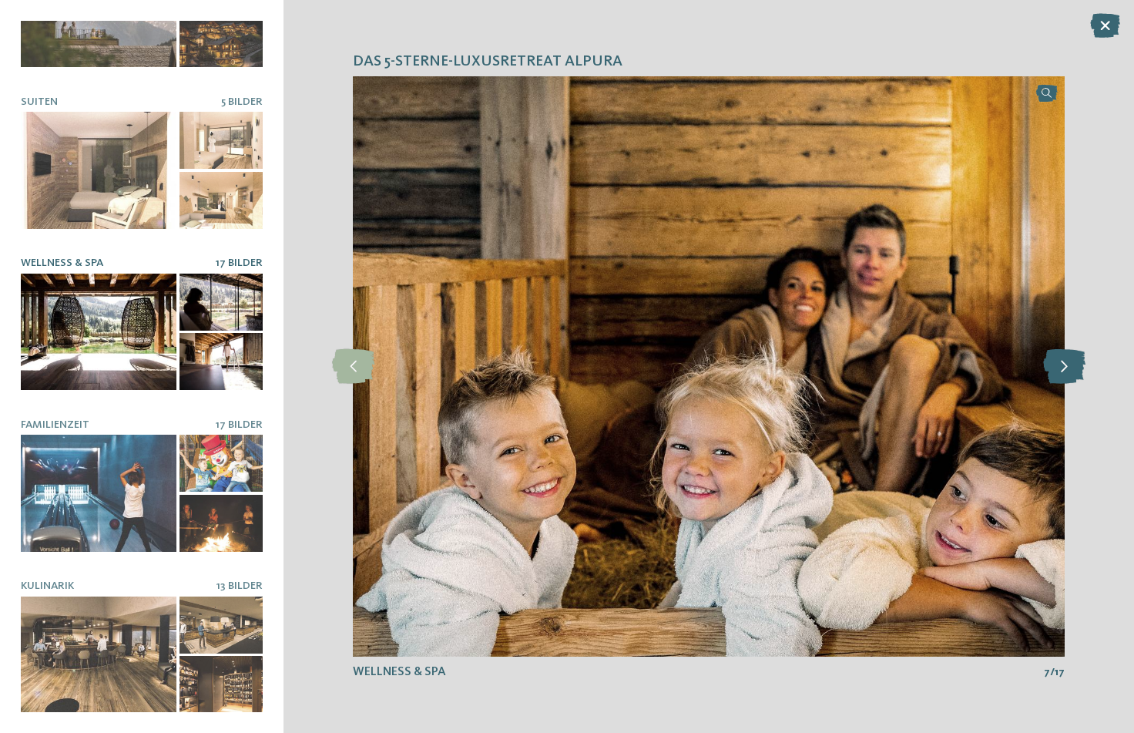
click at [1074, 371] on icon at bounding box center [1065, 366] width 42 height 35
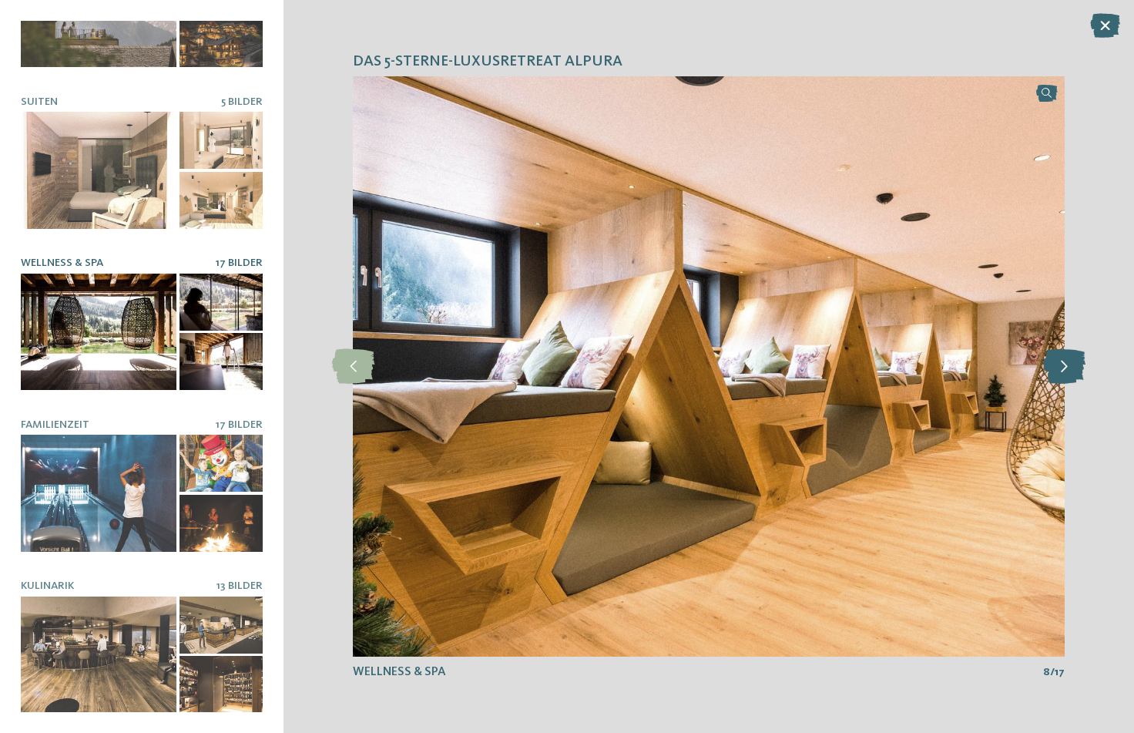
click at [1074, 371] on icon at bounding box center [1065, 366] width 42 height 35
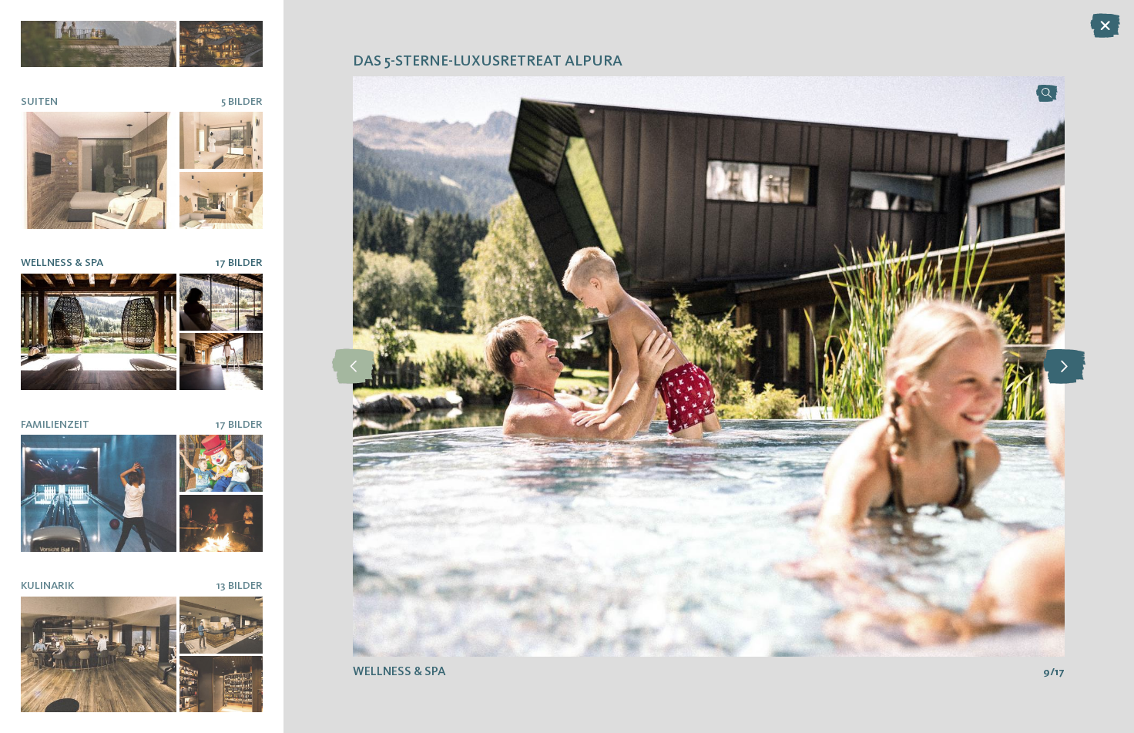
click at [1074, 371] on icon at bounding box center [1065, 366] width 42 height 35
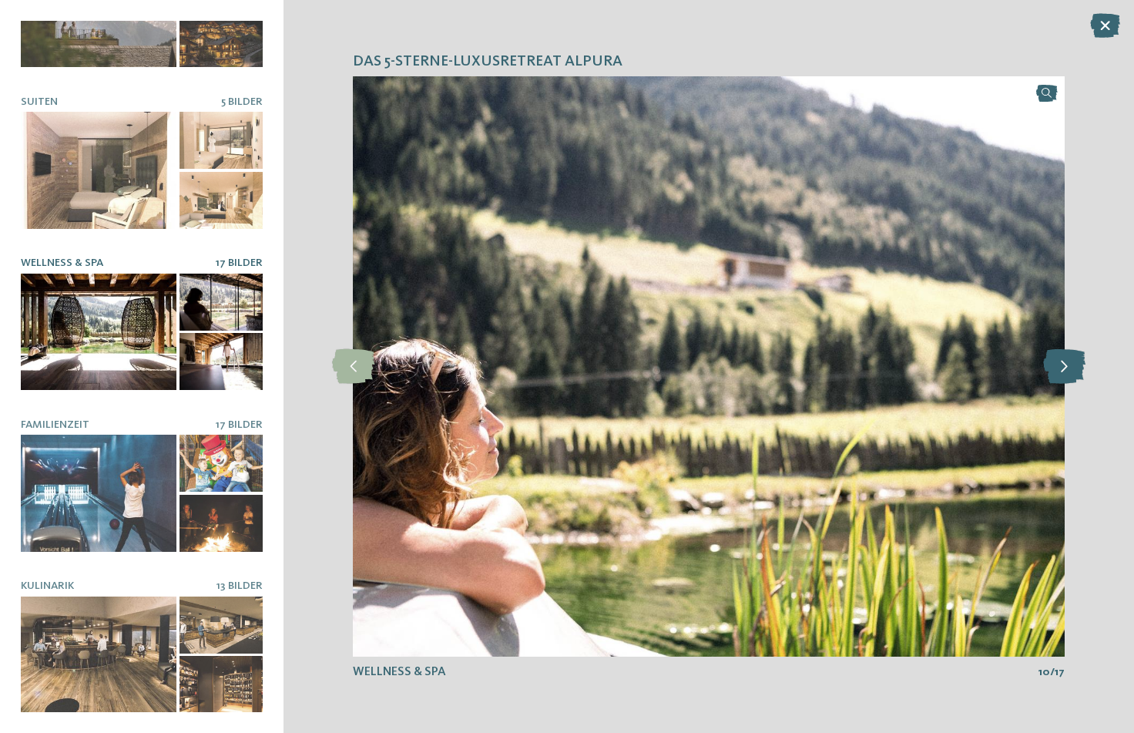
click at [1074, 371] on icon at bounding box center [1065, 366] width 42 height 35
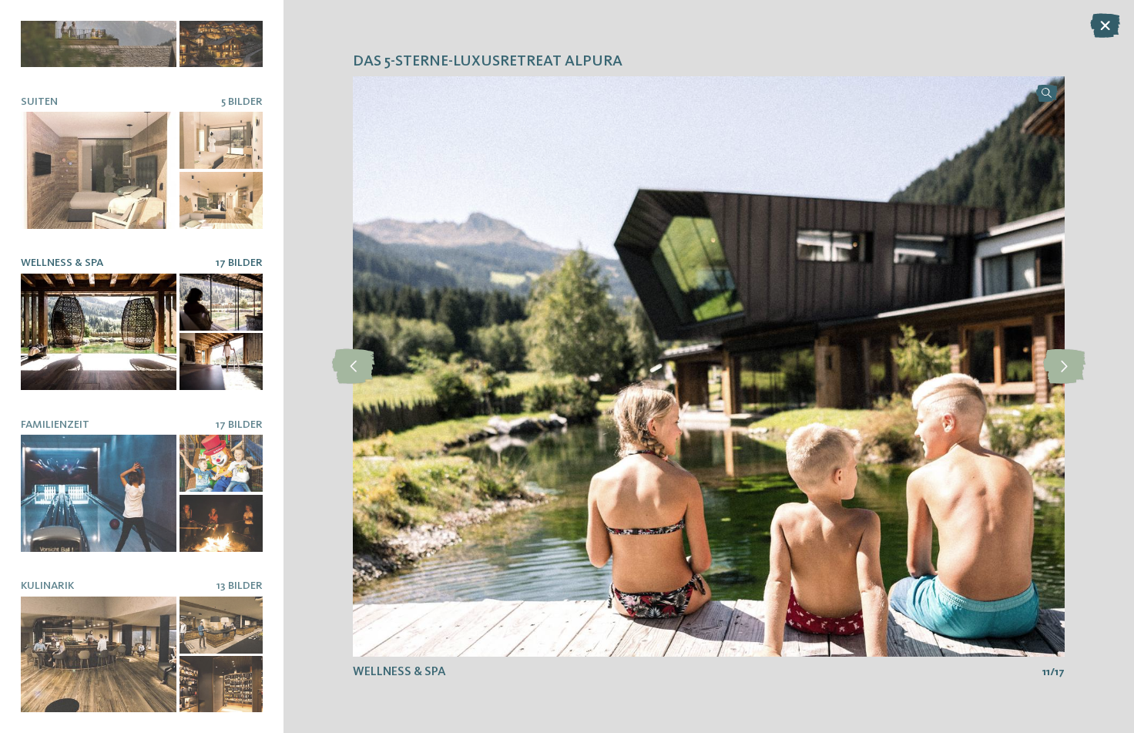
click at [1104, 30] on icon at bounding box center [1106, 25] width 30 height 25
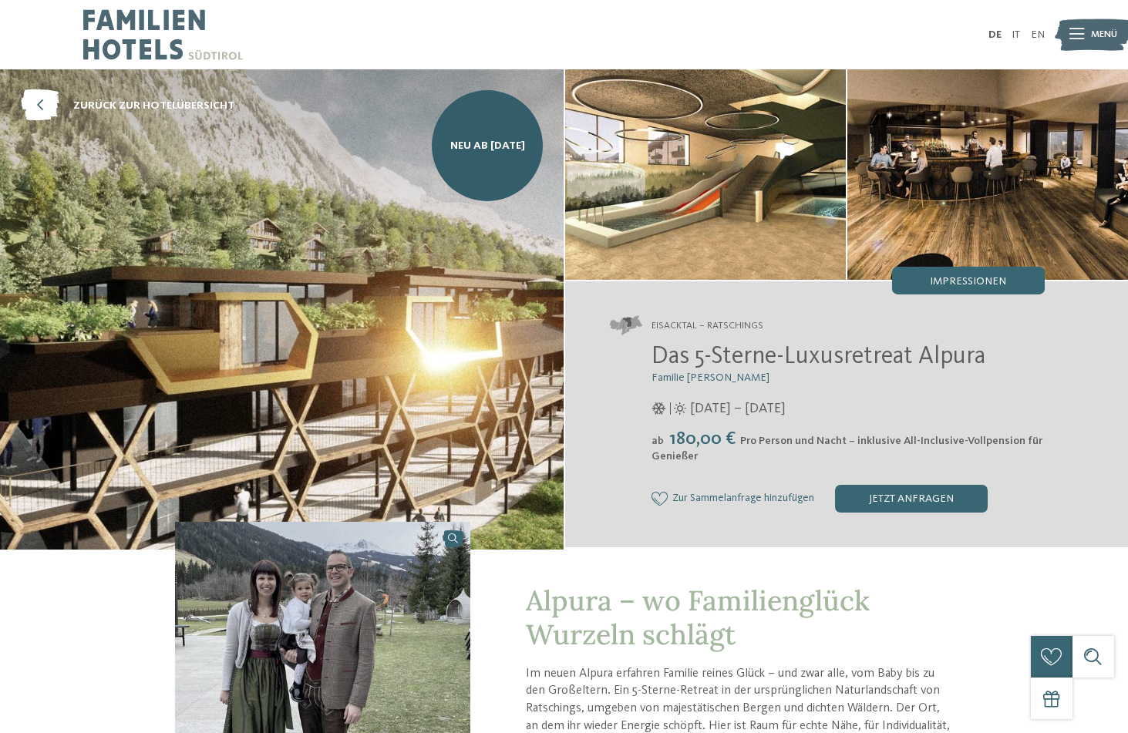
scroll to position [0, 0]
click at [35, 94] on icon at bounding box center [40, 106] width 39 height 32
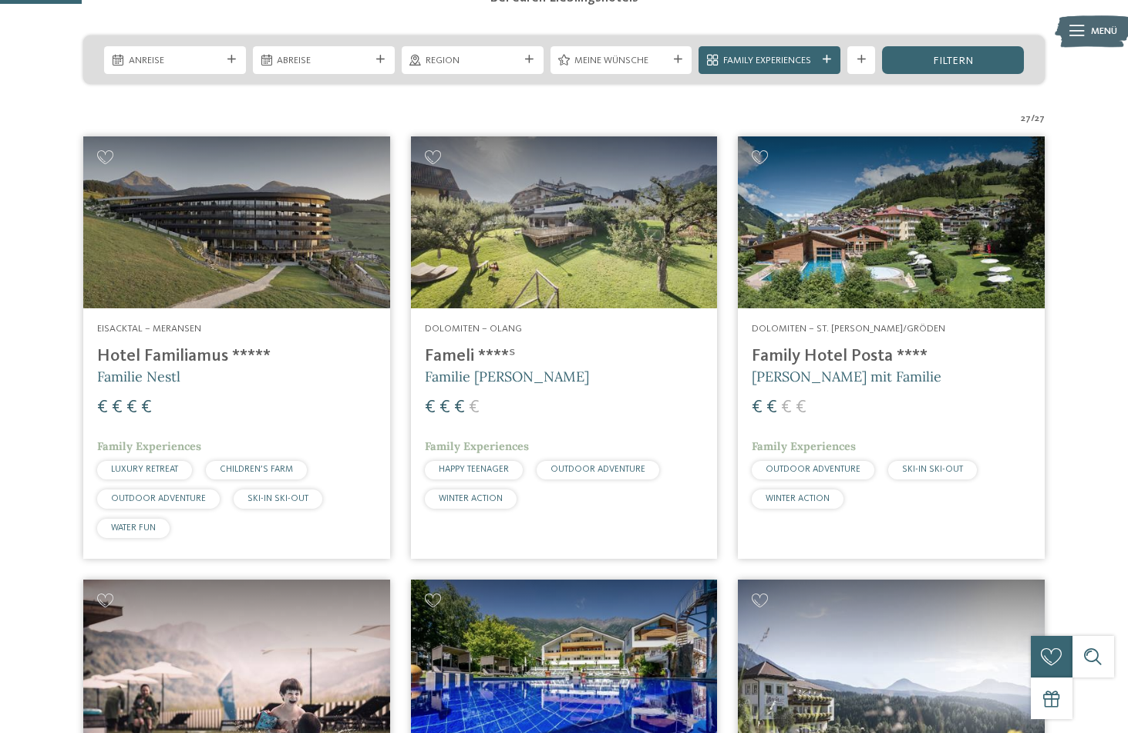
scroll to position [323, 0]
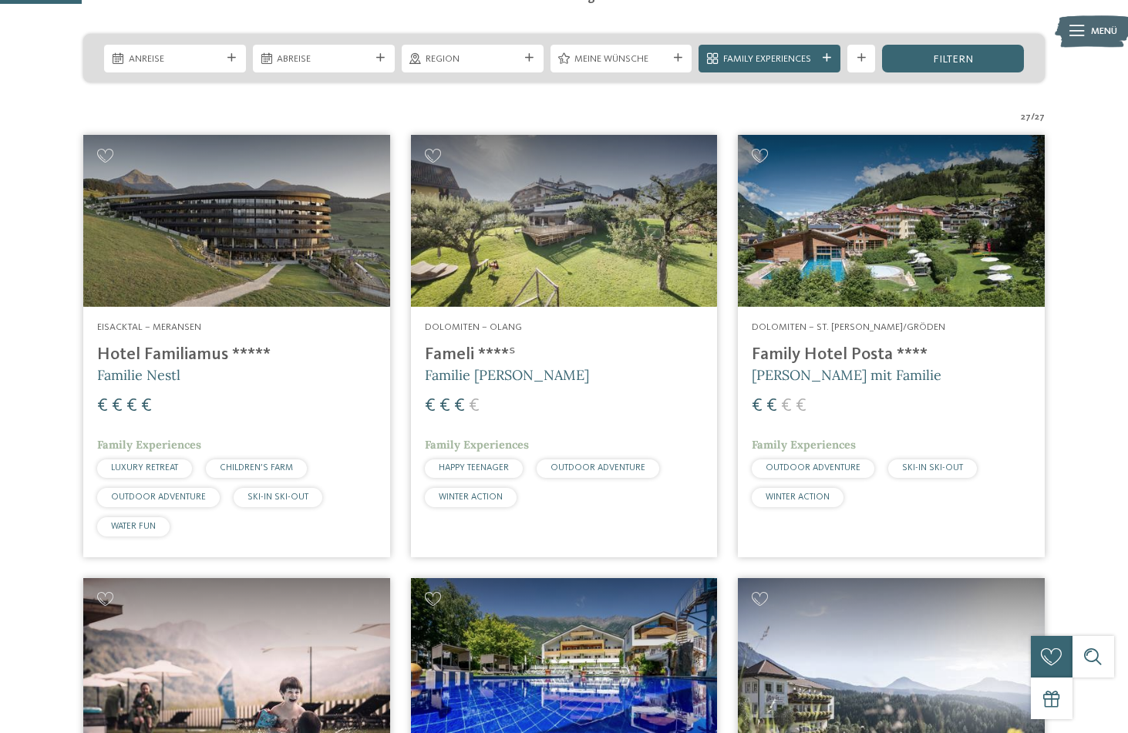
click at [249, 225] on img at bounding box center [236, 221] width 307 height 173
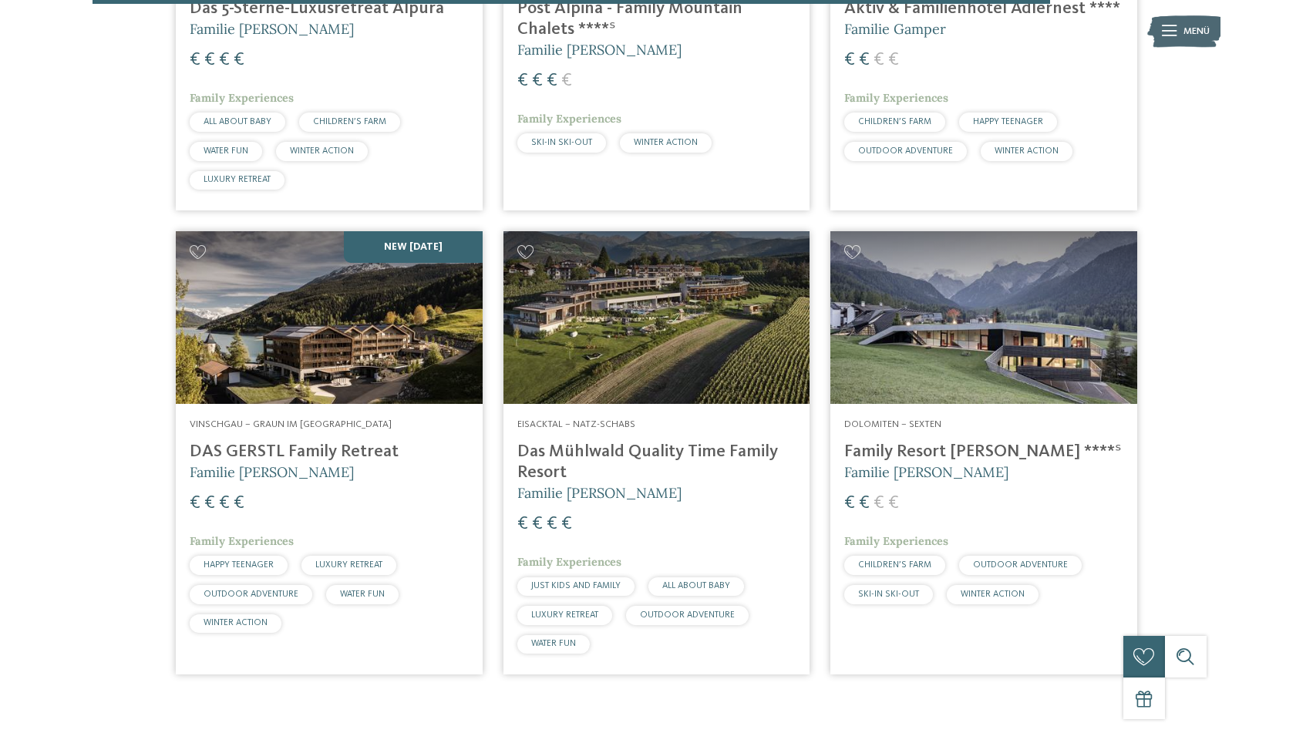
scroll to position [3808, 0]
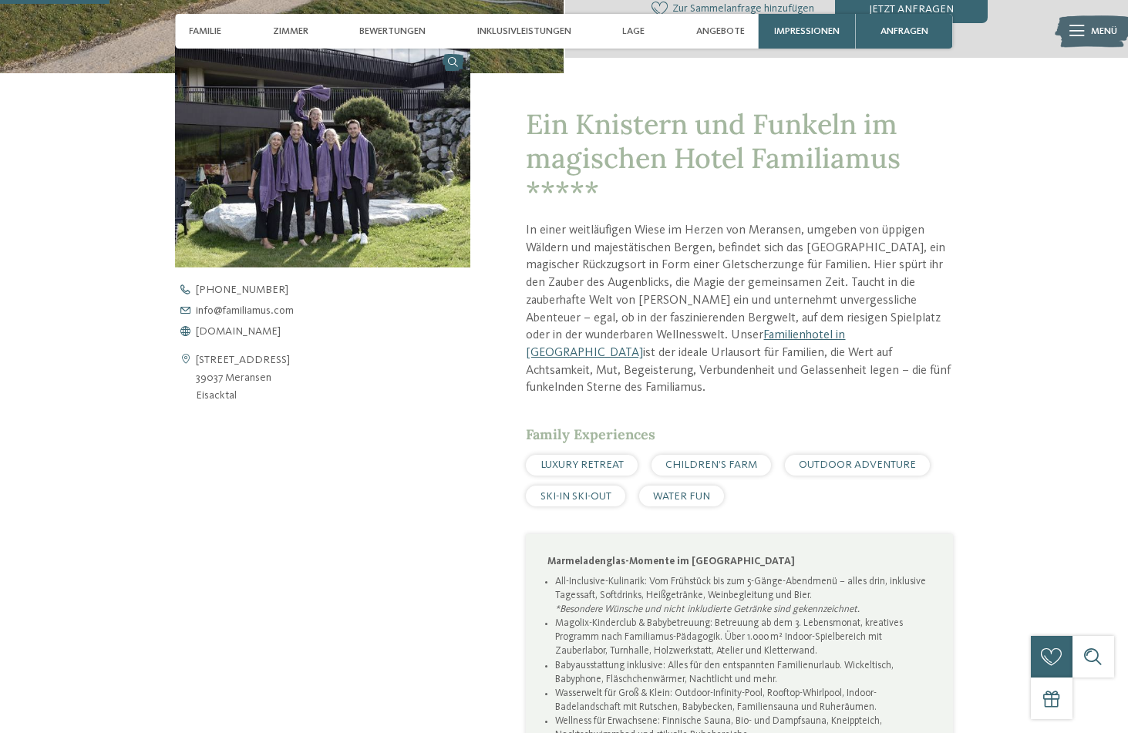
scroll to position [478, 0]
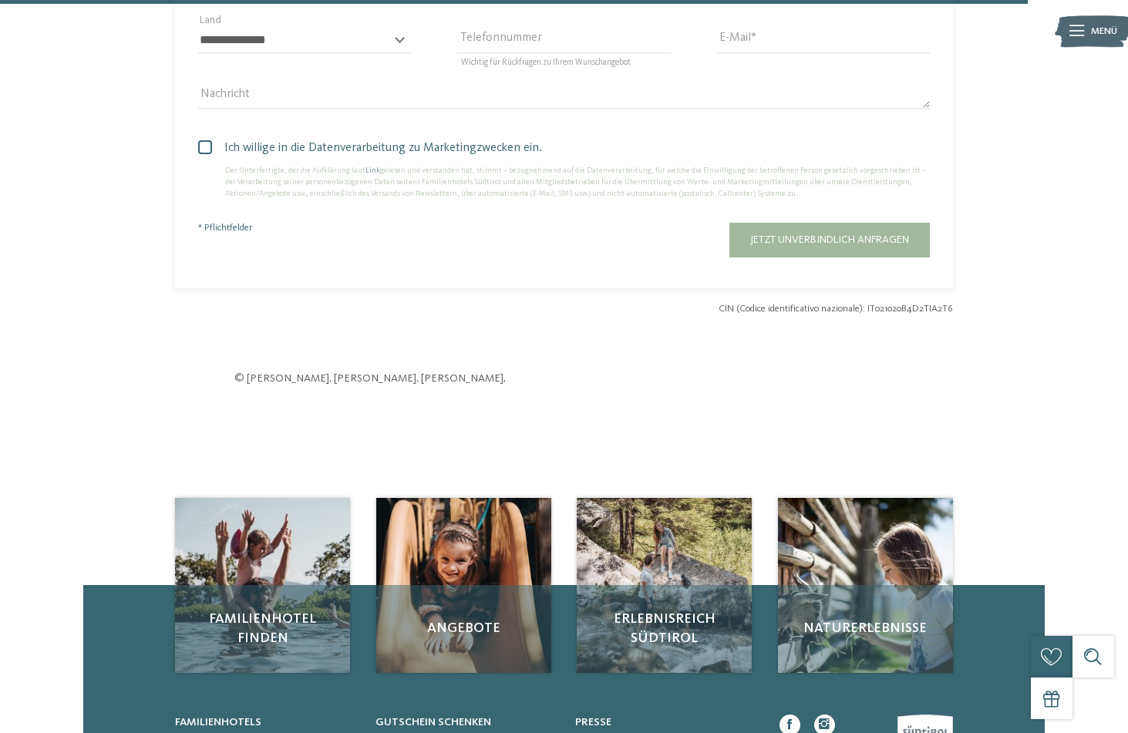
scroll to position [4012, 0]
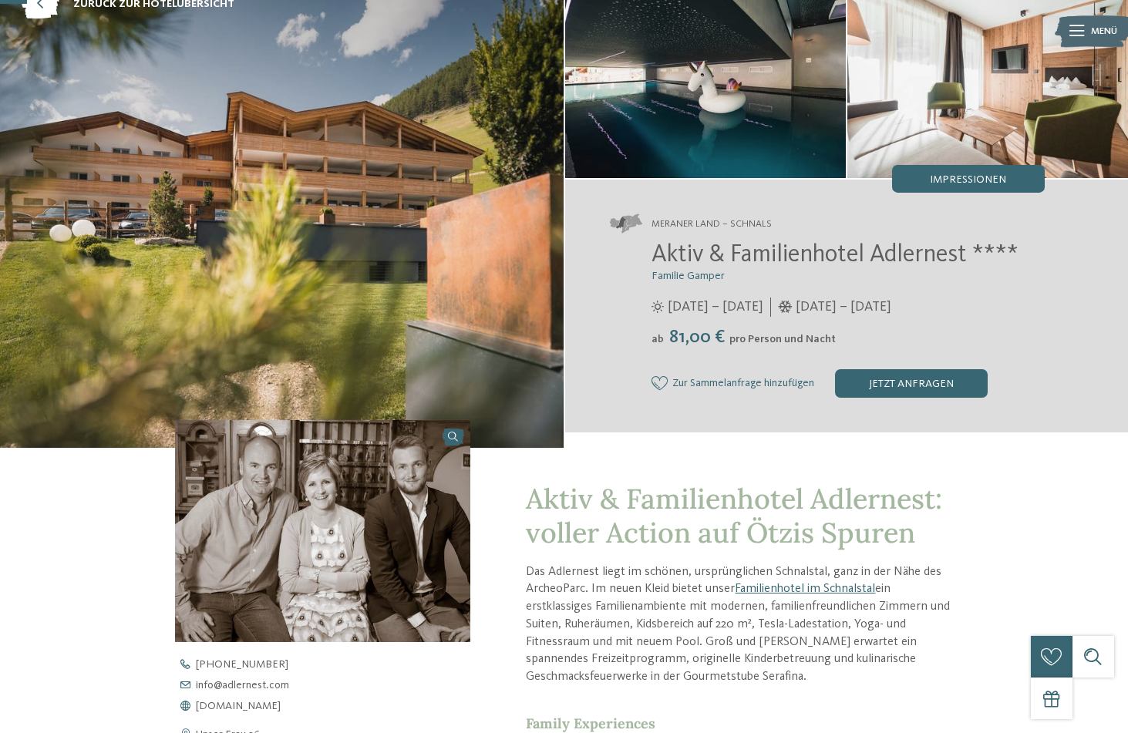
scroll to position [82, 0]
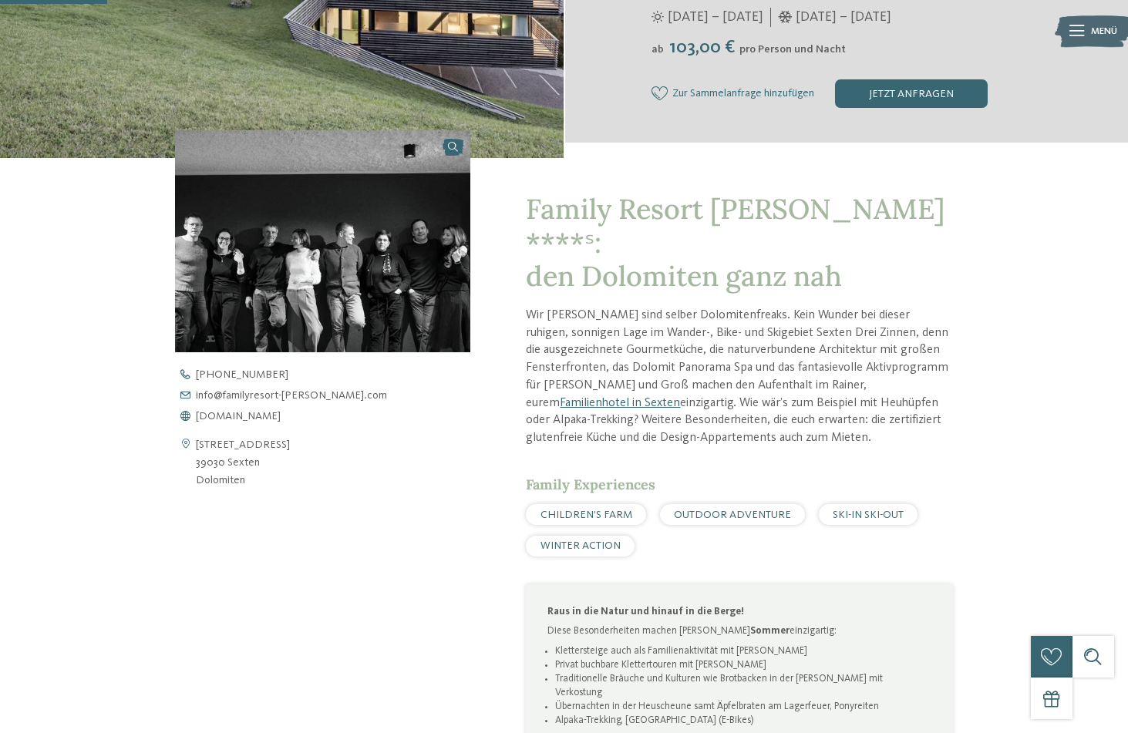
scroll to position [404, 0]
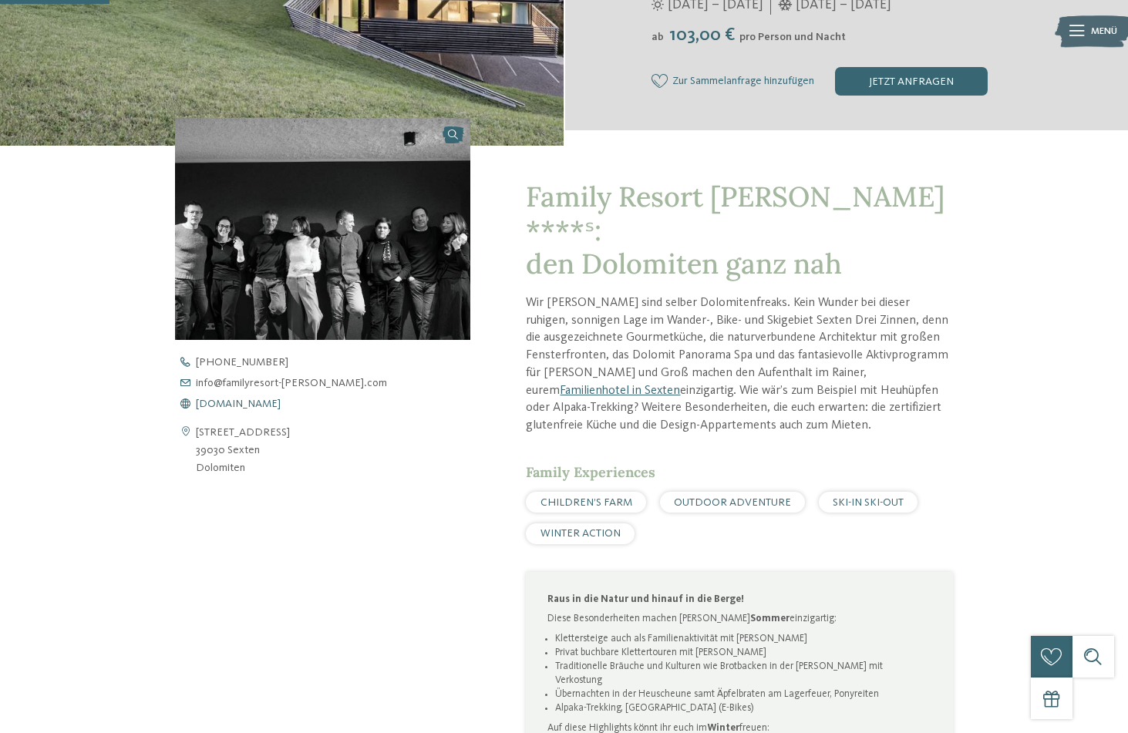
click at [281, 405] on span "www.familyresort-rainer.com" at bounding box center [238, 403] width 85 height 11
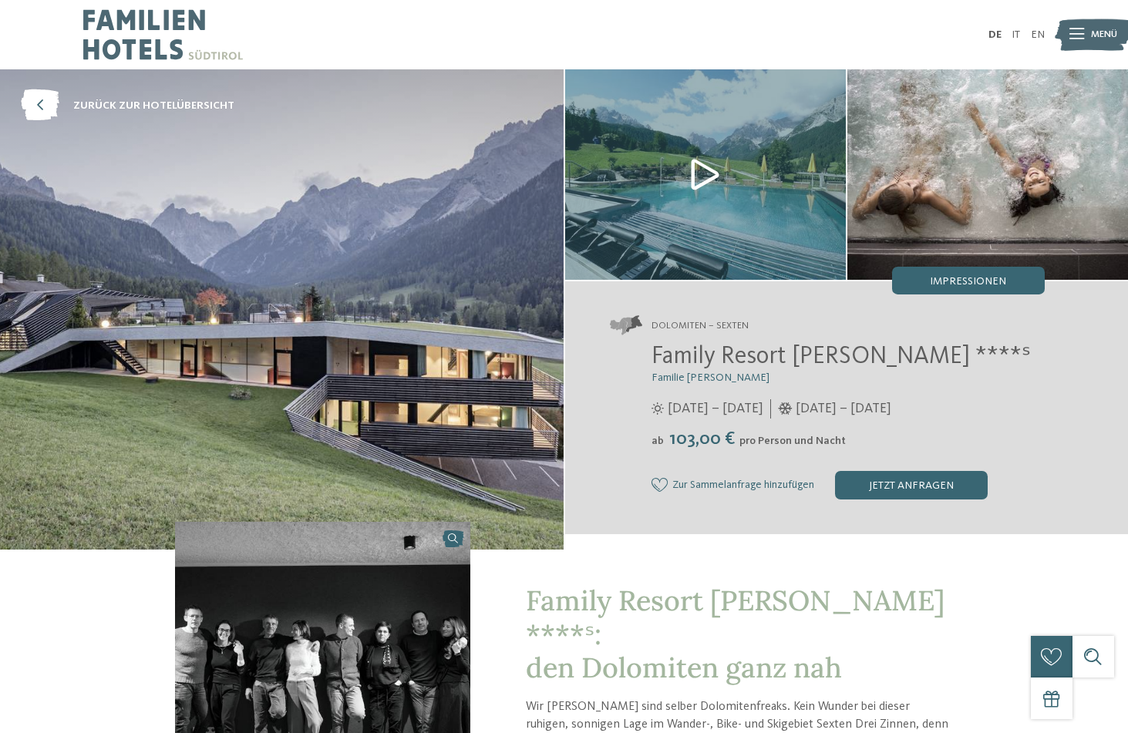
scroll to position [0, 0]
click at [692, 166] on img at bounding box center [705, 174] width 281 height 210
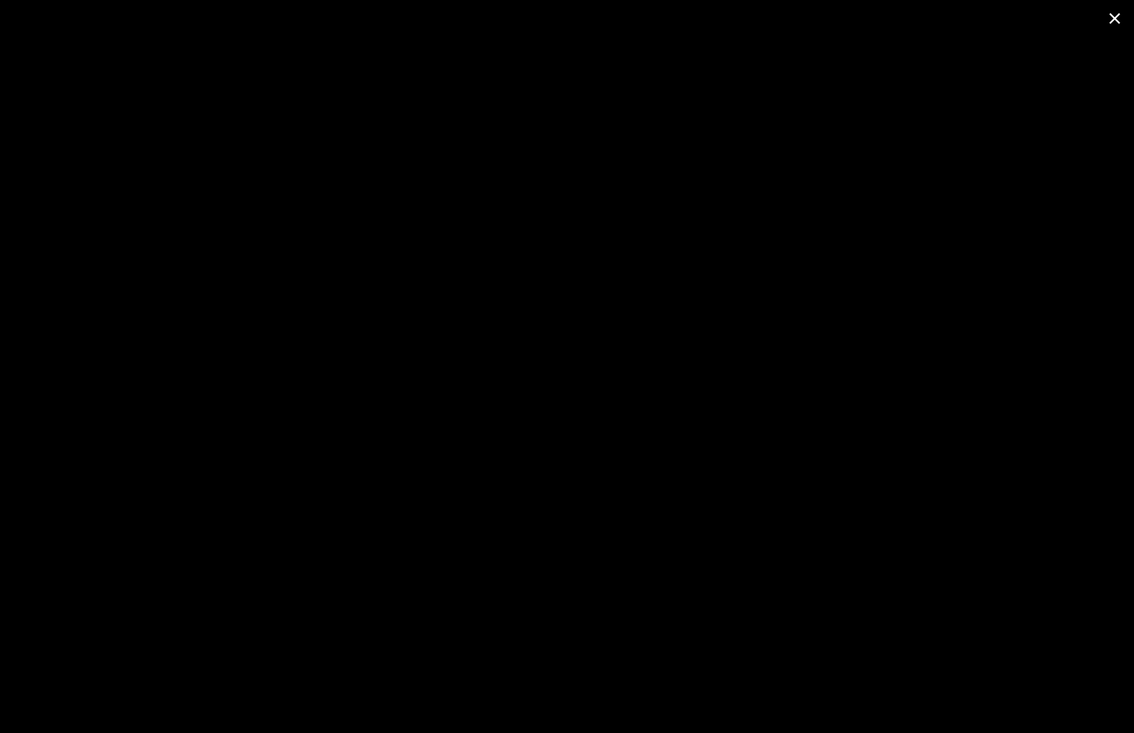
click at [1122, 12] on span at bounding box center [1115, 18] width 39 height 36
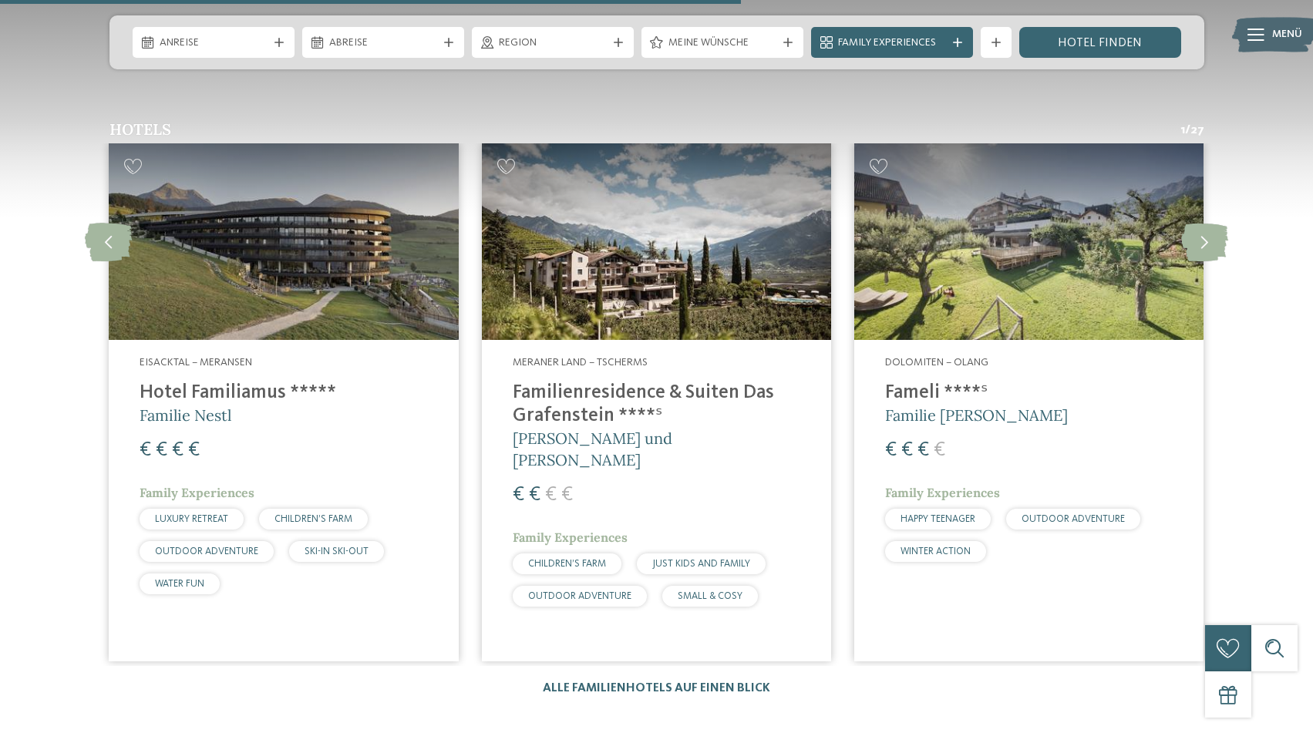
scroll to position [2282, 0]
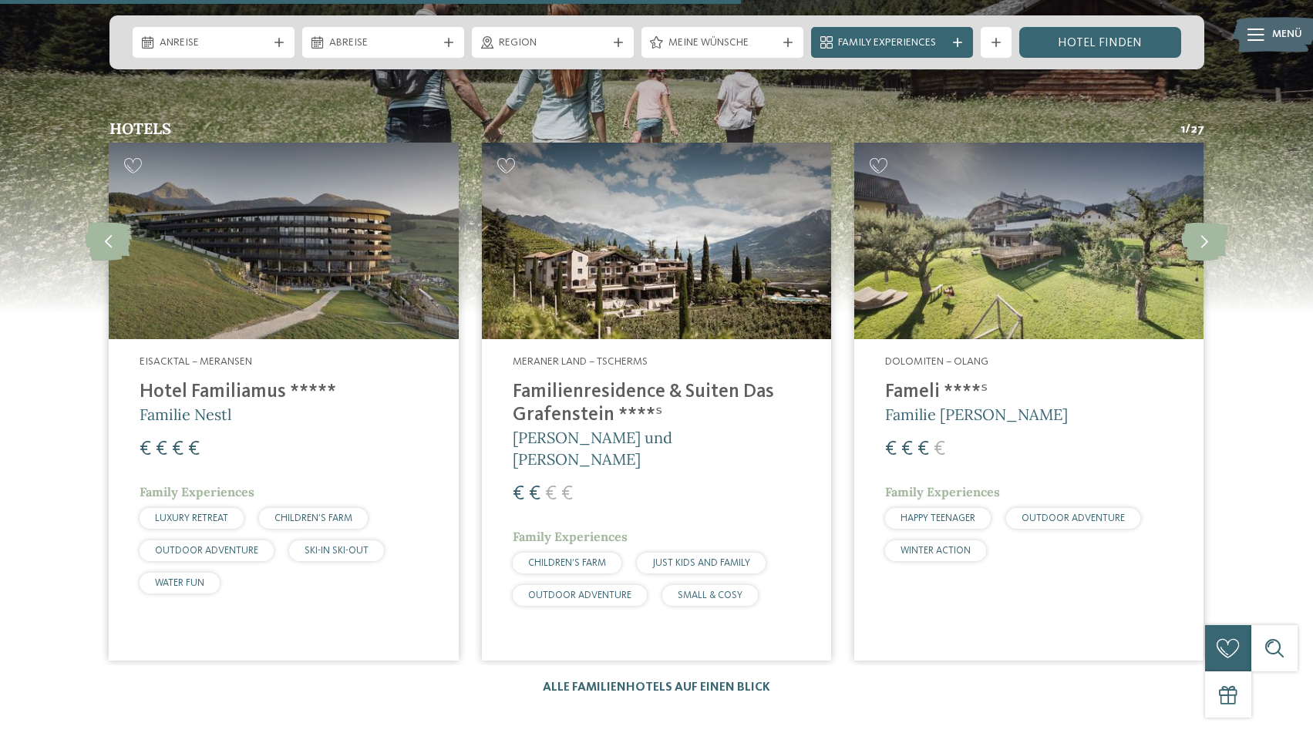
click at [1067, 186] on img at bounding box center [1028, 241] width 349 height 197
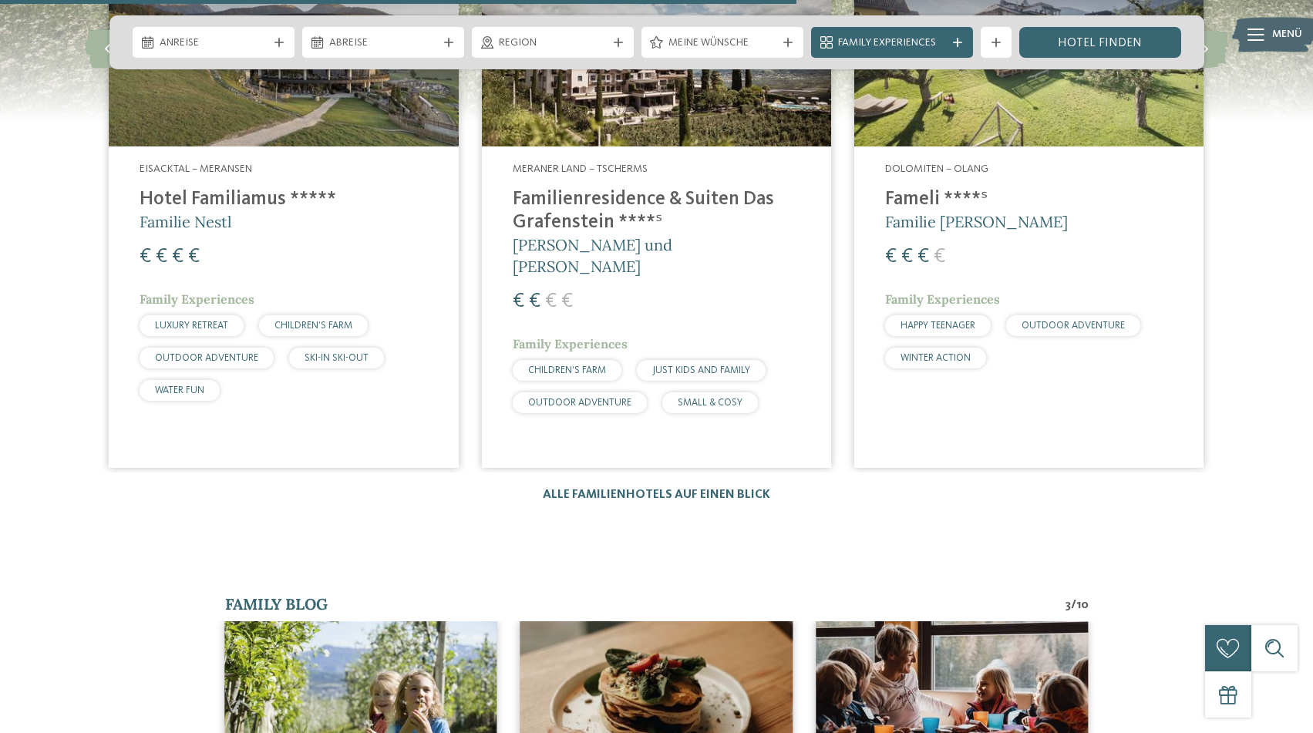
scroll to position [2446, 0]
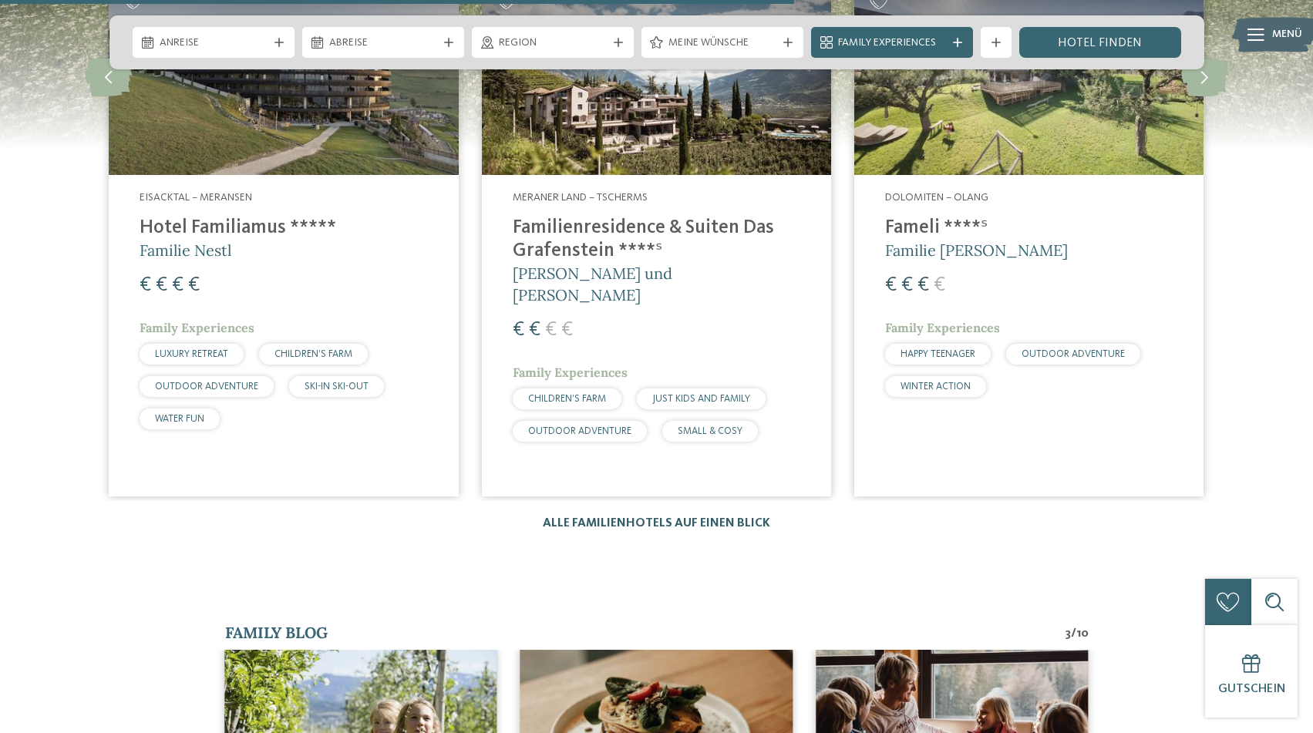
click at [590, 517] on link "Alle Familienhotels auf einen Blick" at bounding box center [656, 523] width 227 height 12
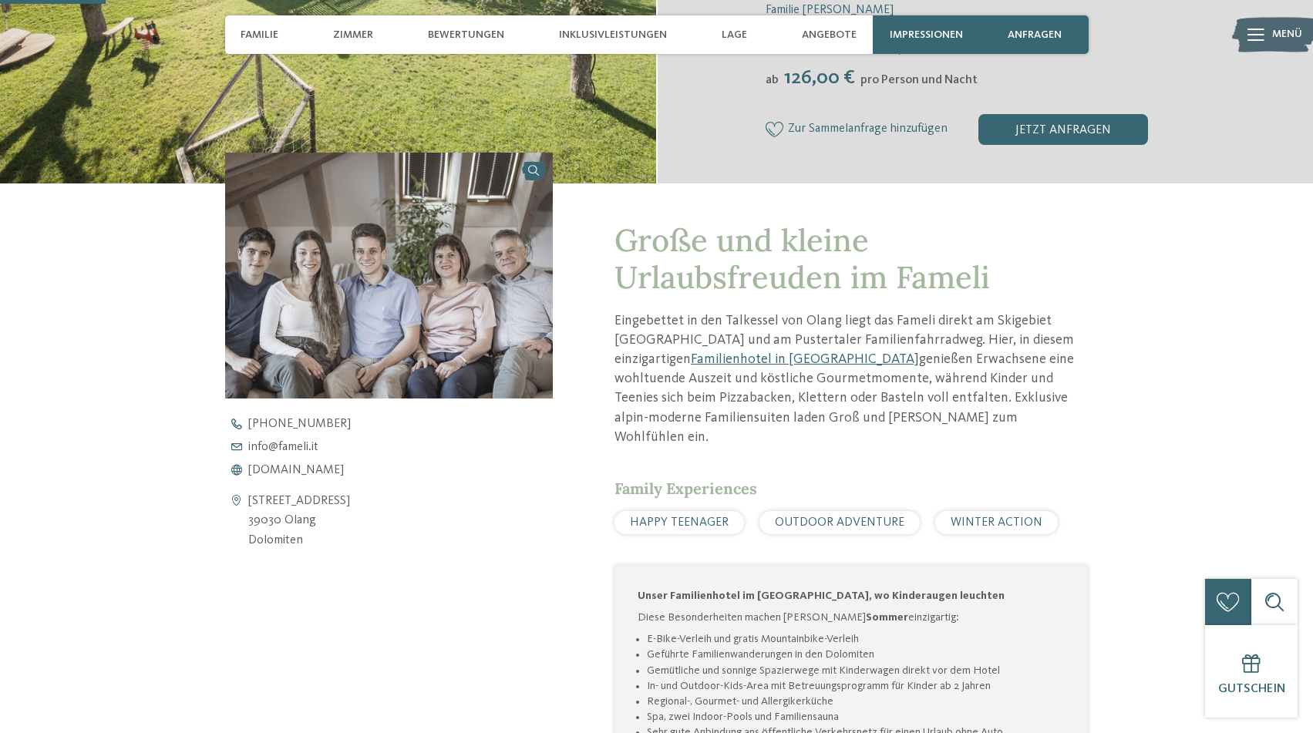
scroll to position [422, 0]
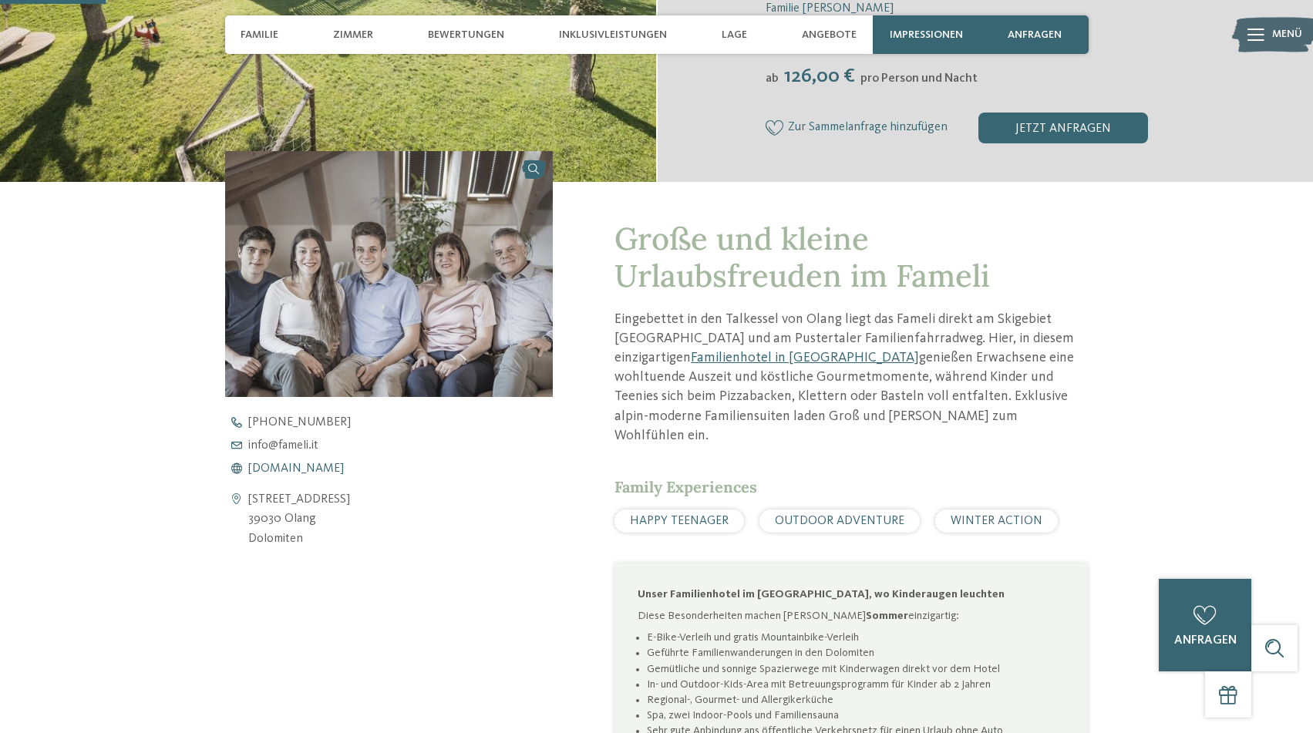
click at [287, 469] on span "www.fameli.it" at bounding box center [296, 468] width 96 height 12
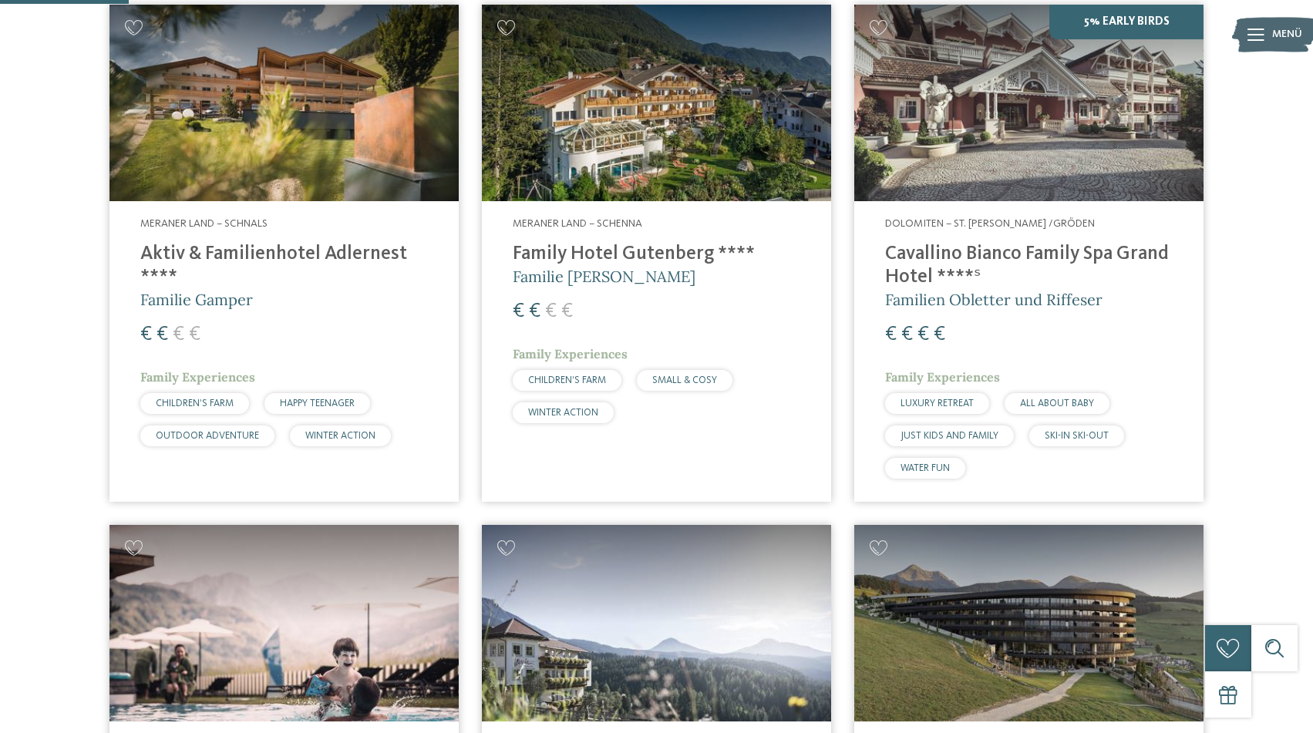
scroll to position [502, 0]
